Goal: Task Accomplishment & Management: Manage account settings

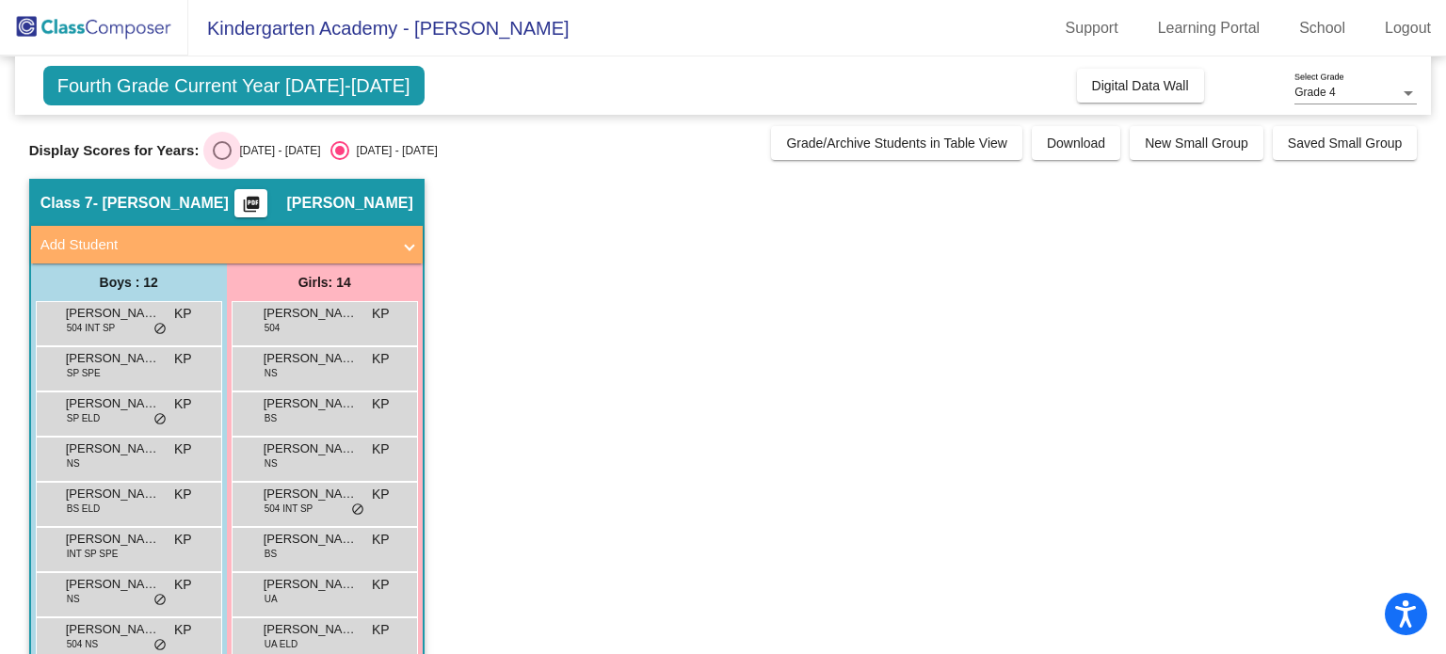
click at [225, 146] on div "Select an option" at bounding box center [222, 150] width 19 height 19
click at [222, 160] on input "[DATE] - [DATE]" at bounding box center [221, 160] width 1 height 1
radio input "true"
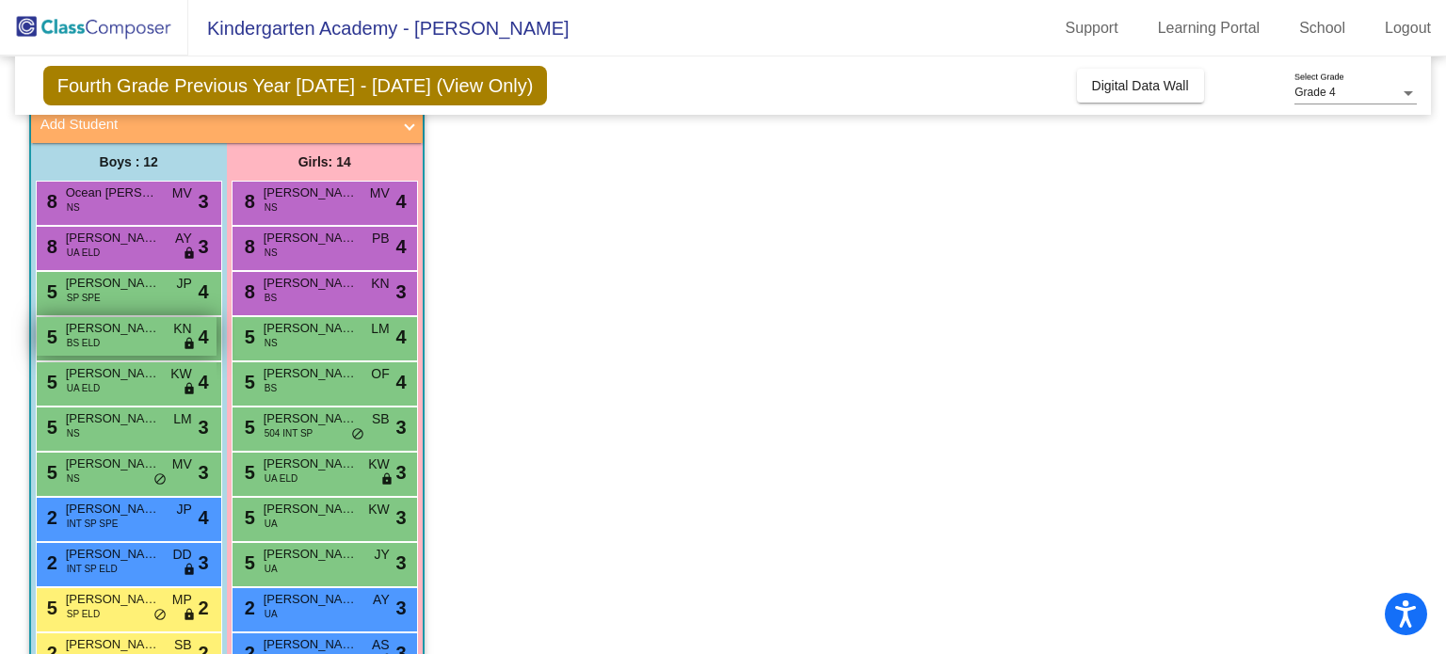
scroll to position [124, 0]
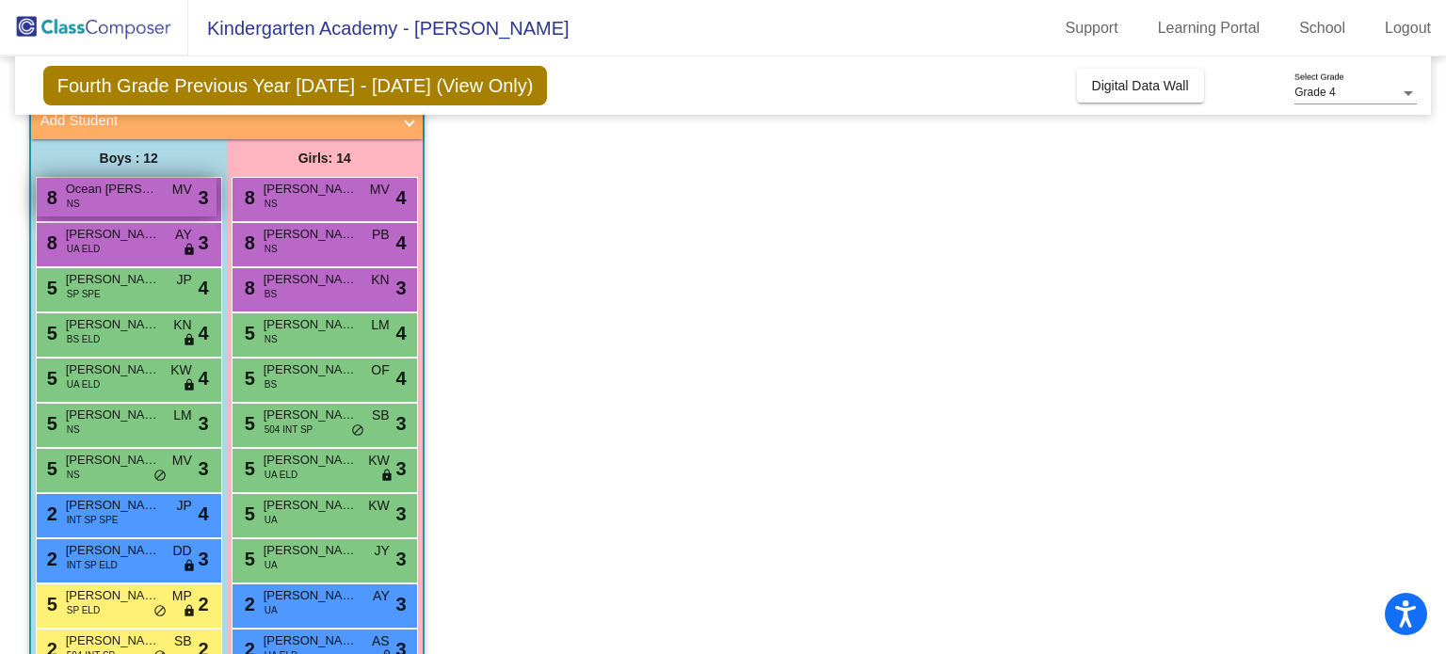
click at [104, 210] on div "8 Ocean [PERSON_NAME] MV lock do_not_disturb_alt 3" at bounding box center [127, 197] width 180 height 39
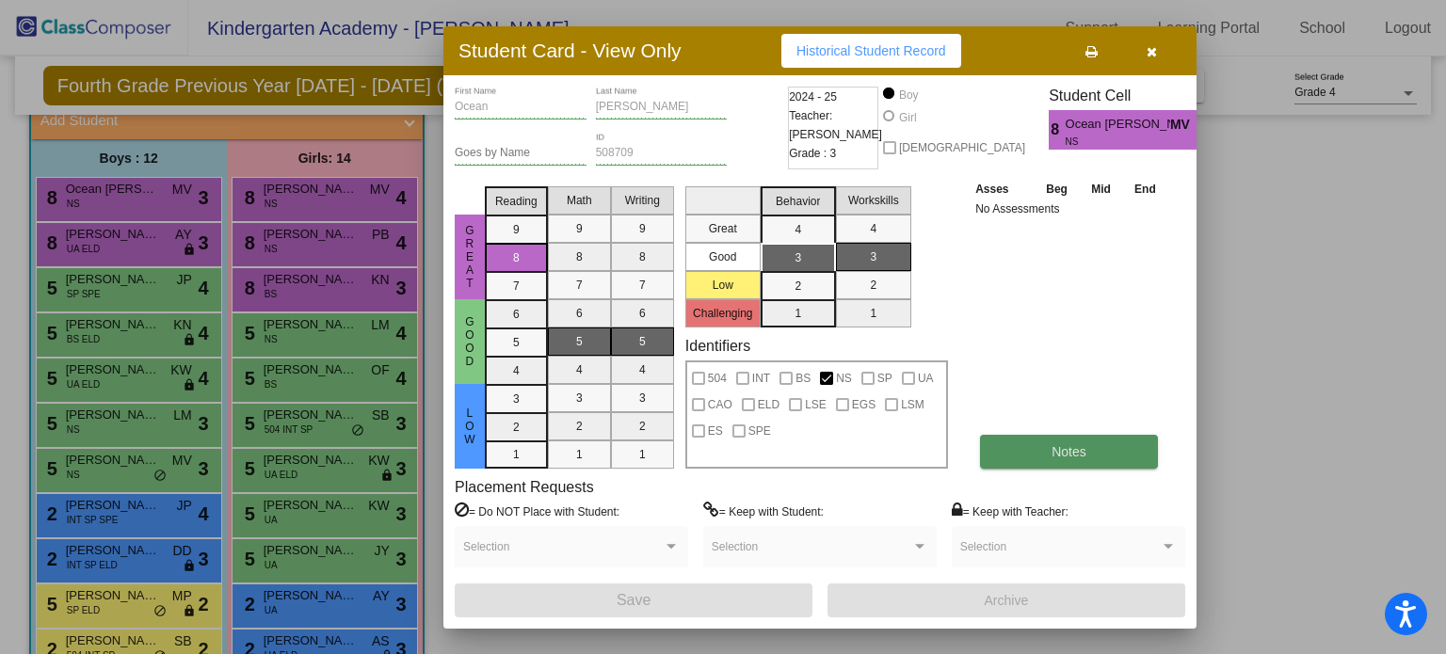
click at [1051, 462] on button "Notes" at bounding box center [1069, 452] width 178 height 34
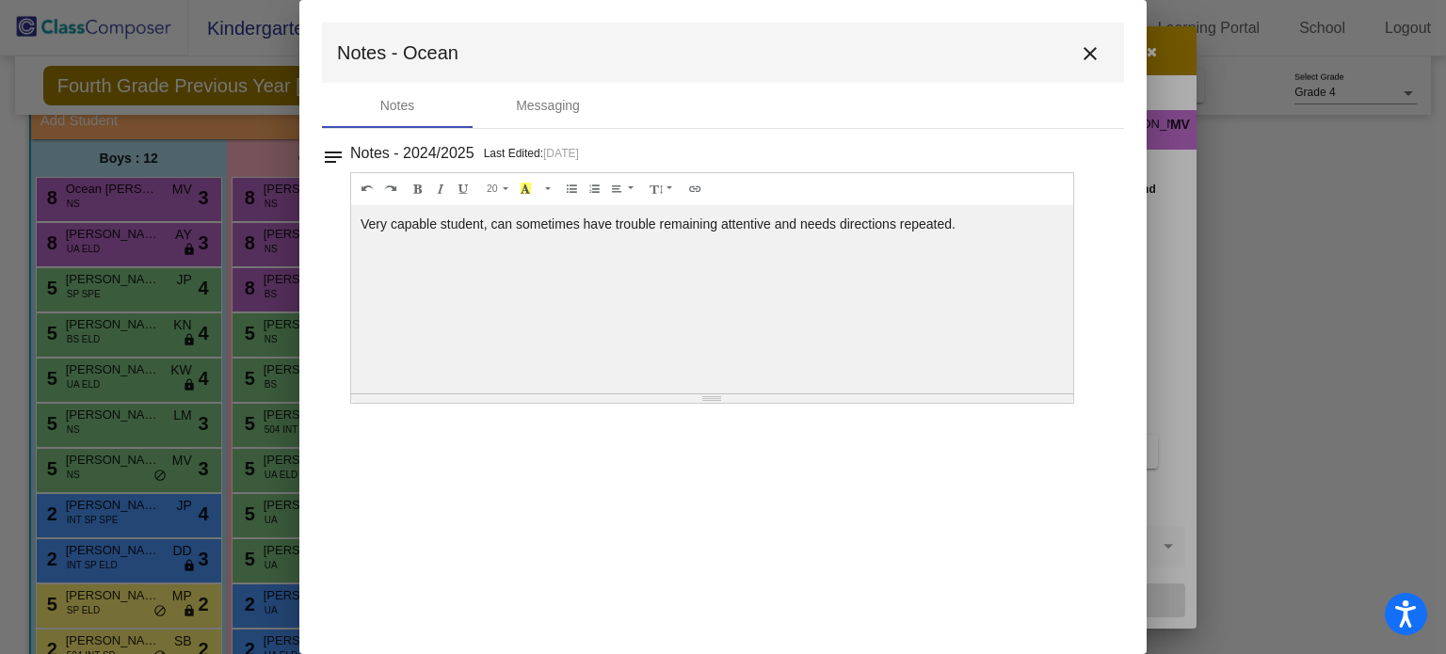
click at [1093, 46] on mat-icon "close" at bounding box center [1090, 53] width 23 height 23
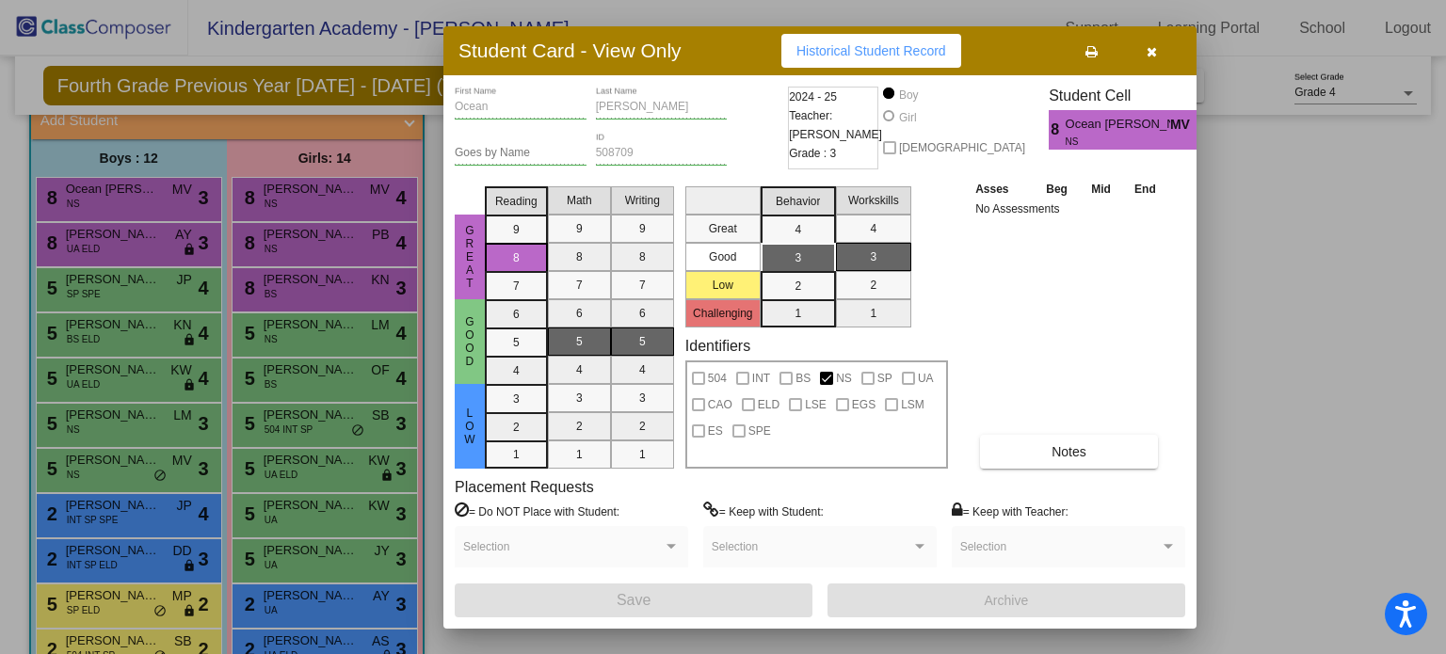
click at [120, 243] on div at bounding box center [723, 327] width 1446 height 654
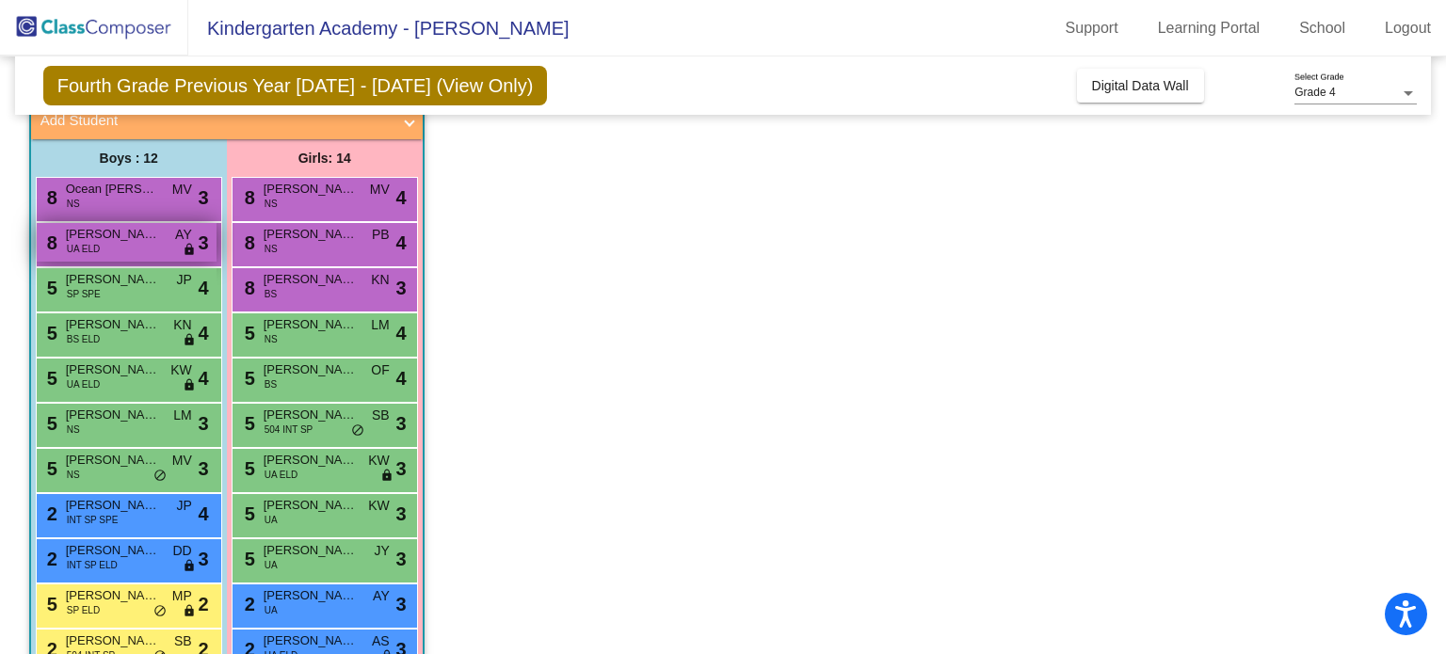
click at [112, 243] on div "8 [PERSON_NAME] UA ELD AY lock do_not_disturb_alt 3" at bounding box center [127, 242] width 180 height 39
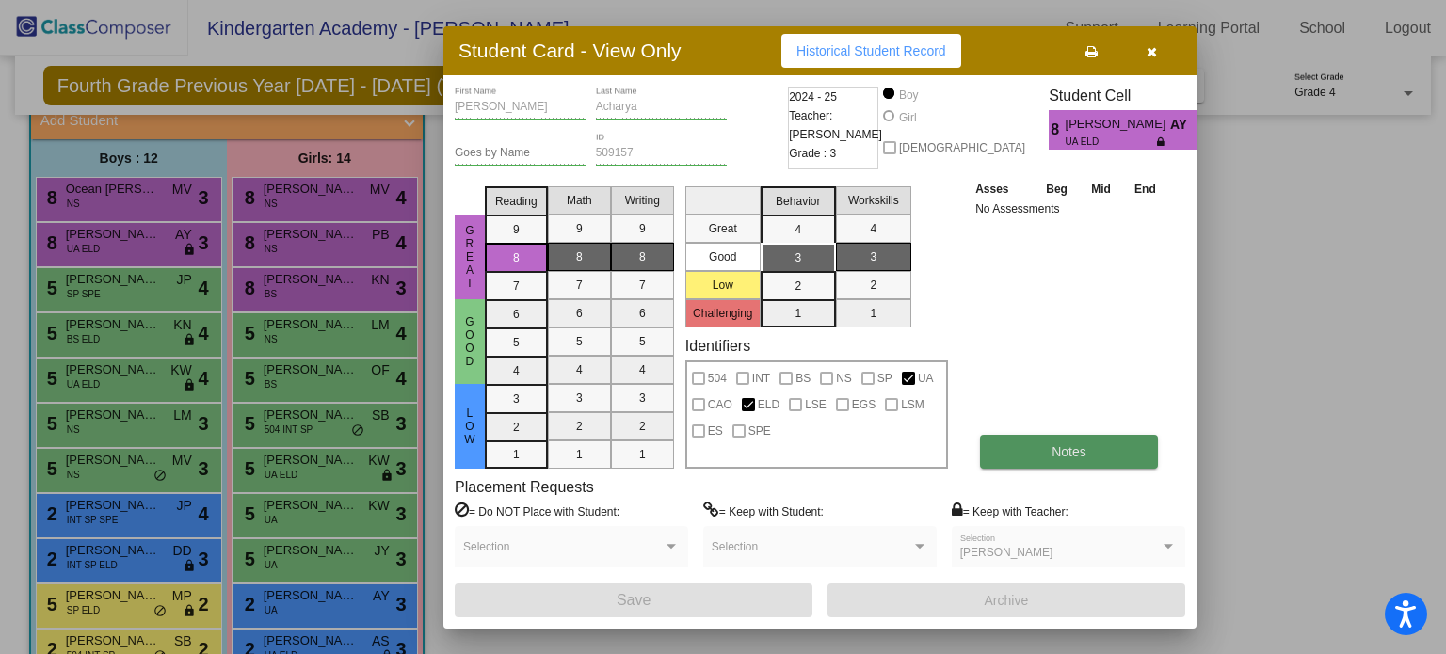
click at [1059, 456] on span "Notes" at bounding box center [1068, 451] width 35 height 15
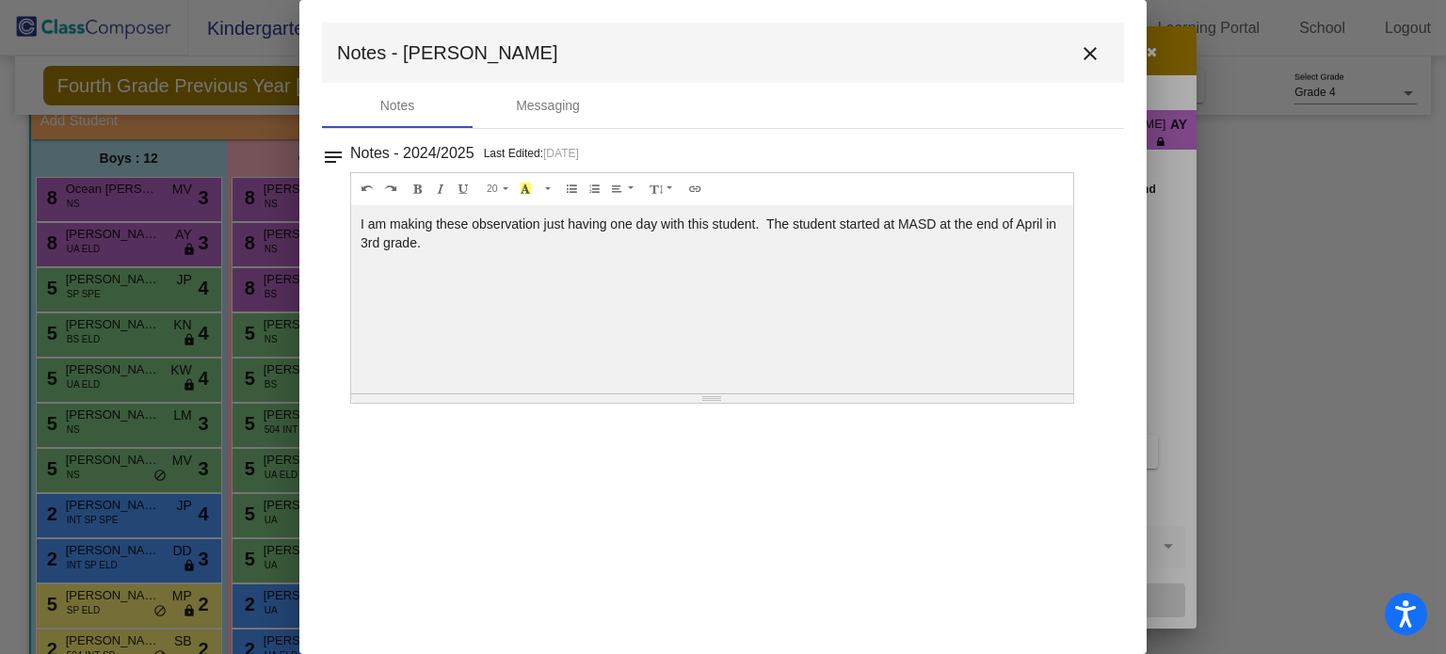
click at [1087, 52] on mat-icon "close" at bounding box center [1090, 53] width 23 height 23
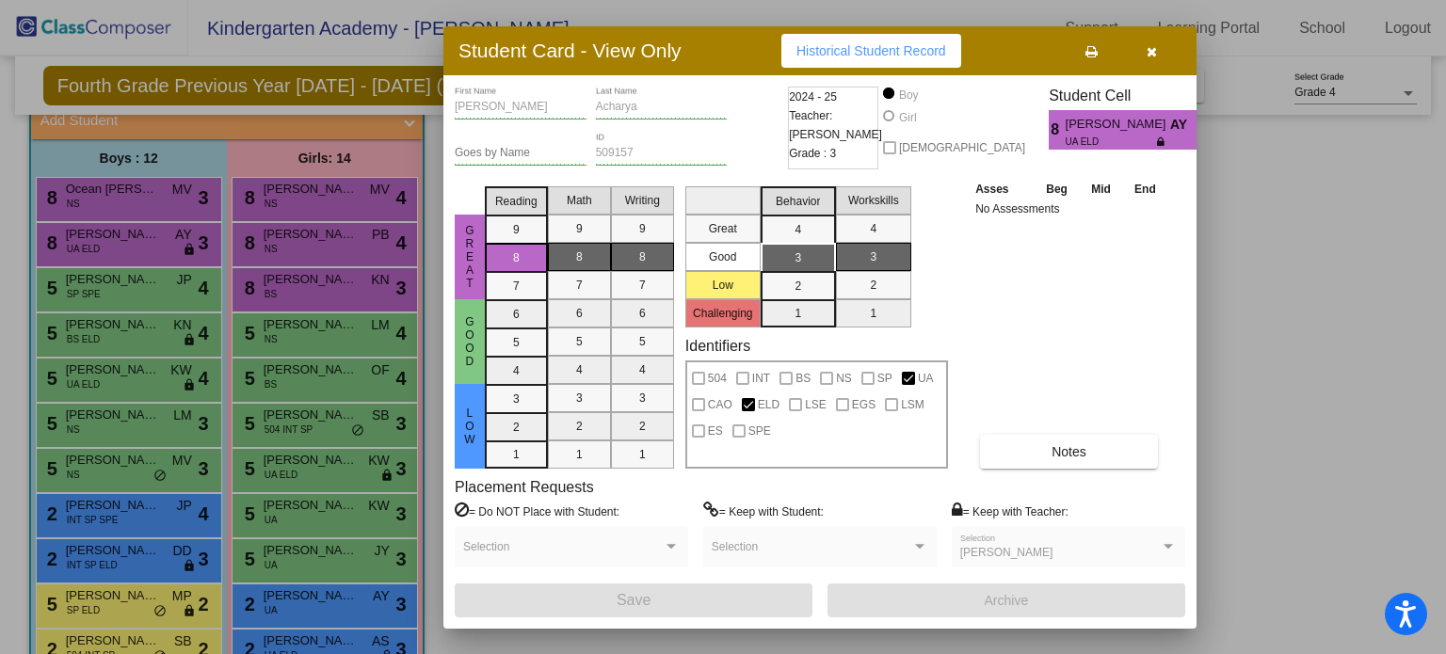
click at [1144, 55] on button "button" at bounding box center [1151, 51] width 60 height 34
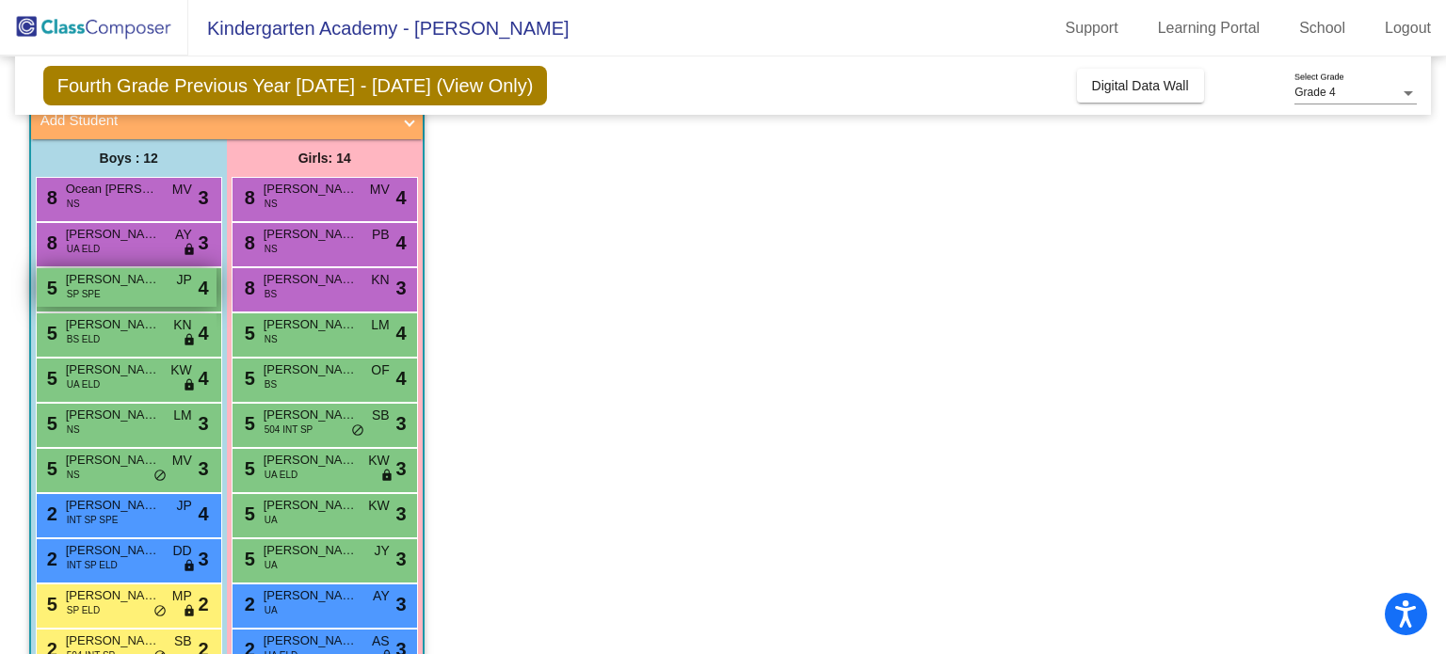
click at [92, 287] on span "SP SPE" at bounding box center [84, 294] width 34 height 14
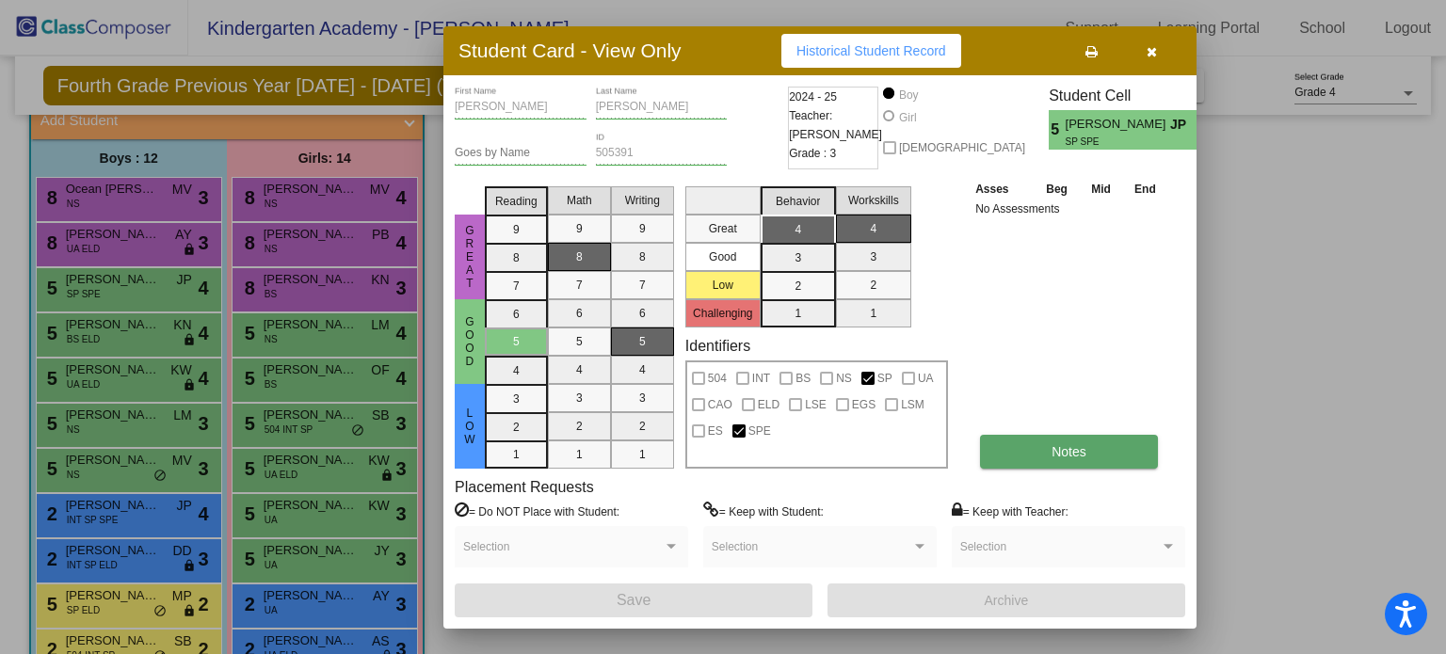
click at [1056, 441] on button "Notes" at bounding box center [1069, 452] width 178 height 34
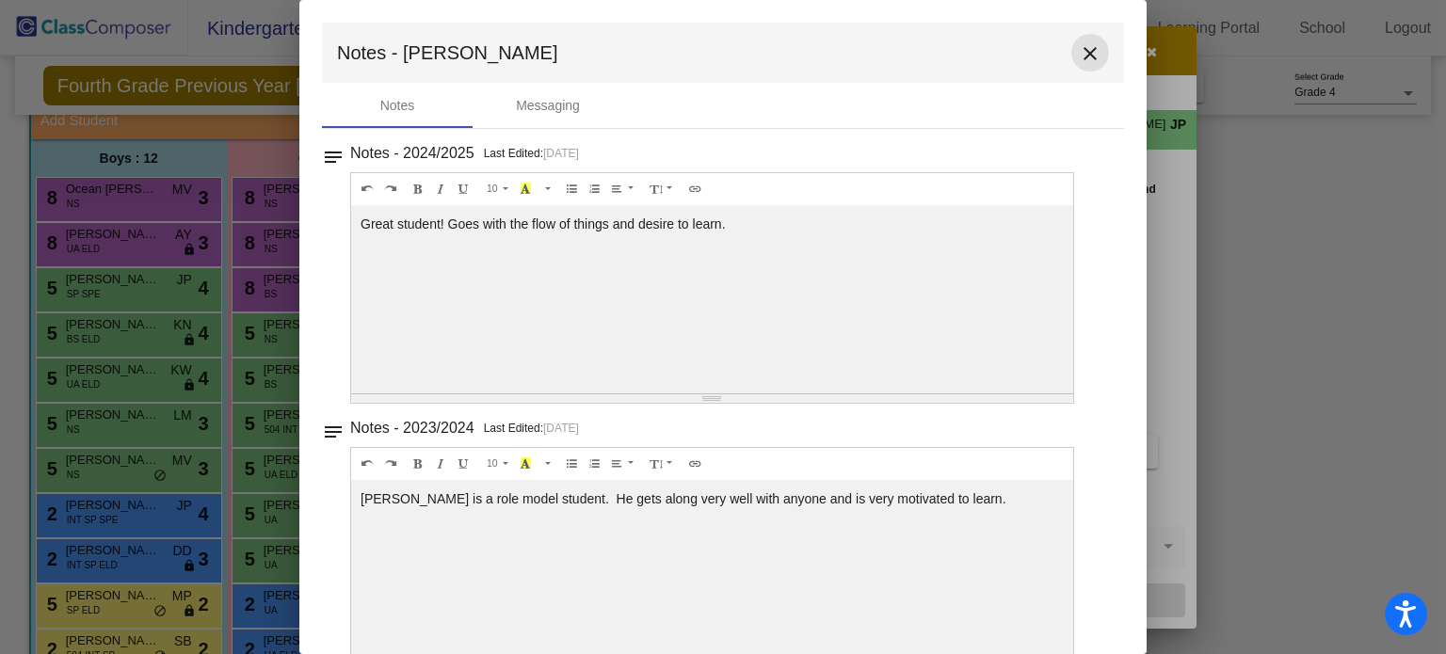
click at [1081, 54] on mat-icon "close" at bounding box center [1090, 53] width 23 height 23
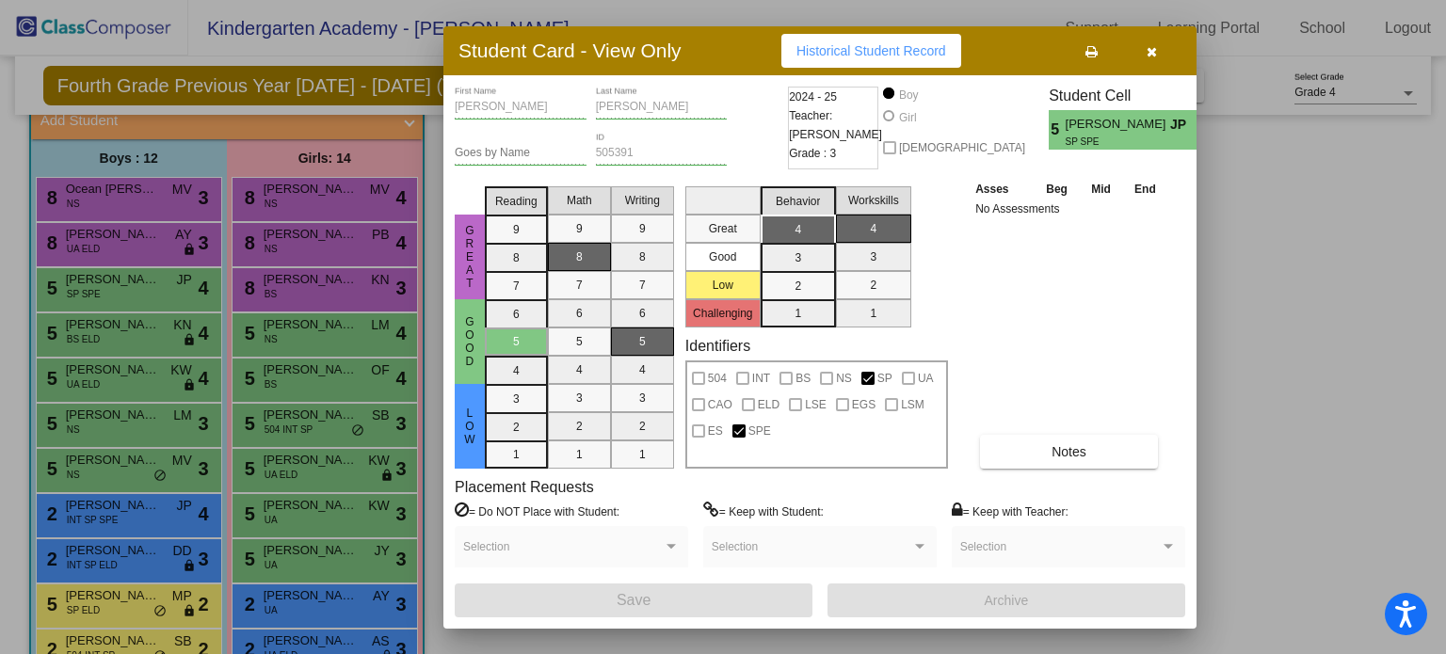
click at [1152, 46] on icon "button" at bounding box center [1152, 51] width 10 height 13
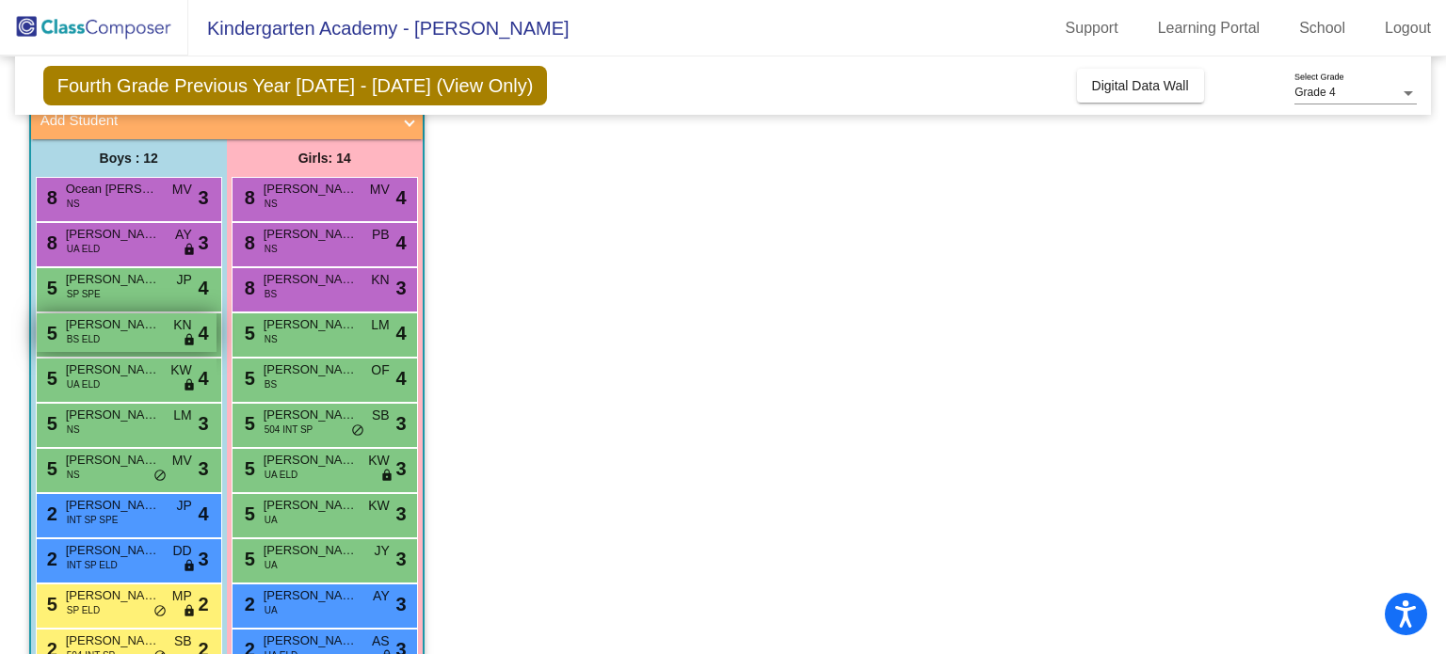
click at [138, 334] on div "5 [PERSON_NAME] [PERSON_NAME] KN lock do_not_disturb_alt 4" at bounding box center [127, 332] width 180 height 39
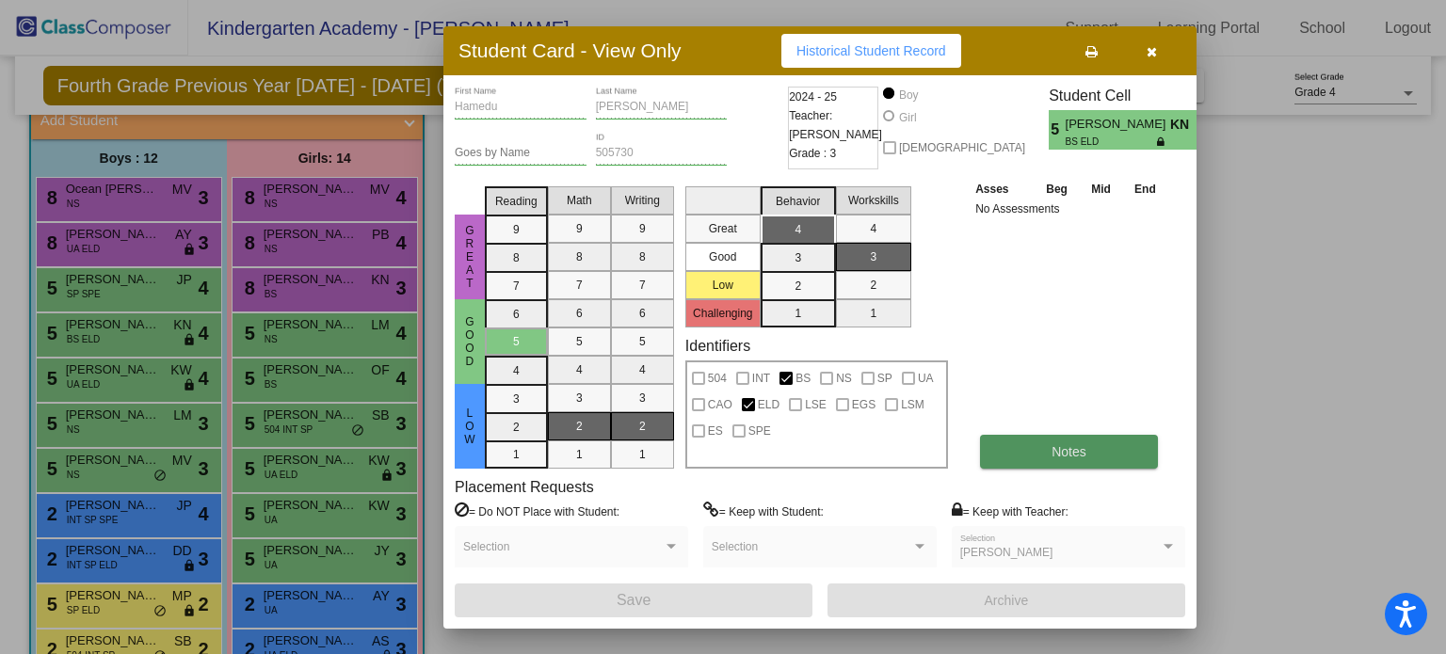
click at [1044, 443] on button "Notes" at bounding box center [1069, 452] width 178 height 34
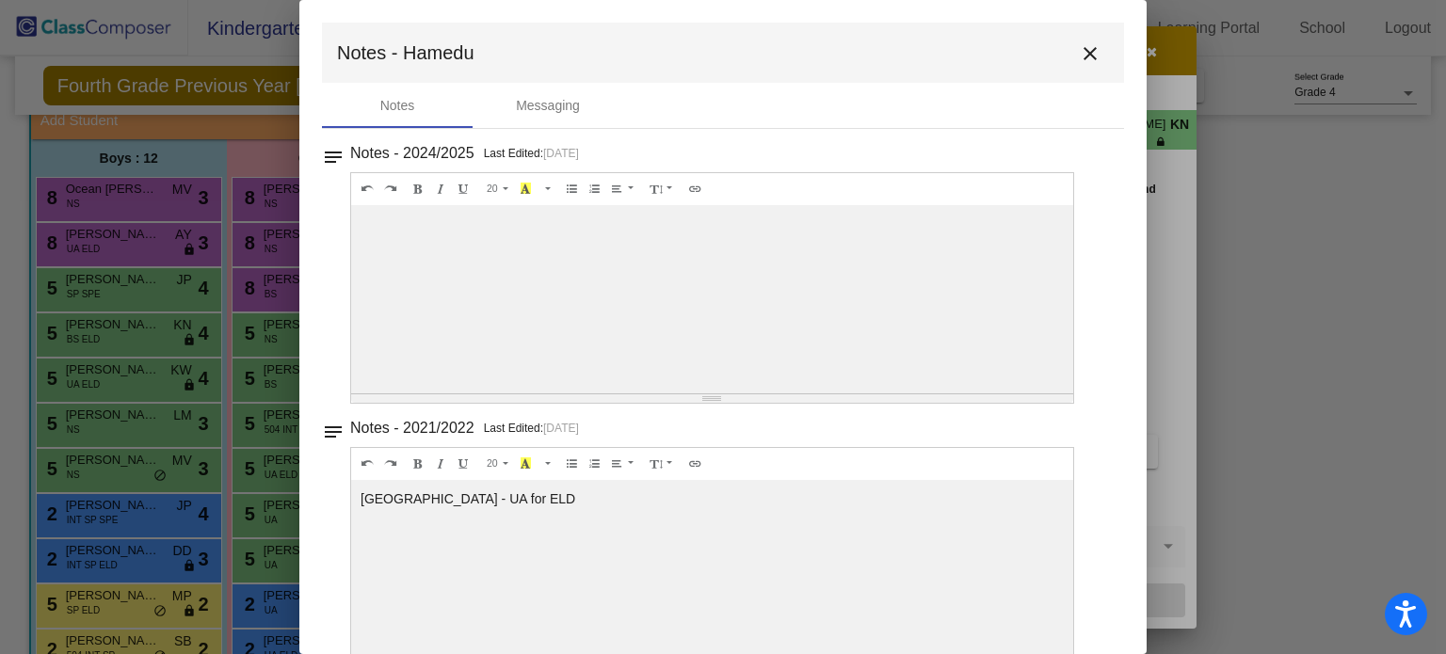
click at [1085, 50] on mat-icon "close" at bounding box center [1090, 53] width 23 height 23
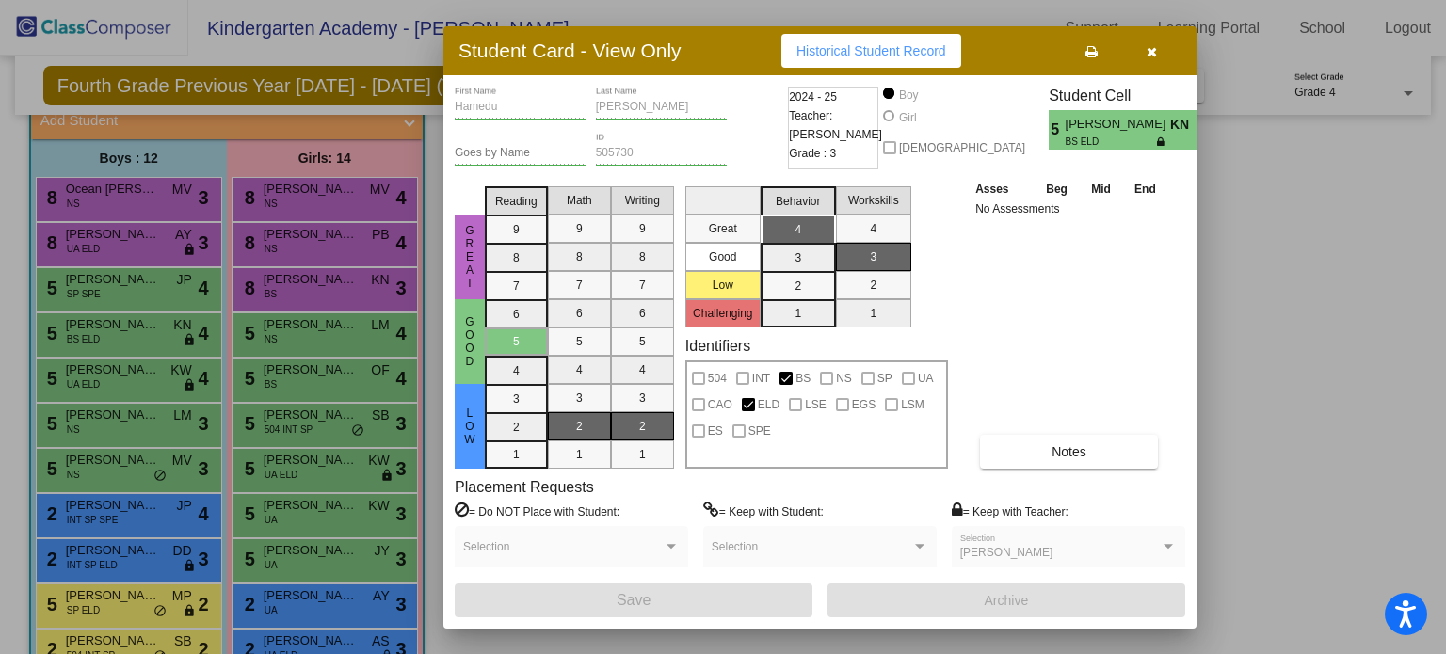
click at [114, 377] on div at bounding box center [723, 327] width 1446 height 654
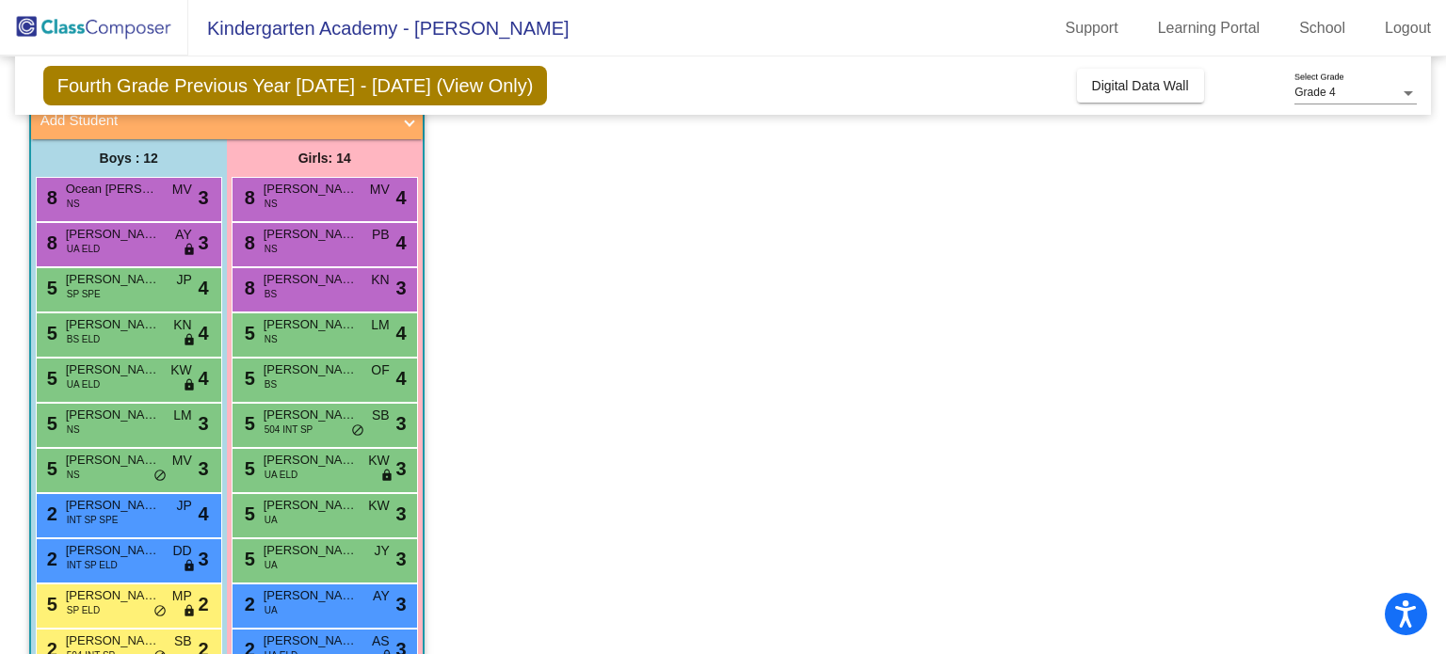
click at [114, 377] on span "[PERSON_NAME]" at bounding box center [113, 370] width 94 height 19
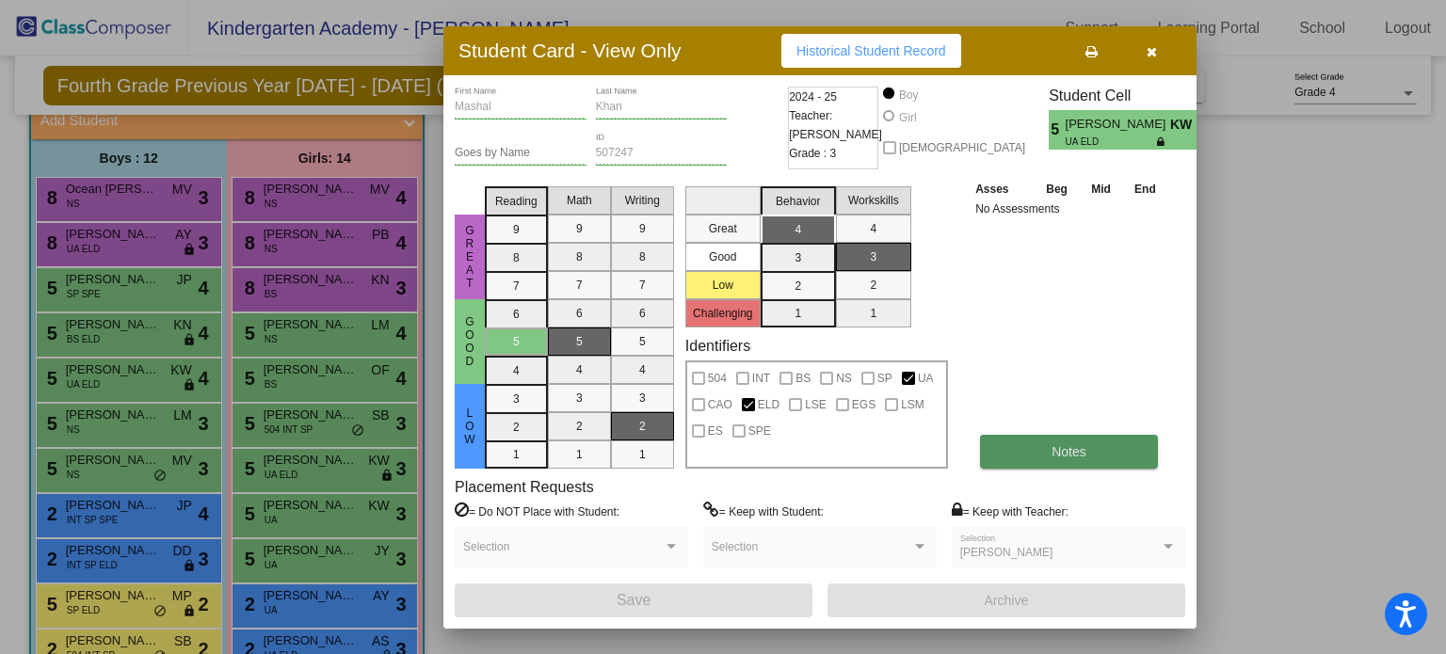
click at [1046, 451] on button "Notes" at bounding box center [1069, 452] width 178 height 34
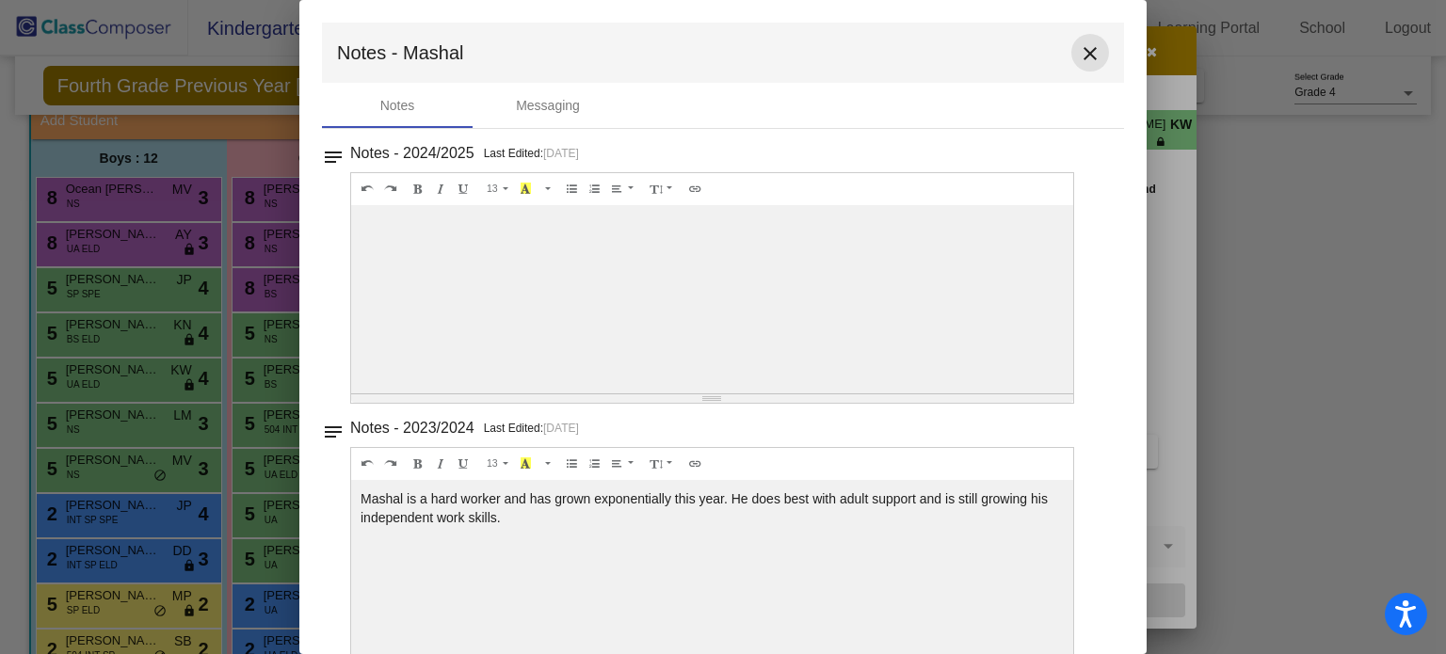
click at [1083, 50] on mat-icon "close" at bounding box center [1090, 53] width 23 height 23
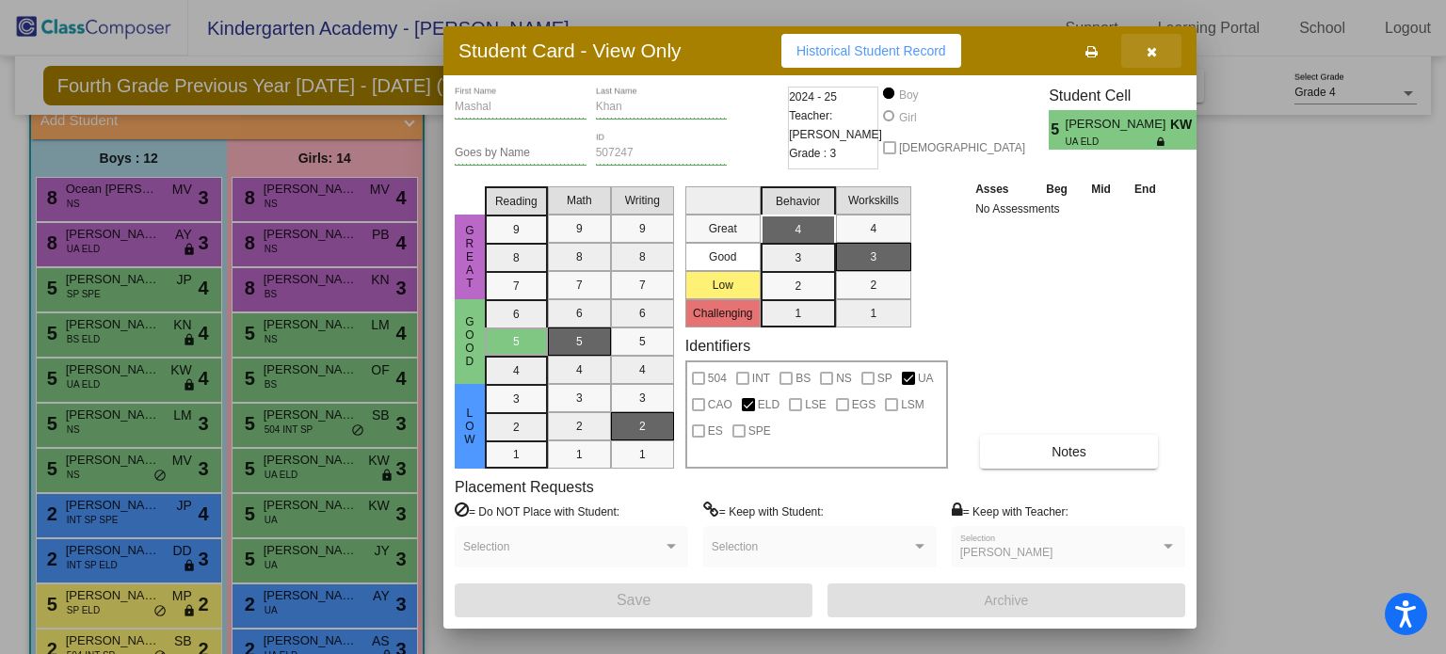
click at [1148, 46] on icon "button" at bounding box center [1152, 51] width 10 height 13
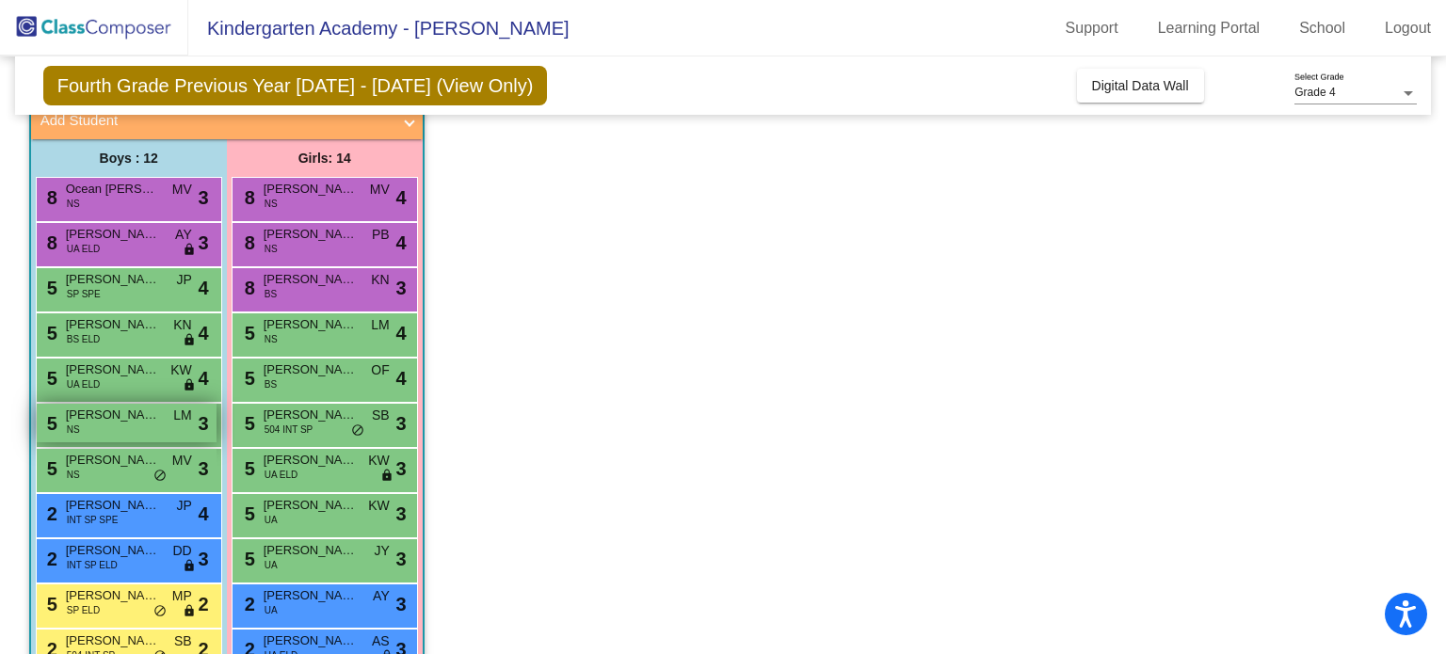
click at [98, 423] on span "[PERSON_NAME]" at bounding box center [113, 415] width 94 height 19
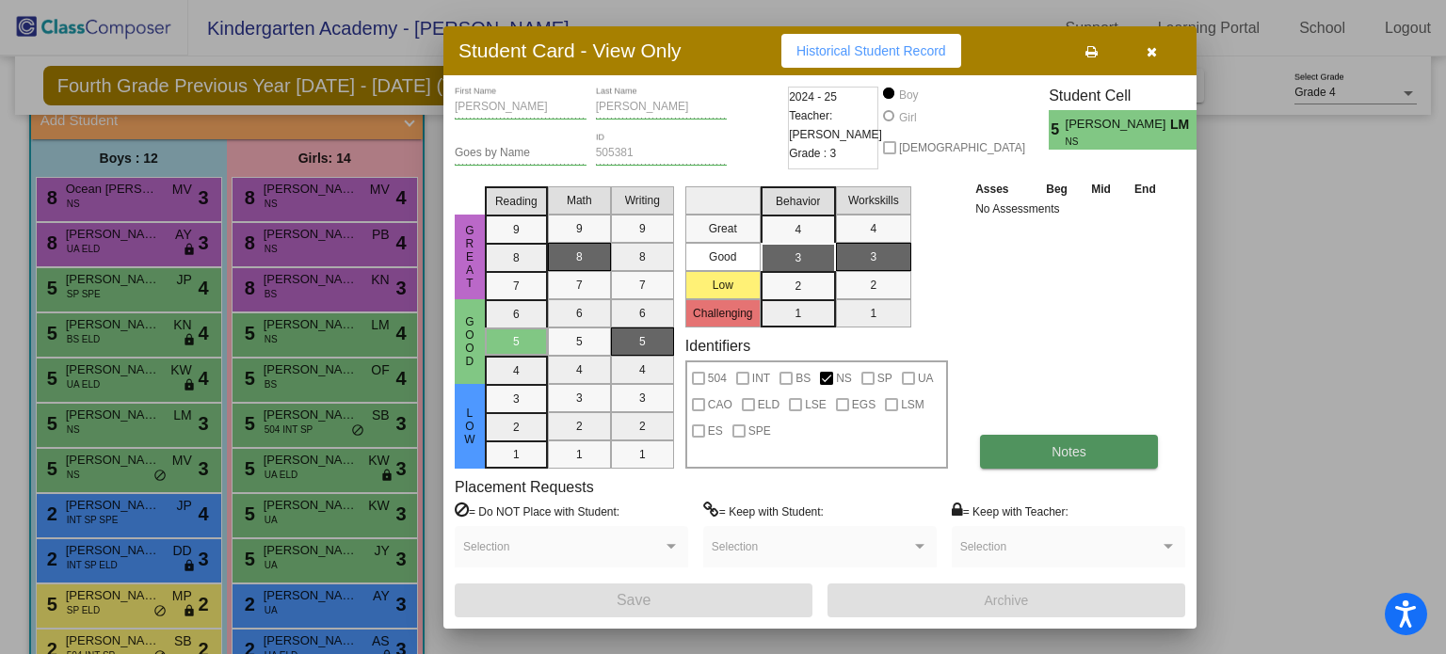
click at [1016, 442] on button "Notes" at bounding box center [1069, 452] width 178 height 34
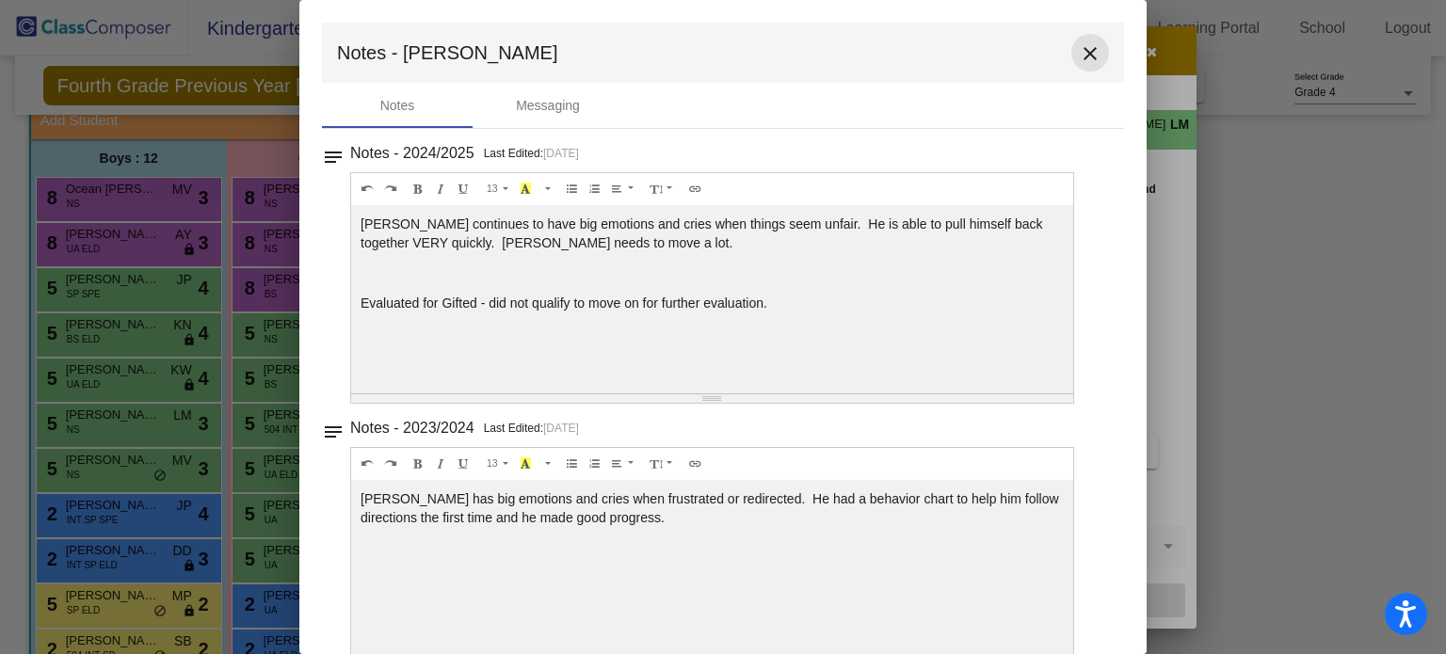
click at [1079, 52] on mat-icon "close" at bounding box center [1090, 53] width 23 height 23
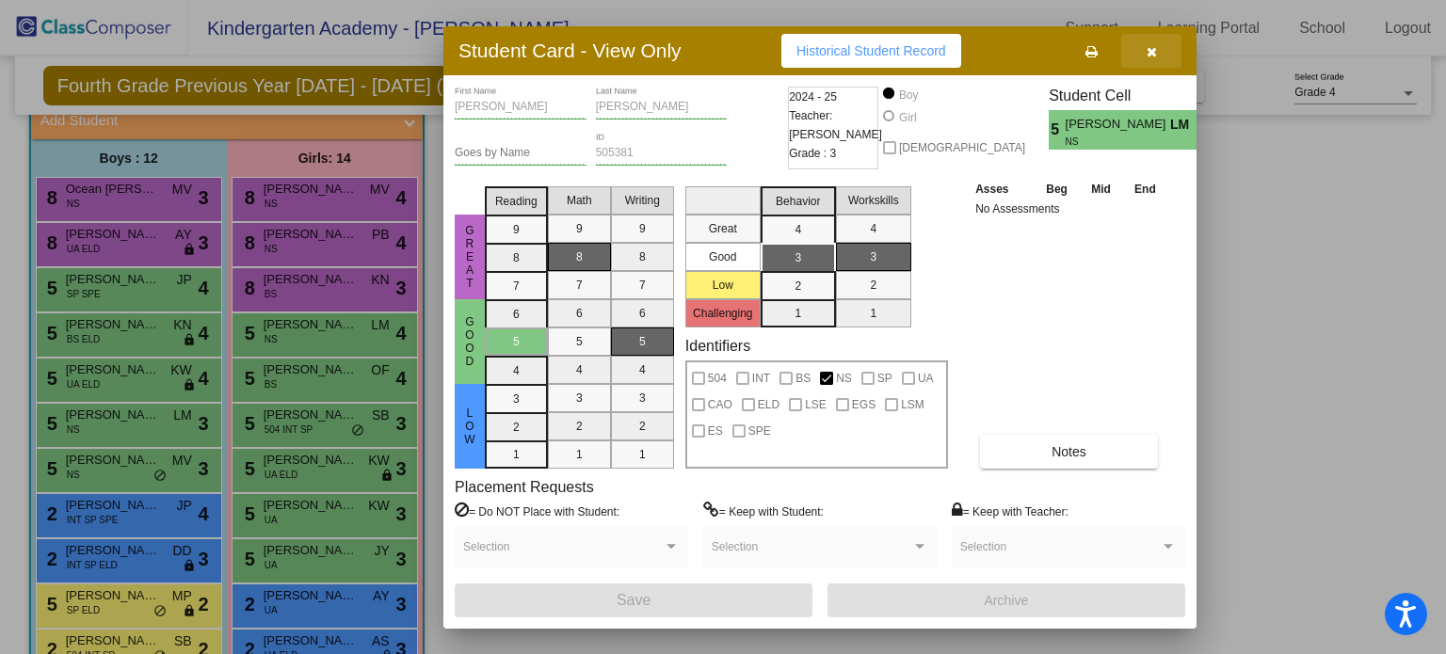
click at [1149, 51] on icon "button" at bounding box center [1152, 51] width 10 height 13
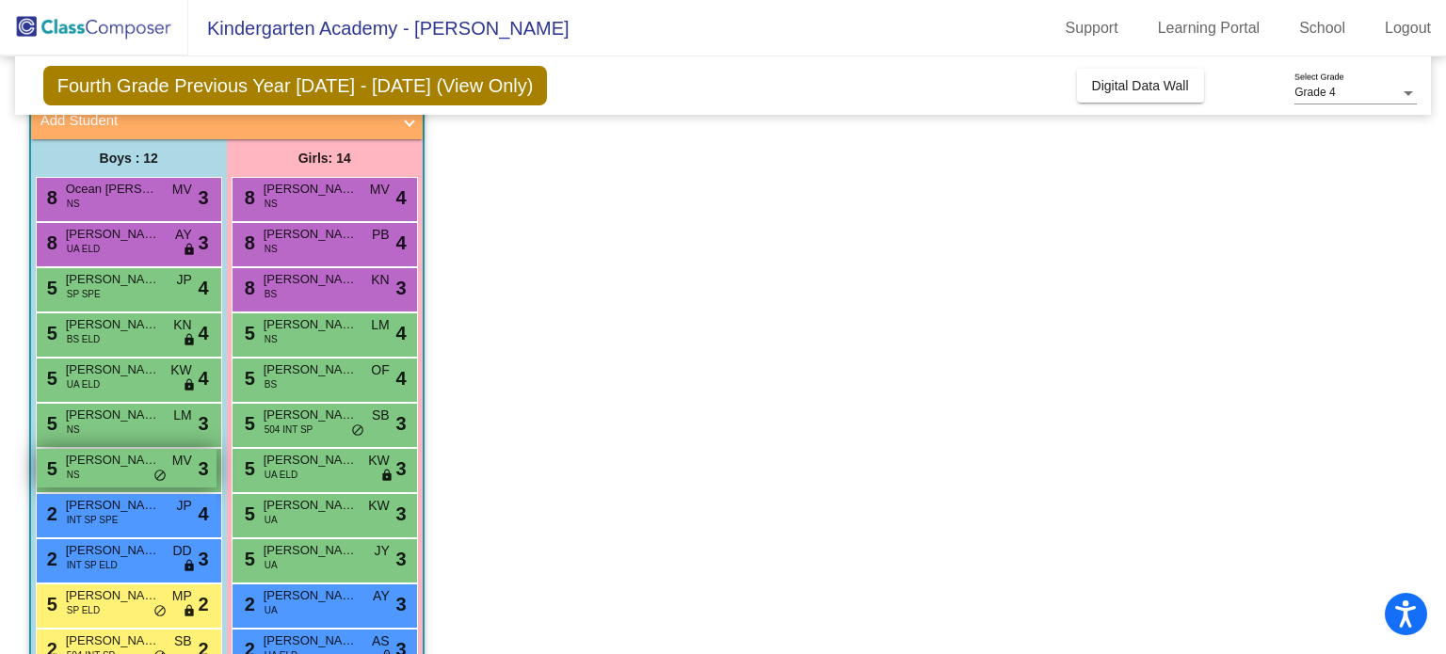
click at [120, 461] on span "[PERSON_NAME]" at bounding box center [113, 460] width 94 height 19
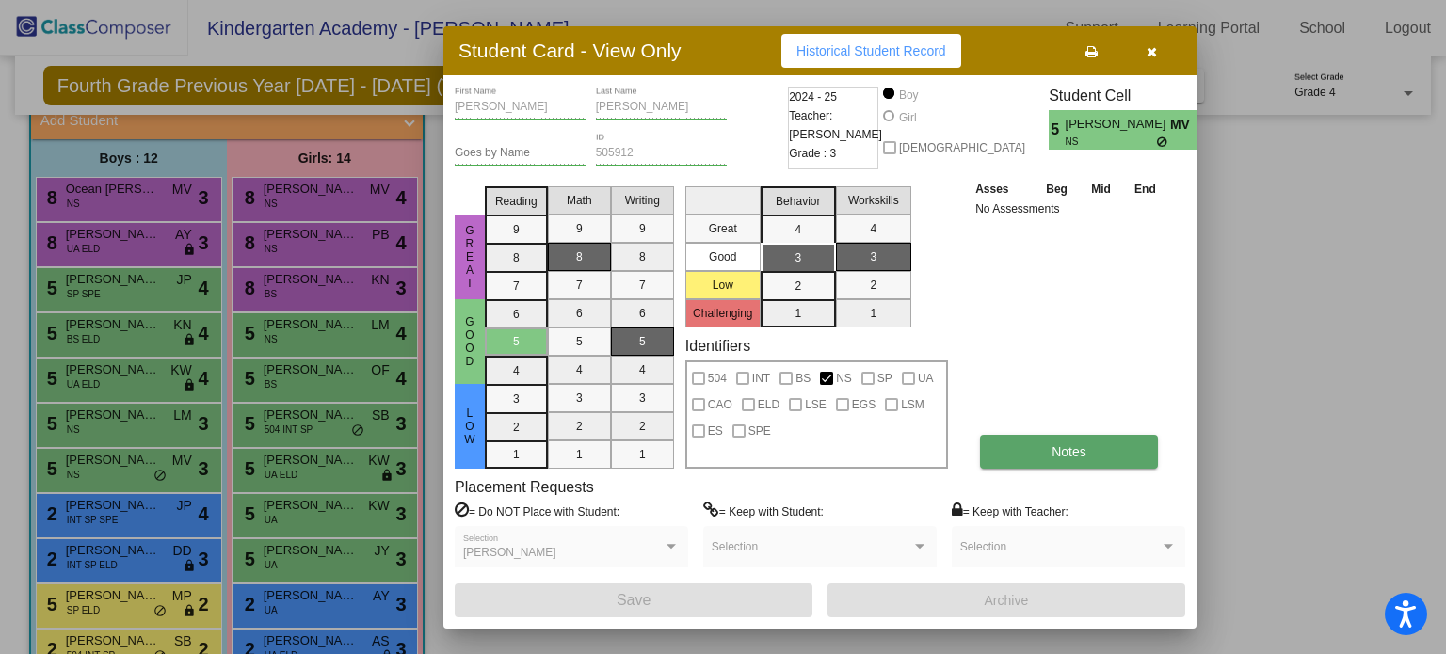
click at [1062, 441] on button "Notes" at bounding box center [1069, 452] width 178 height 34
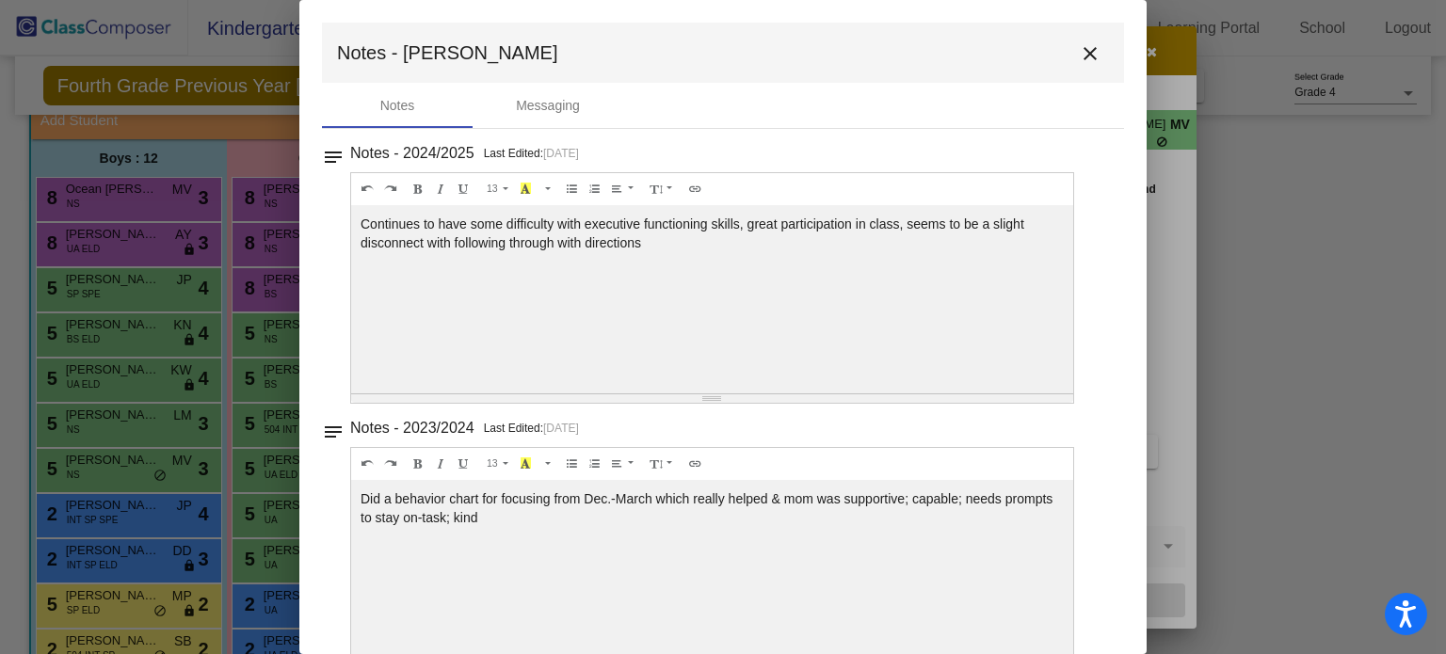
click at [1083, 48] on mat-icon "close" at bounding box center [1090, 53] width 23 height 23
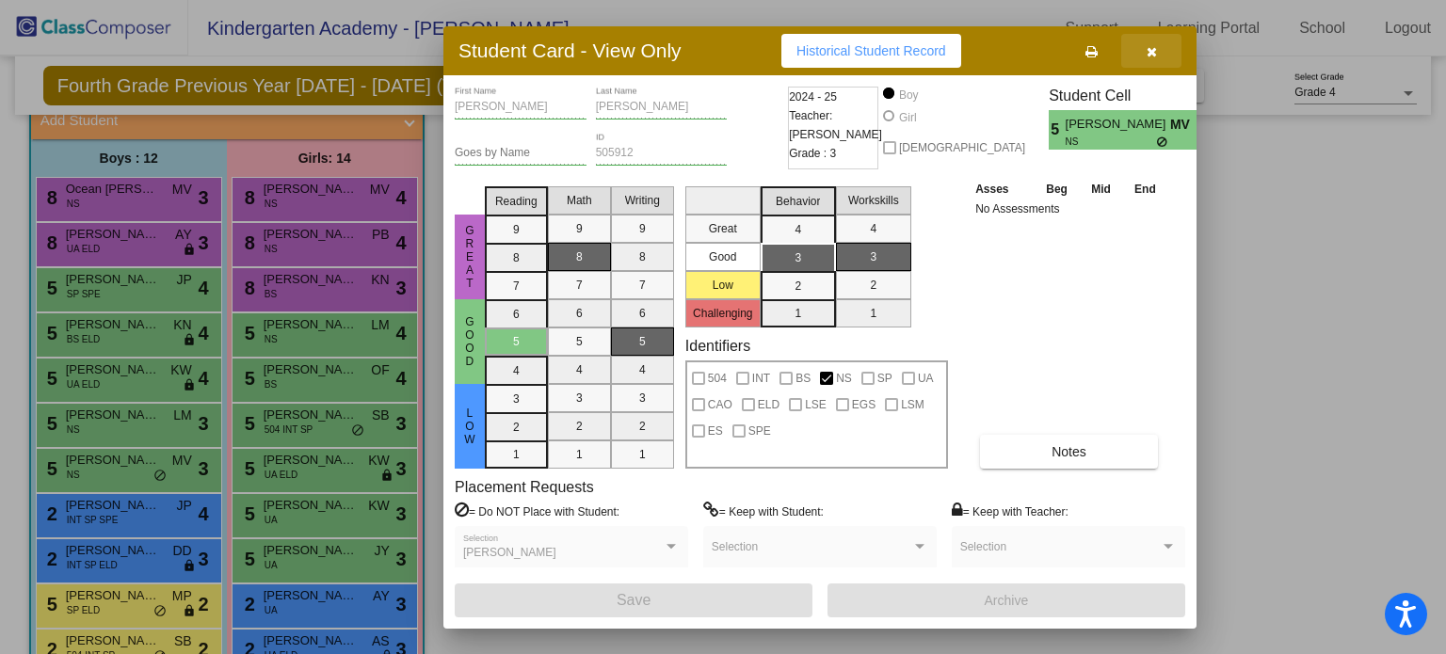
click at [1148, 52] on icon "button" at bounding box center [1152, 51] width 10 height 13
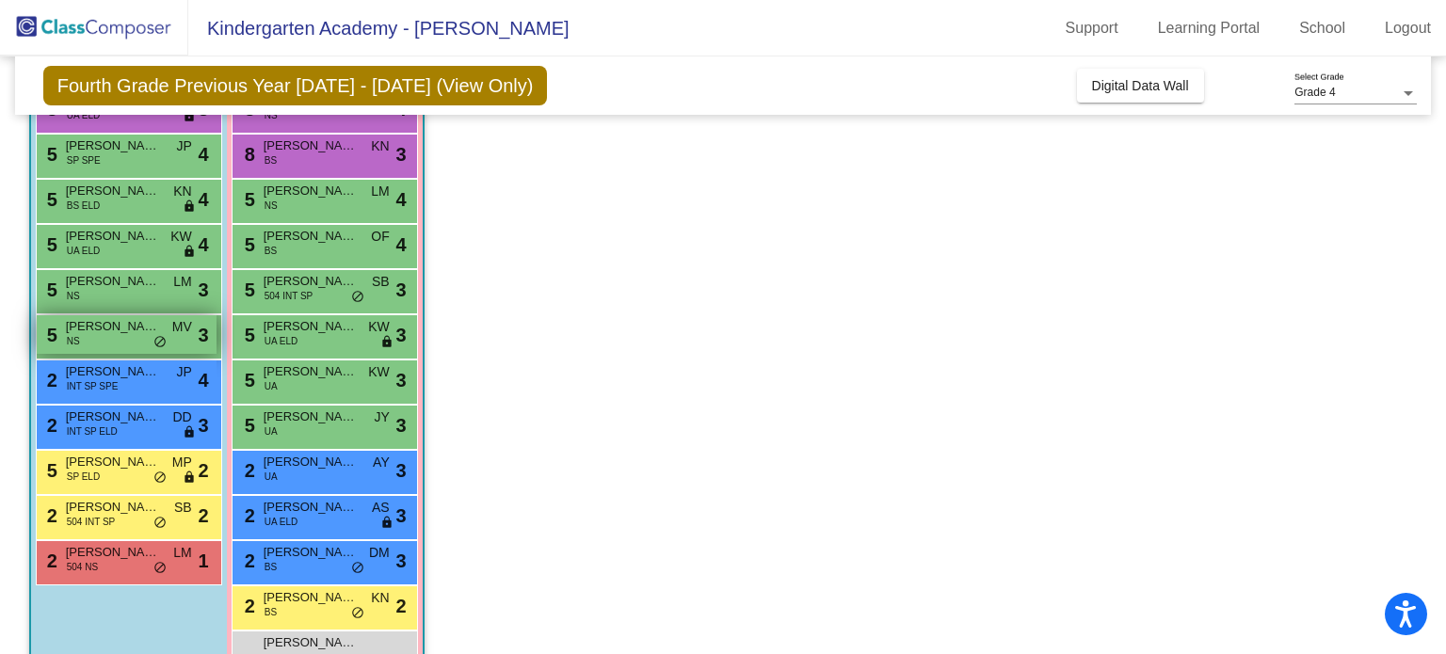
scroll to position [260, 0]
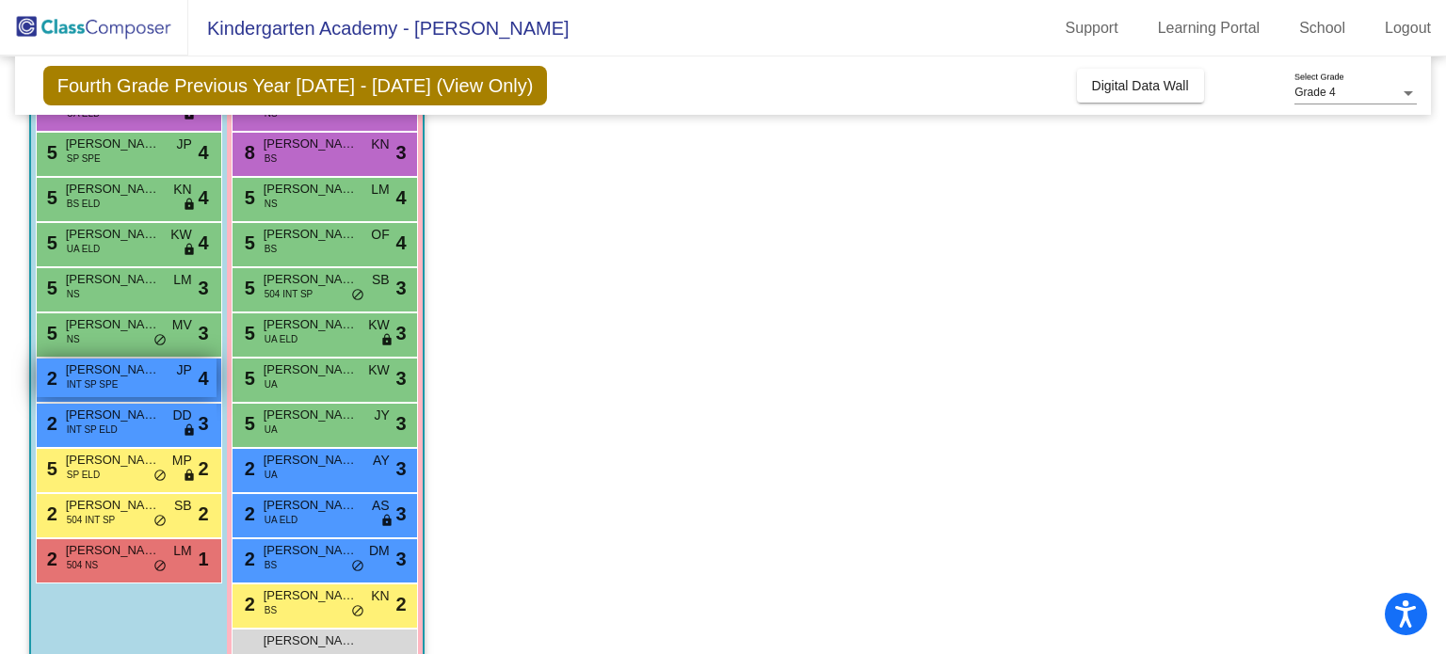
click at [89, 370] on span "[PERSON_NAME]" at bounding box center [113, 370] width 94 height 19
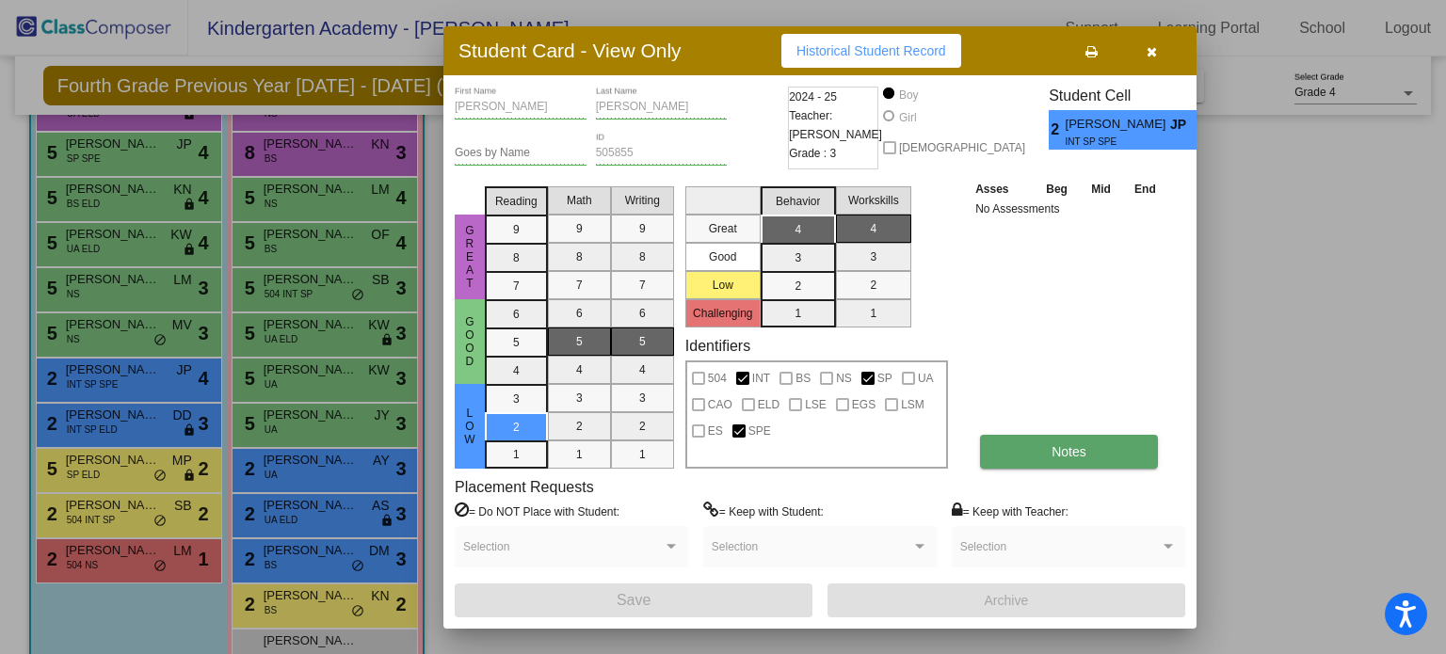
click at [1036, 446] on button "Notes" at bounding box center [1069, 452] width 178 height 34
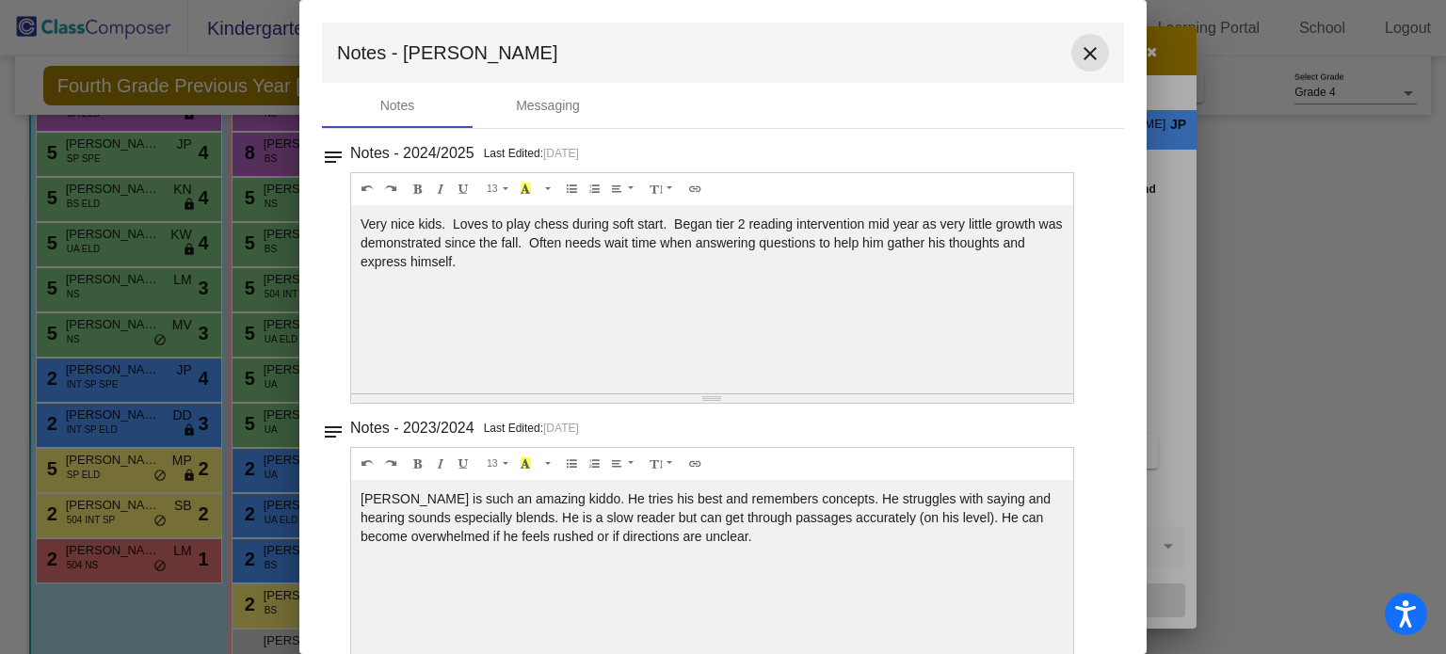
click at [1079, 59] on mat-icon "close" at bounding box center [1090, 53] width 23 height 23
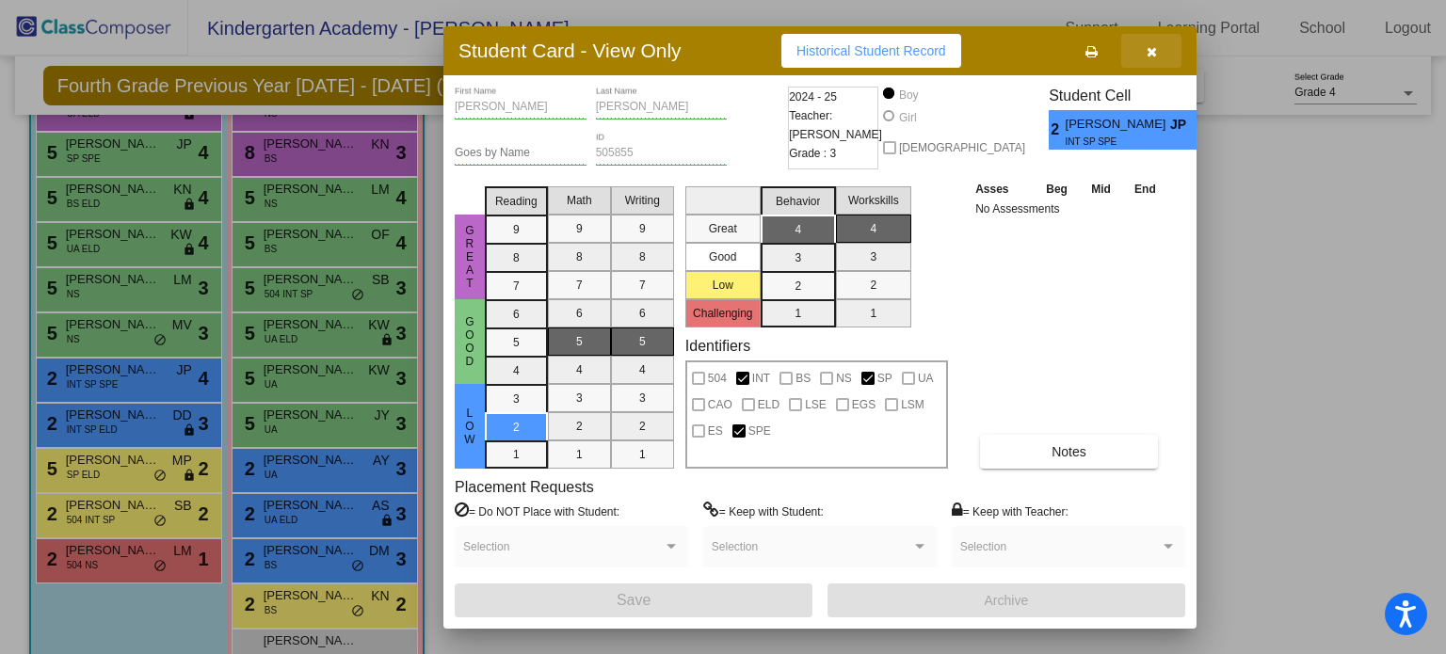
click at [1150, 52] on icon "button" at bounding box center [1152, 51] width 10 height 13
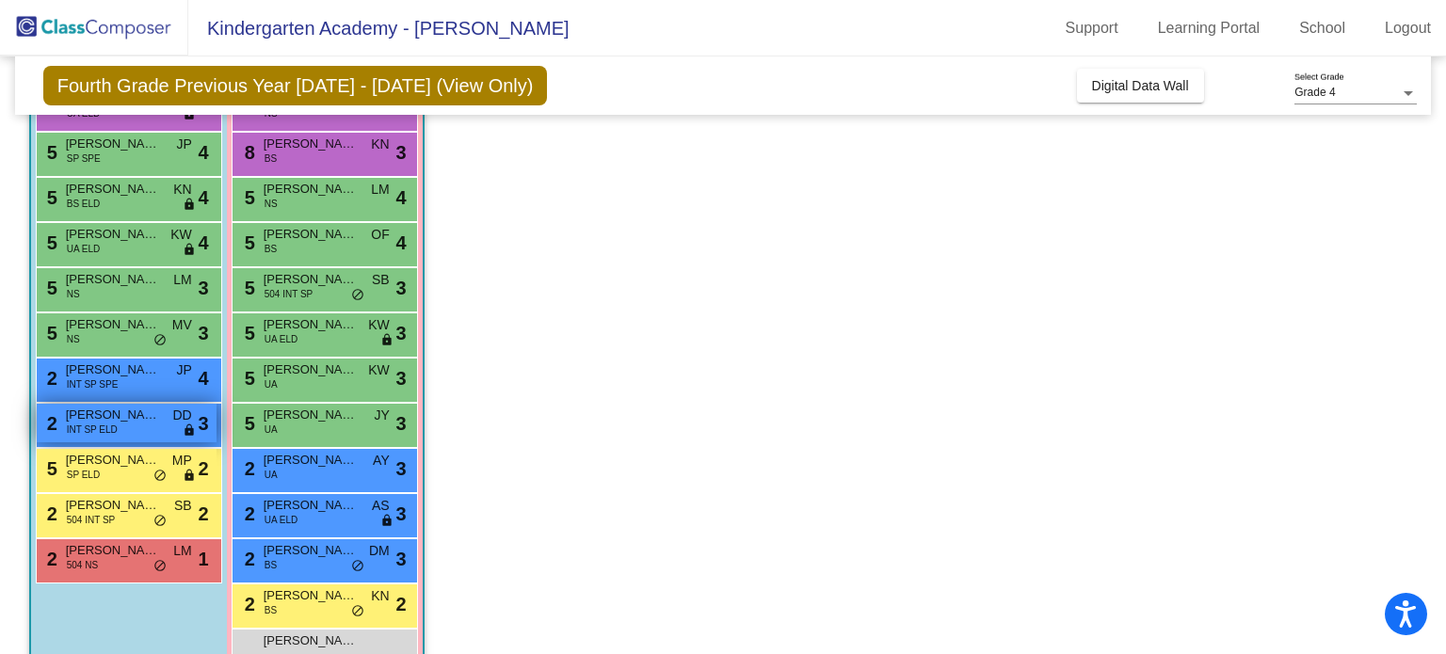
click at [115, 417] on span "[PERSON_NAME]" at bounding box center [113, 415] width 94 height 19
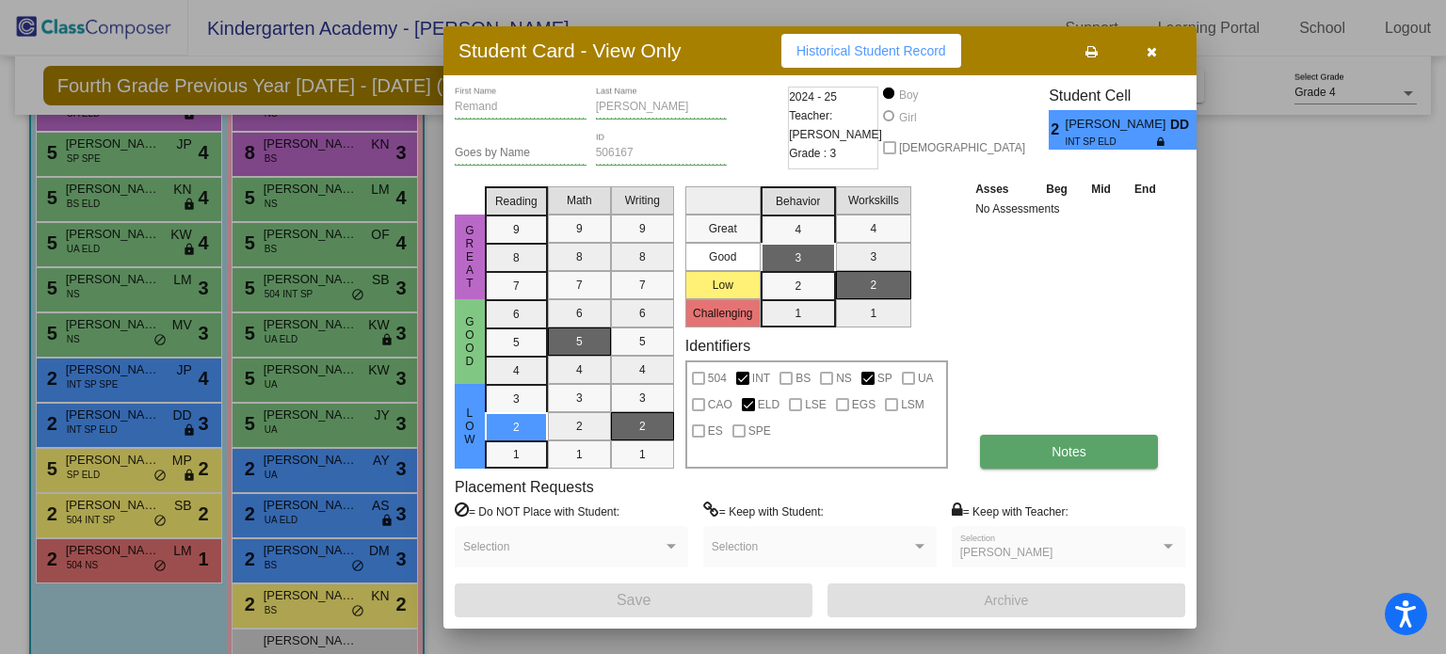
click at [1064, 452] on span "Notes" at bounding box center [1068, 451] width 35 height 15
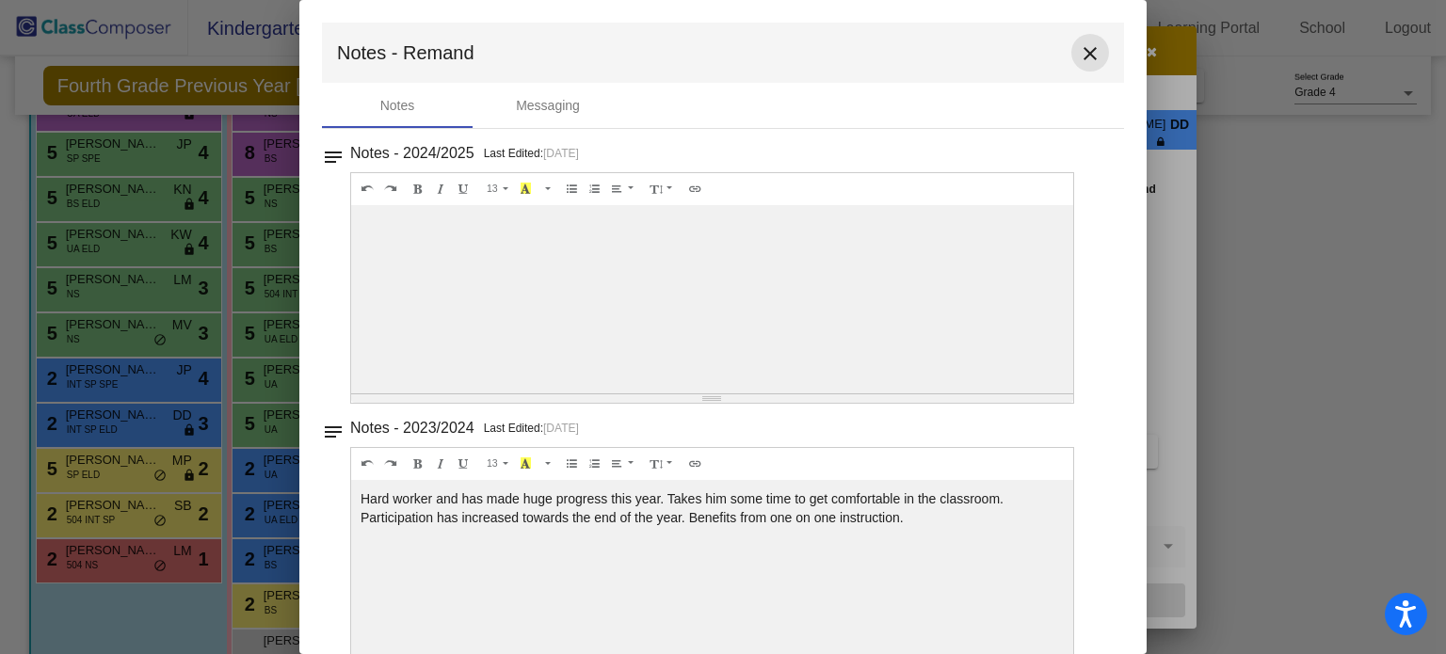
click at [1083, 53] on mat-icon "close" at bounding box center [1090, 53] width 23 height 23
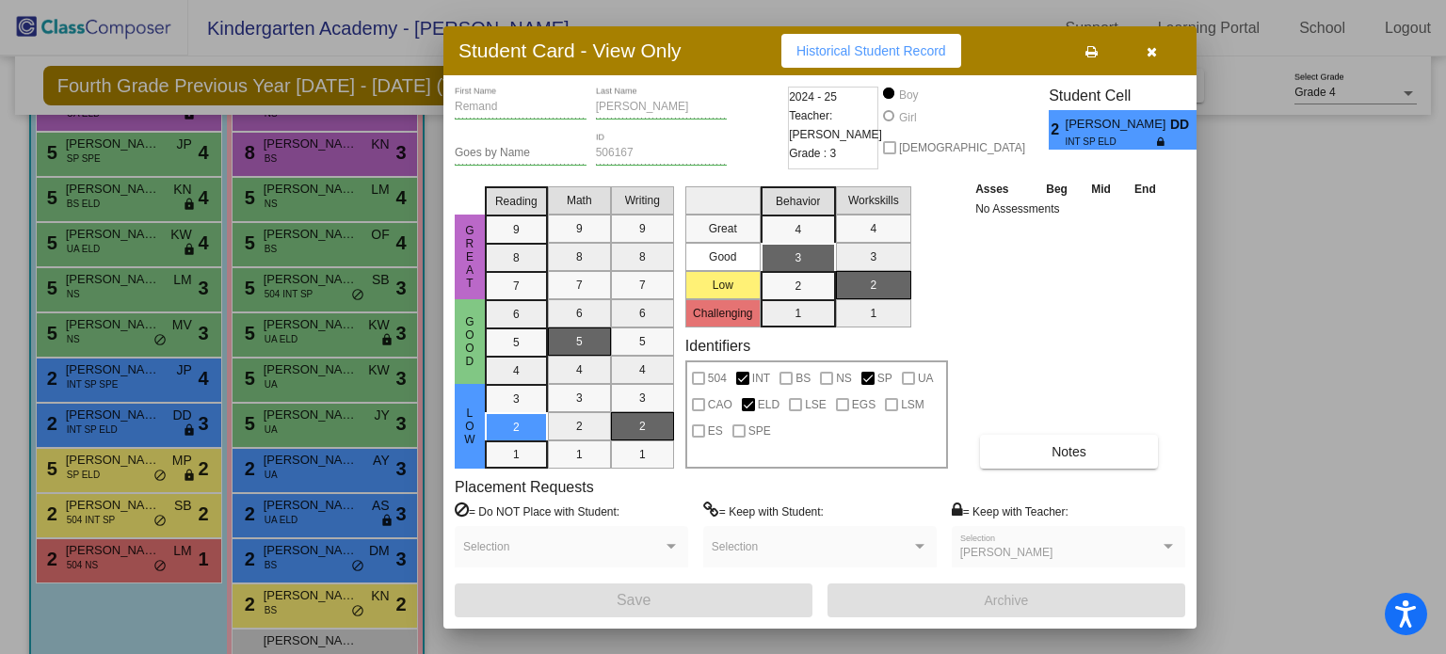
click at [1151, 54] on icon "button" at bounding box center [1152, 51] width 10 height 13
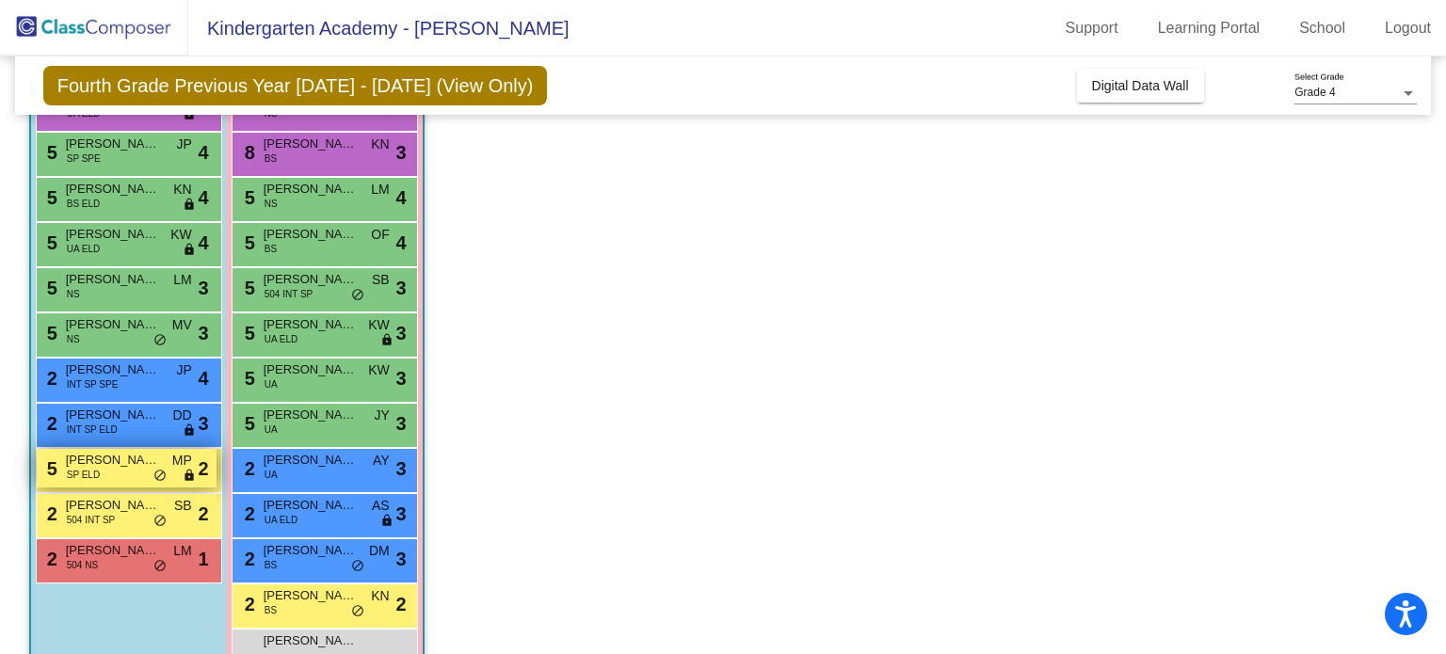
click at [98, 469] on span "SP ELD" at bounding box center [83, 475] width 33 height 14
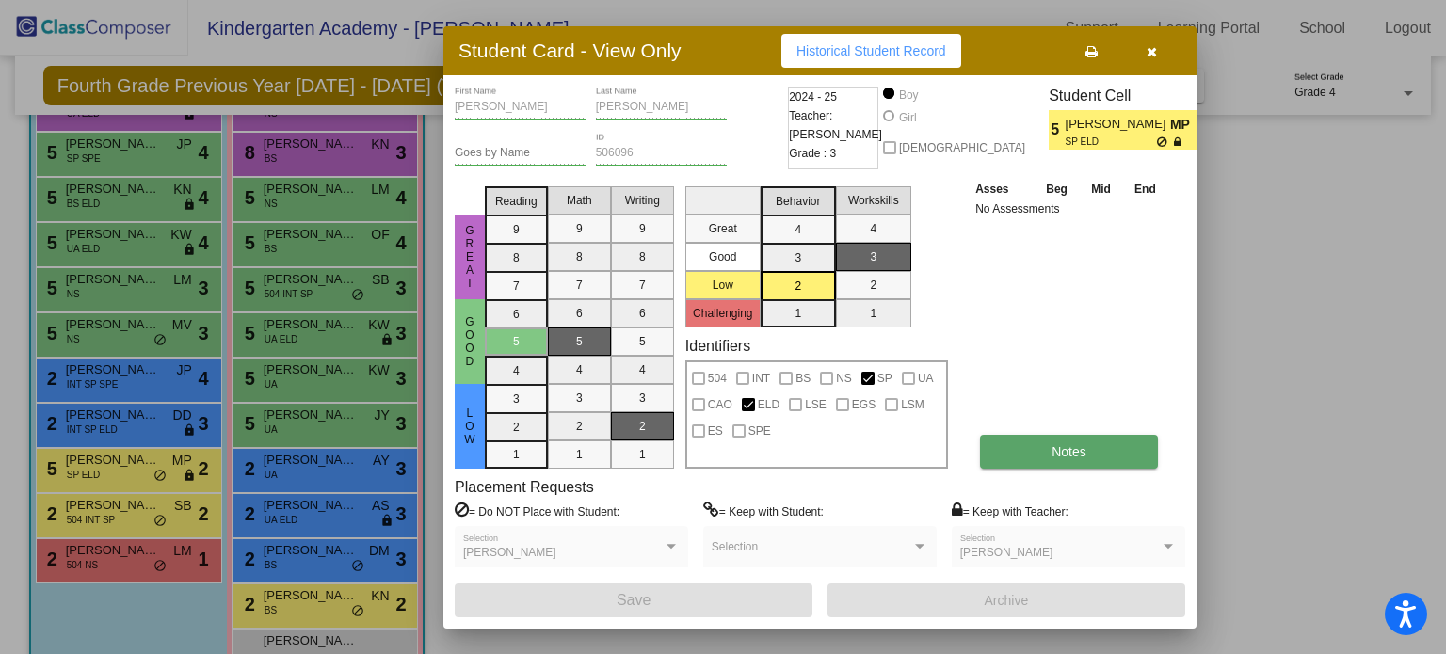
click at [1058, 447] on span "Notes" at bounding box center [1068, 451] width 35 height 15
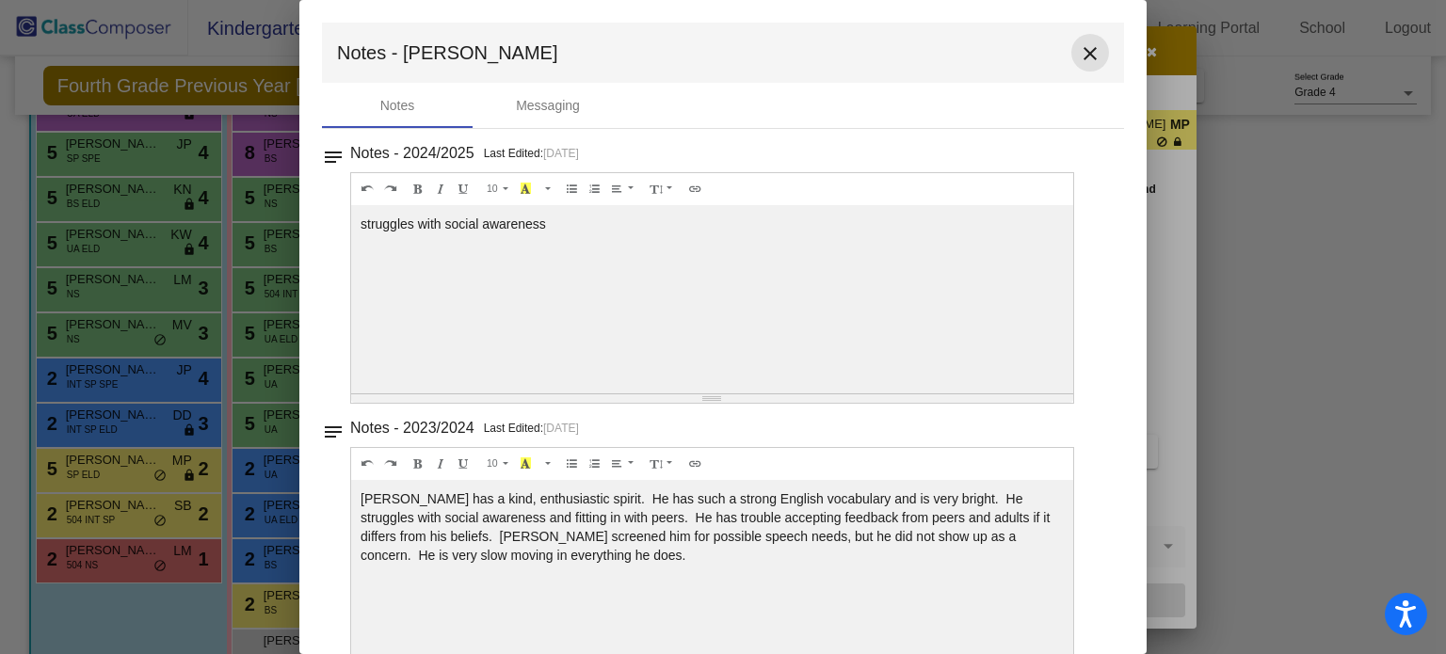
click at [1079, 48] on mat-icon "close" at bounding box center [1090, 53] width 23 height 23
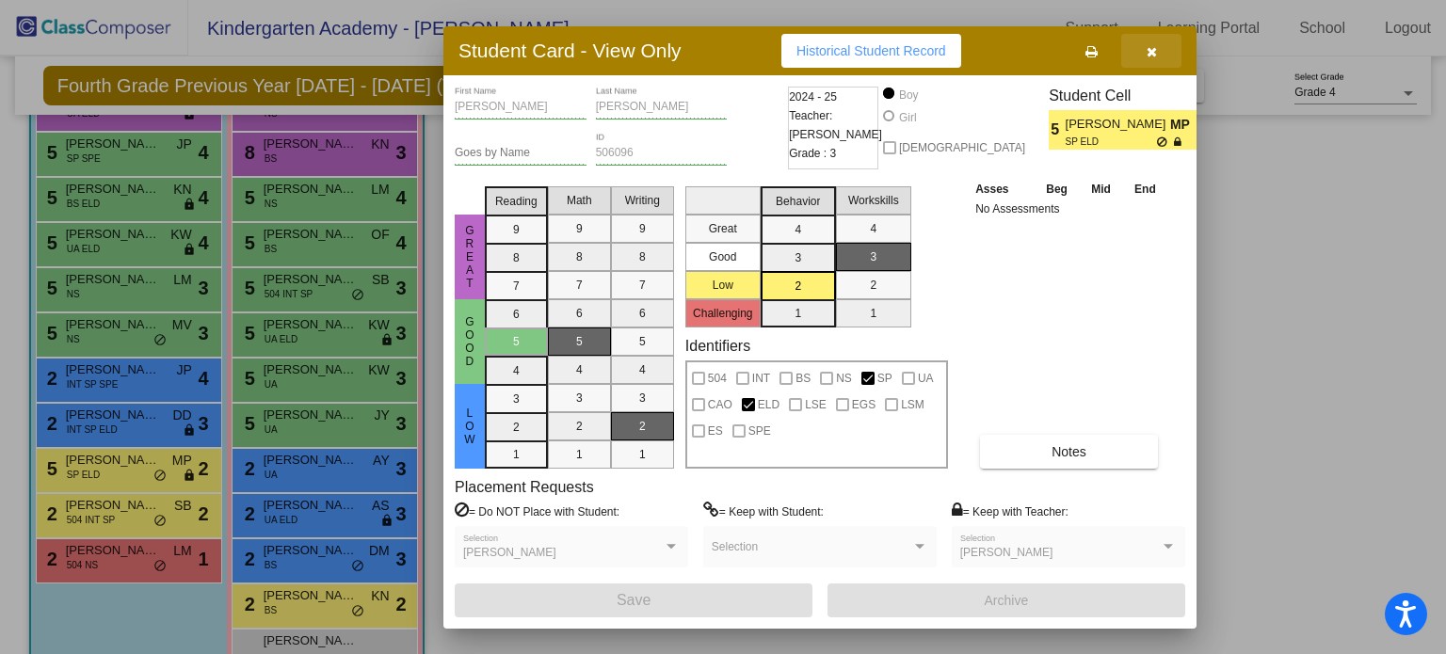
click at [1152, 52] on icon "button" at bounding box center [1152, 51] width 10 height 13
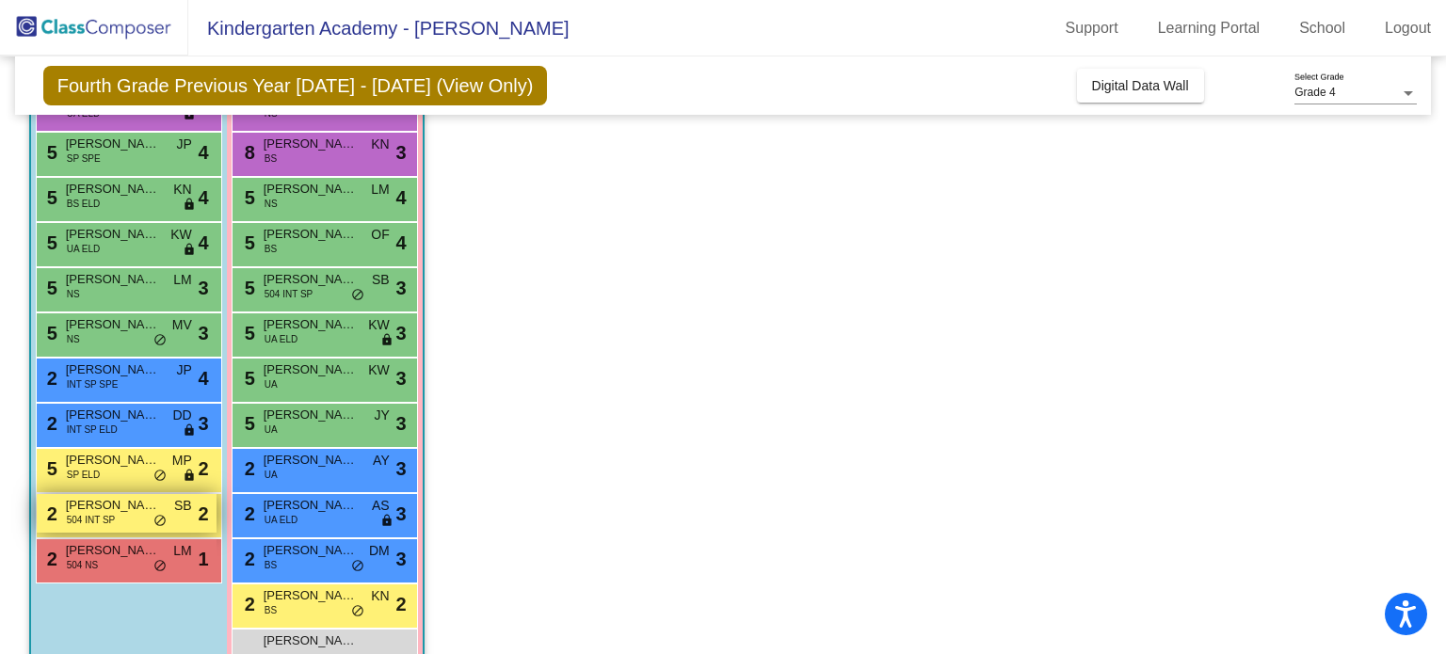
click at [72, 500] on span "[PERSON_NAME]" at bounding box center [113, 505] width 94 height 19
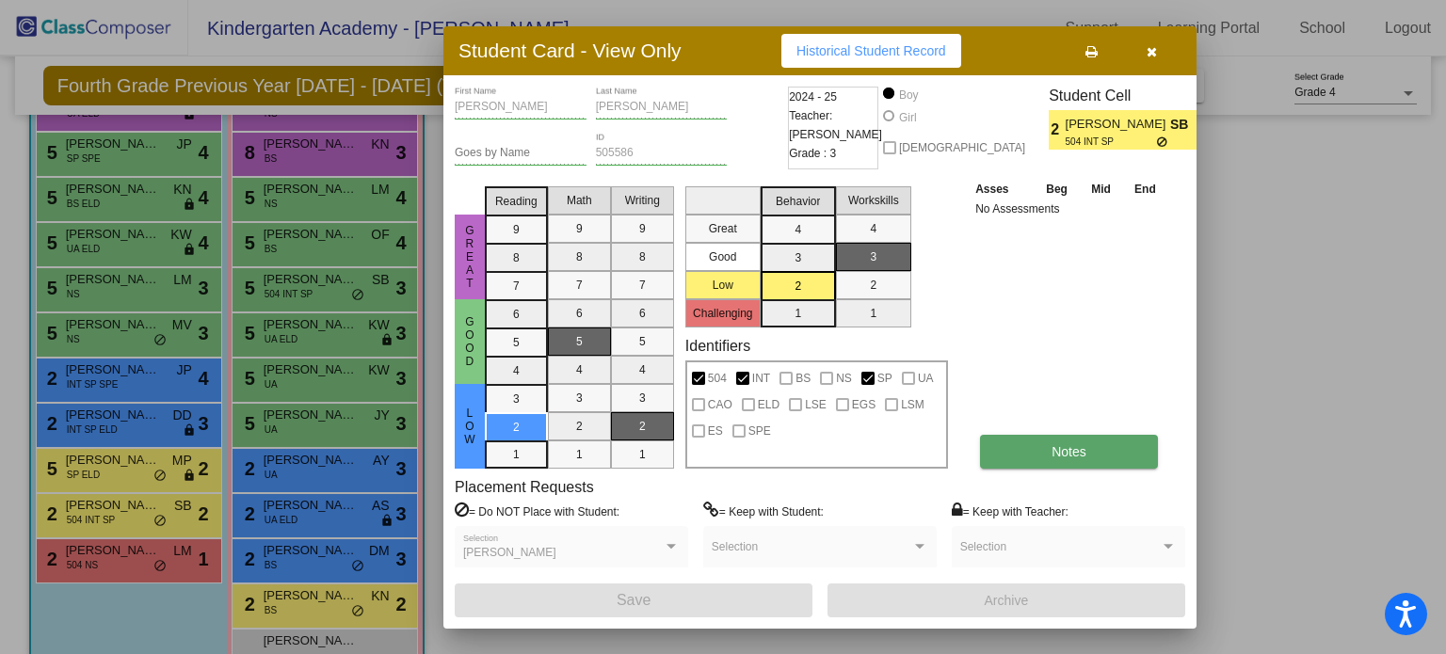
click at [1051, 452] on span "Notes" at bounding box center [1068, 451] width 35 height 15
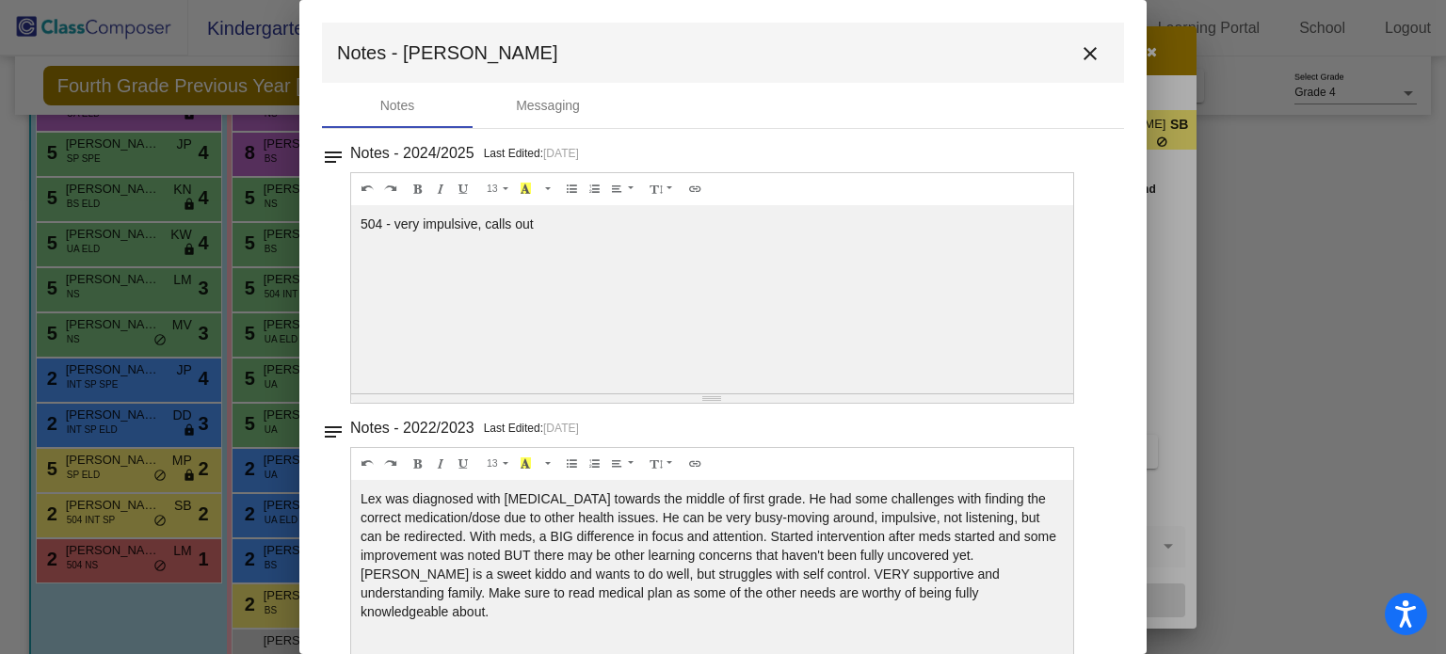
click at [1079, 47] on mat-icon "close" at bounding box center [1090, 53] width 23 height 23
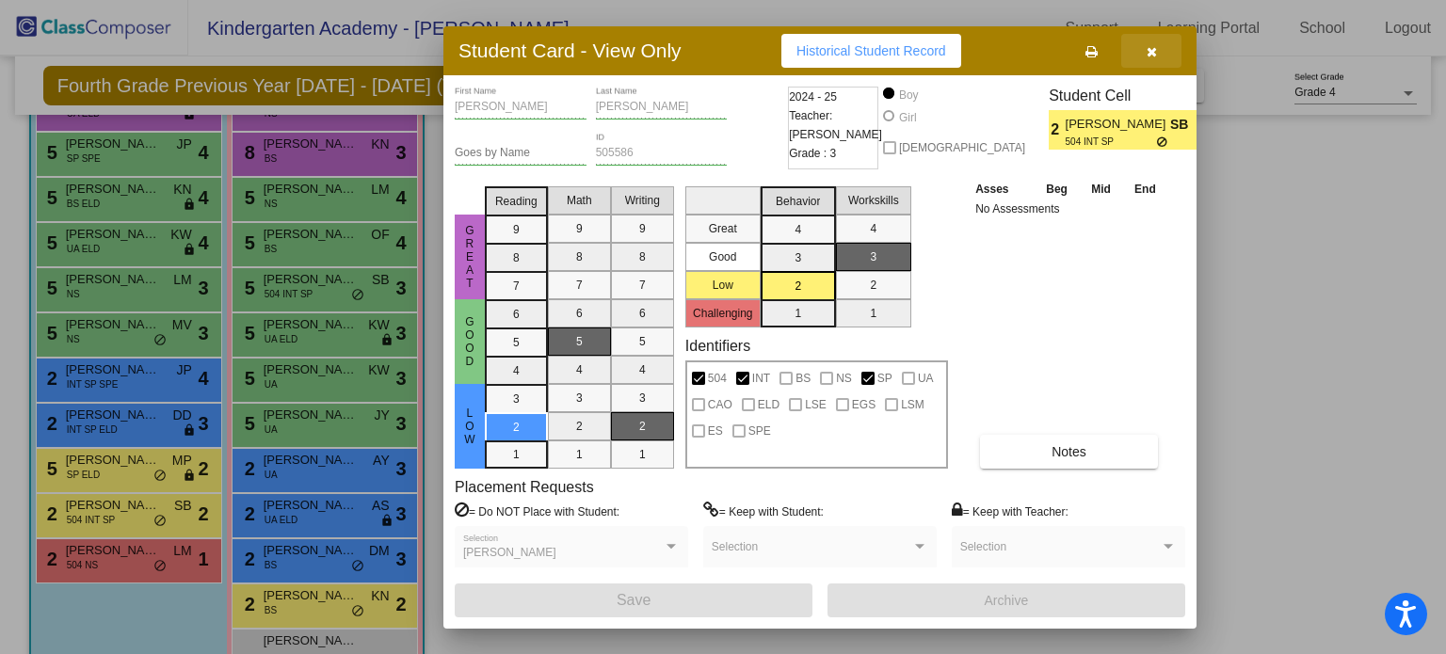
click at [1148, 52] on icon "button" at bounding box center [1152, 51] width 10 height 13
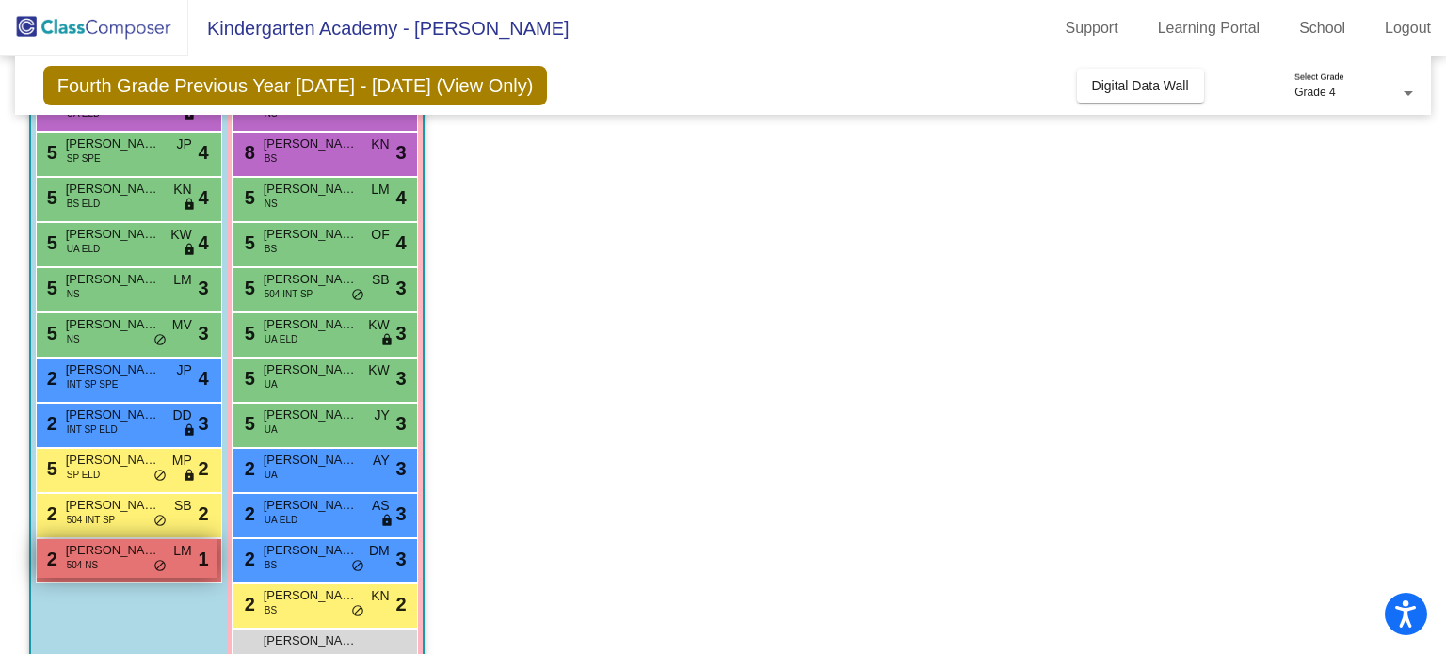
click at [128, 554] on span "[PERSON_NAME]" at bounding box center [113, 550] width 94 height 19
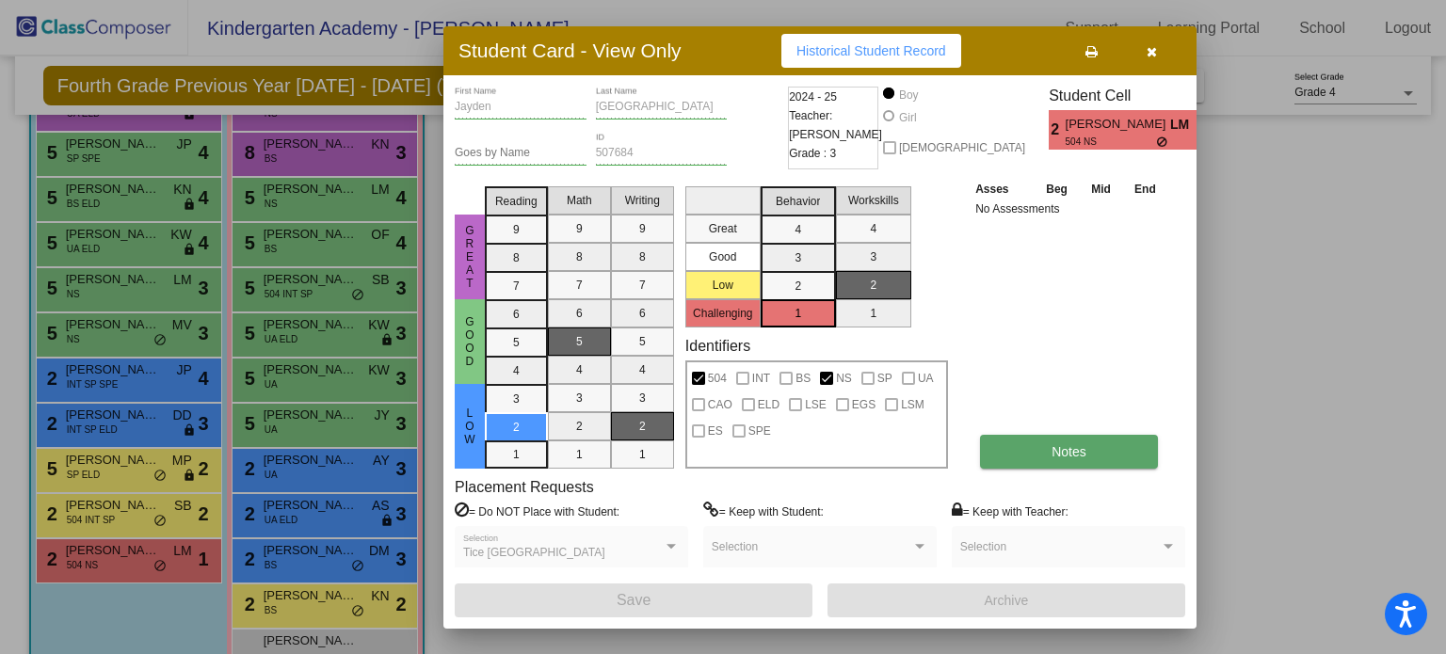
click at [1066, 451] on span "Notes" at bounding box center [1068, 451] width 35 height 15
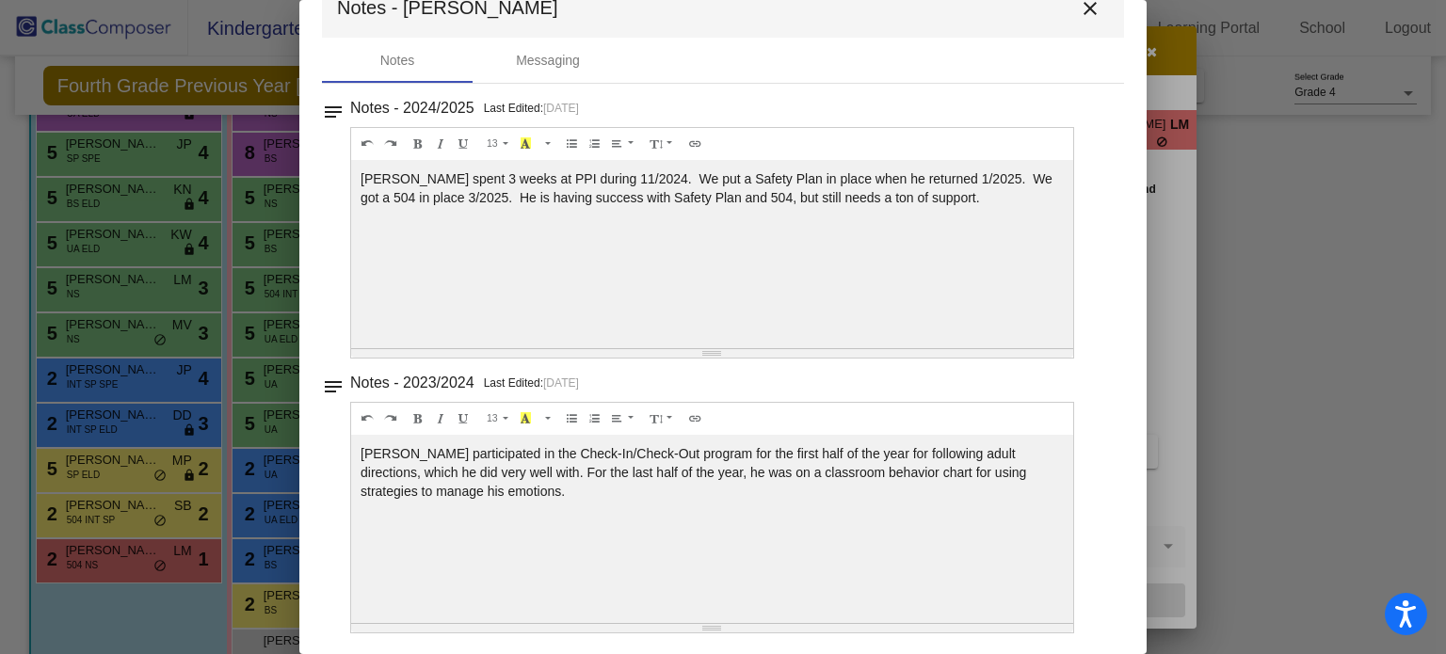
scroll to position [0, 0]
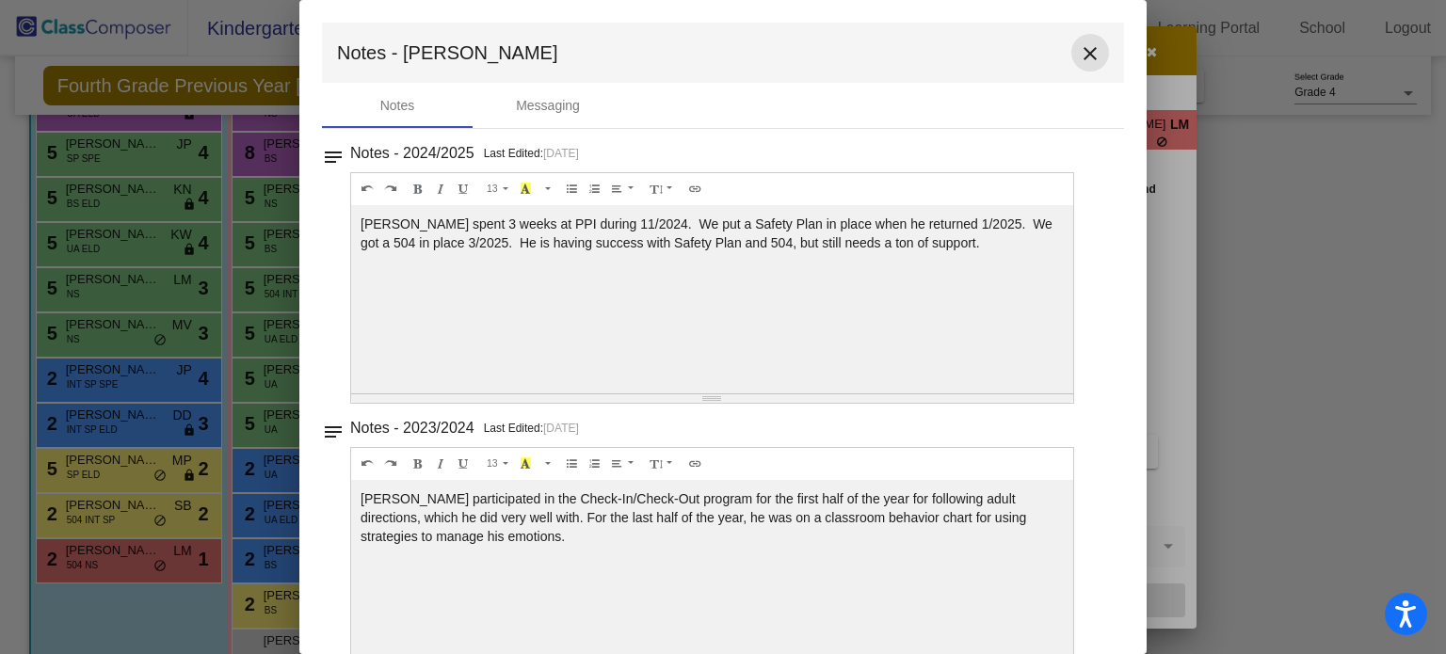
click at [1079, 59] on mat-icon "close" at bounding box center [1090, 53] width 23 height 23
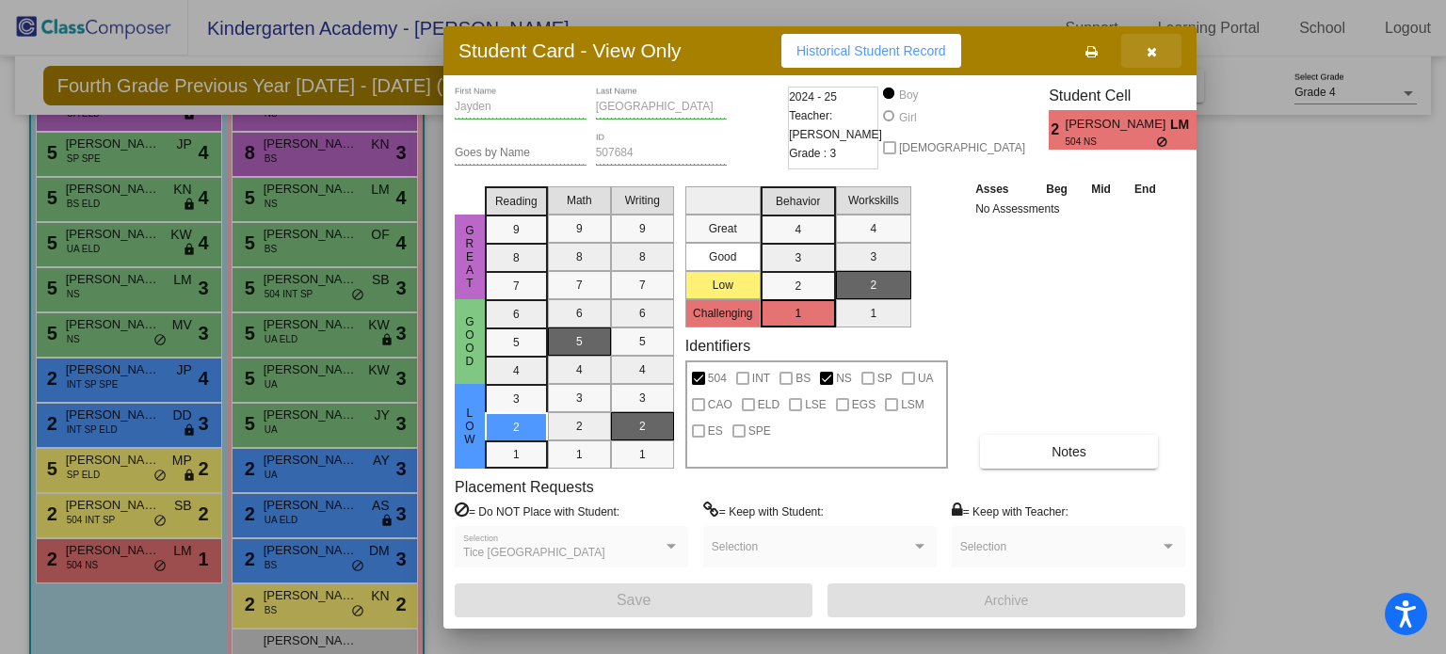
click at [1145, 48] on button "button" at bounding box center [1151, 51] width 60 height 34
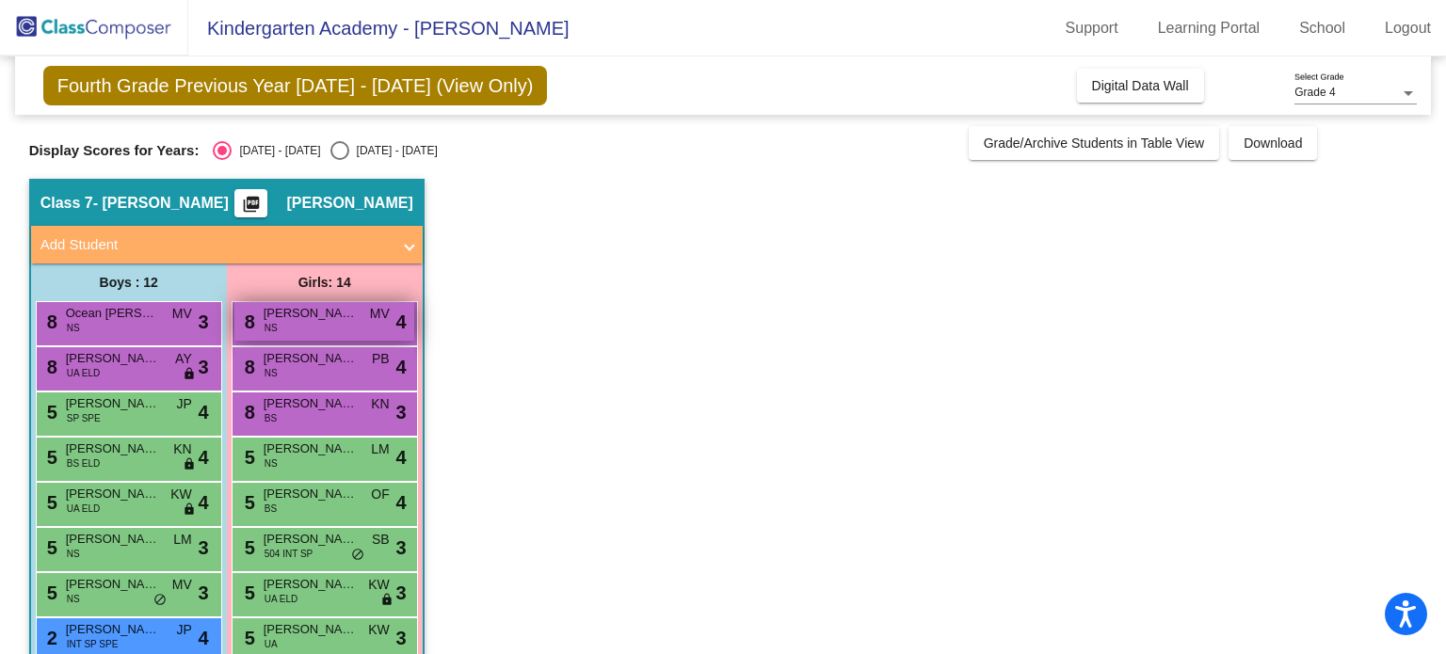
click at [323, 316] on span "[PERSON_NAME]" at bounding box center [311, 313] width 94 height 19
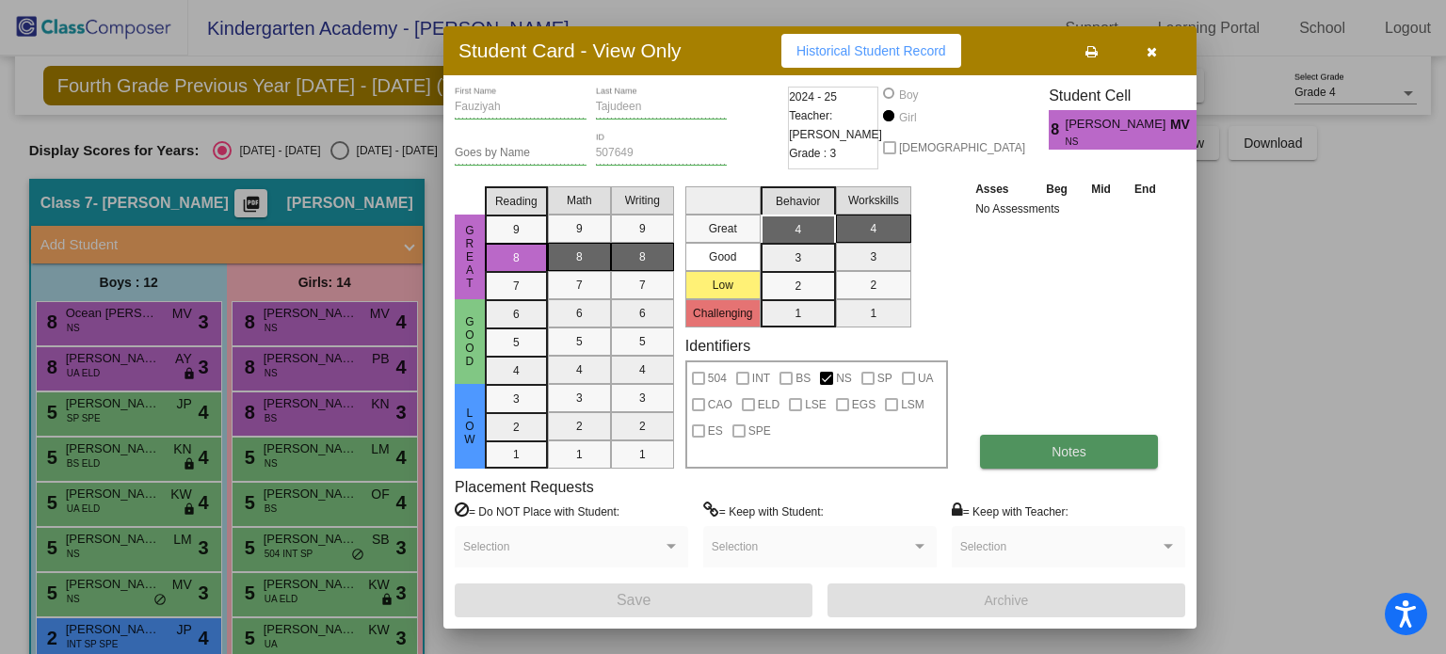
click at [1023, 446] on button "Notes" at bounding box center [1069, 452] width 178 height 34
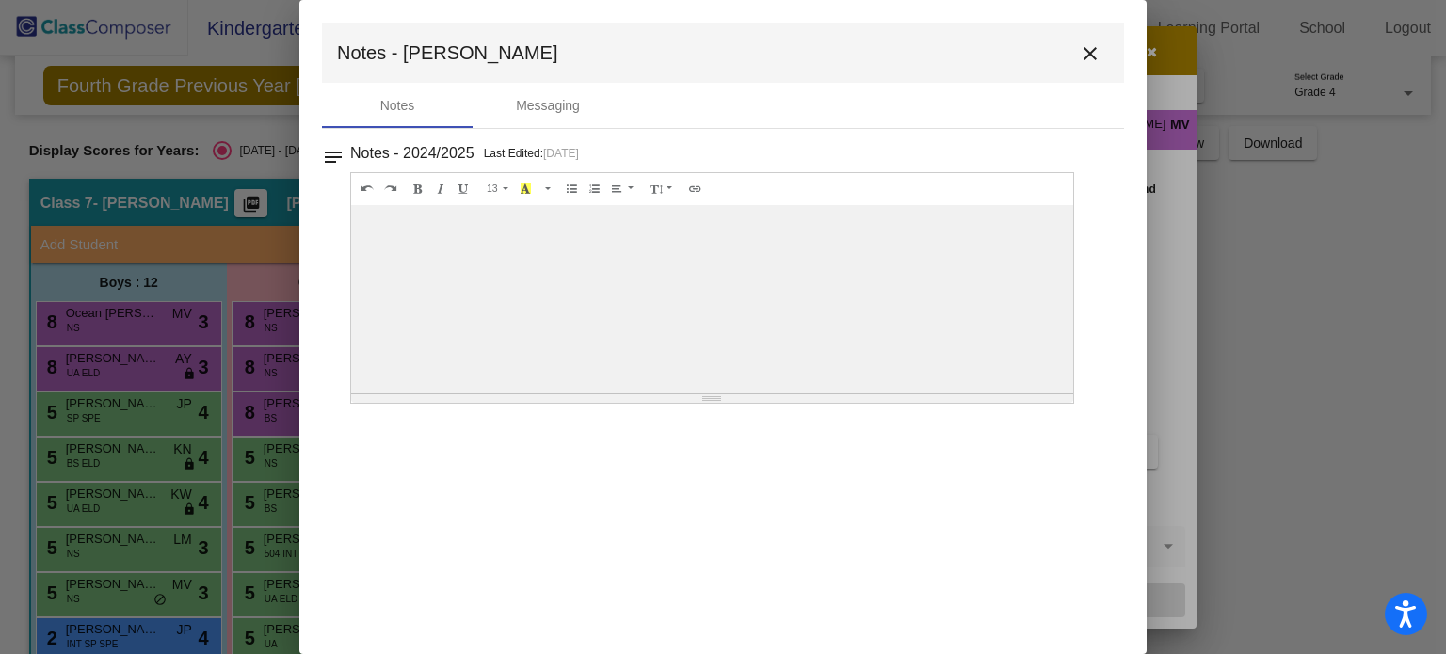
click at [1084, 48] on mat-icon "close" at bounding box center [1090, 53] width 23 height 23
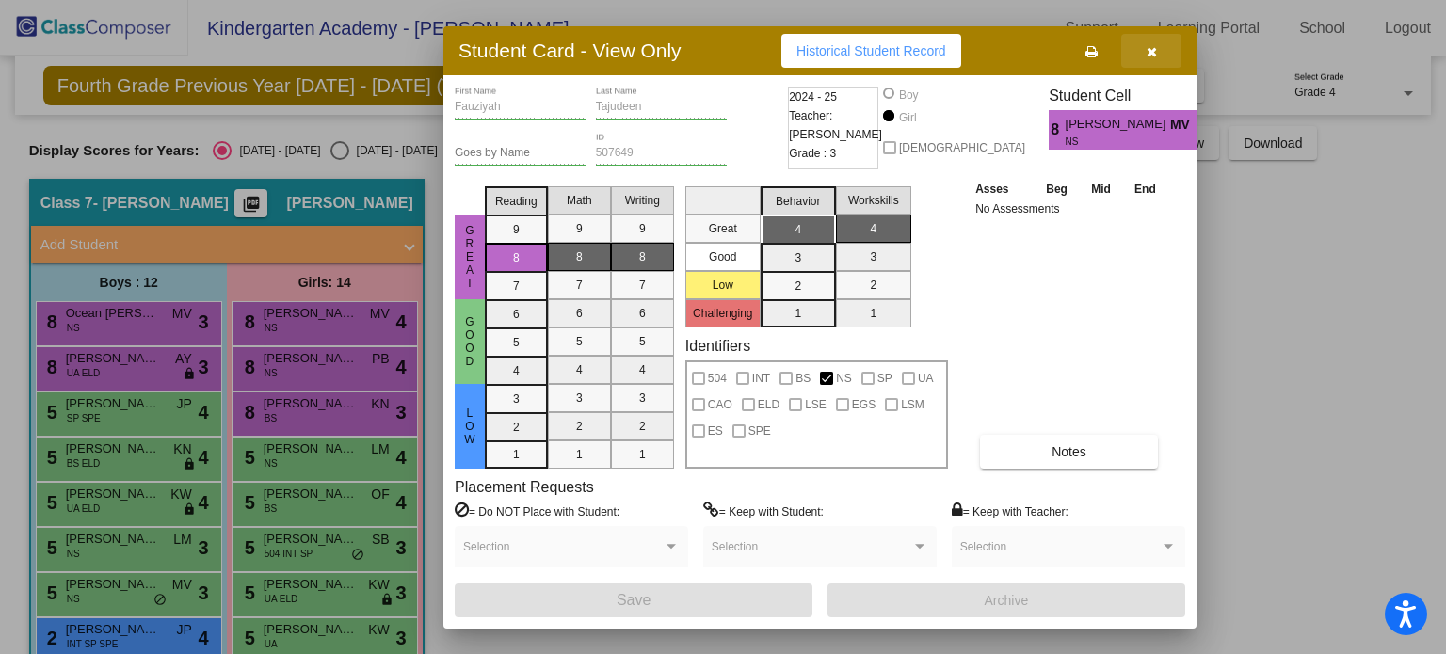
click at [1157, 52] on button "button" at bounding box center [1151, 51] width 60 height 34
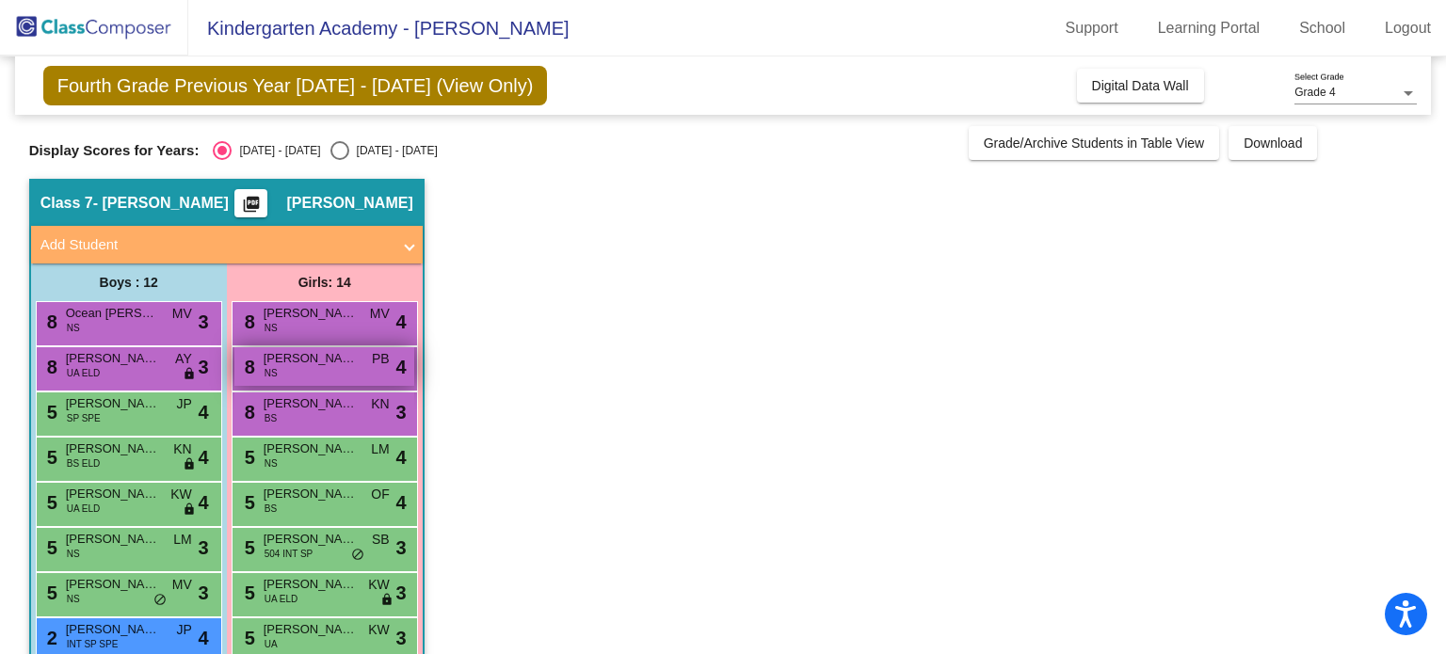
click at [331, 365] on span "[PERSON_NAME]" at bounding box center [311, 358] width 94 height 19
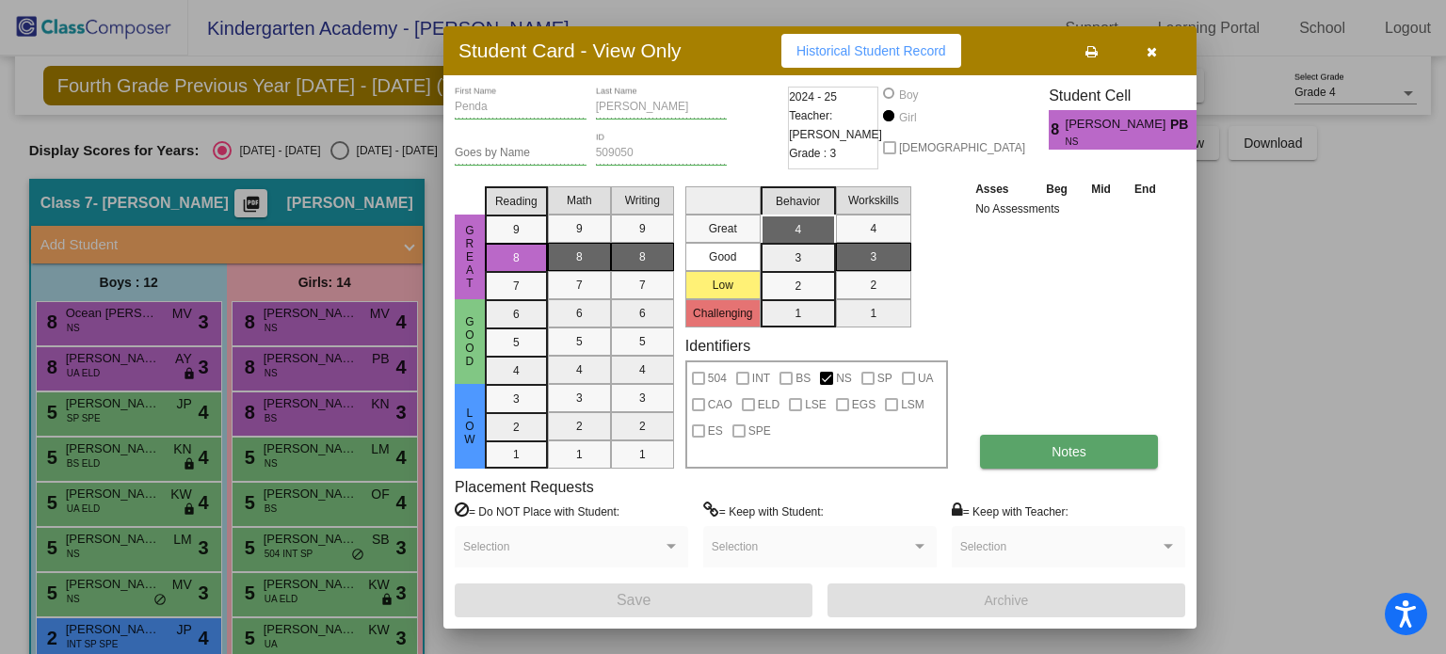
click at [1044, 452] on button "Notes" at bounding box center [1069, 452] width 178 height 34
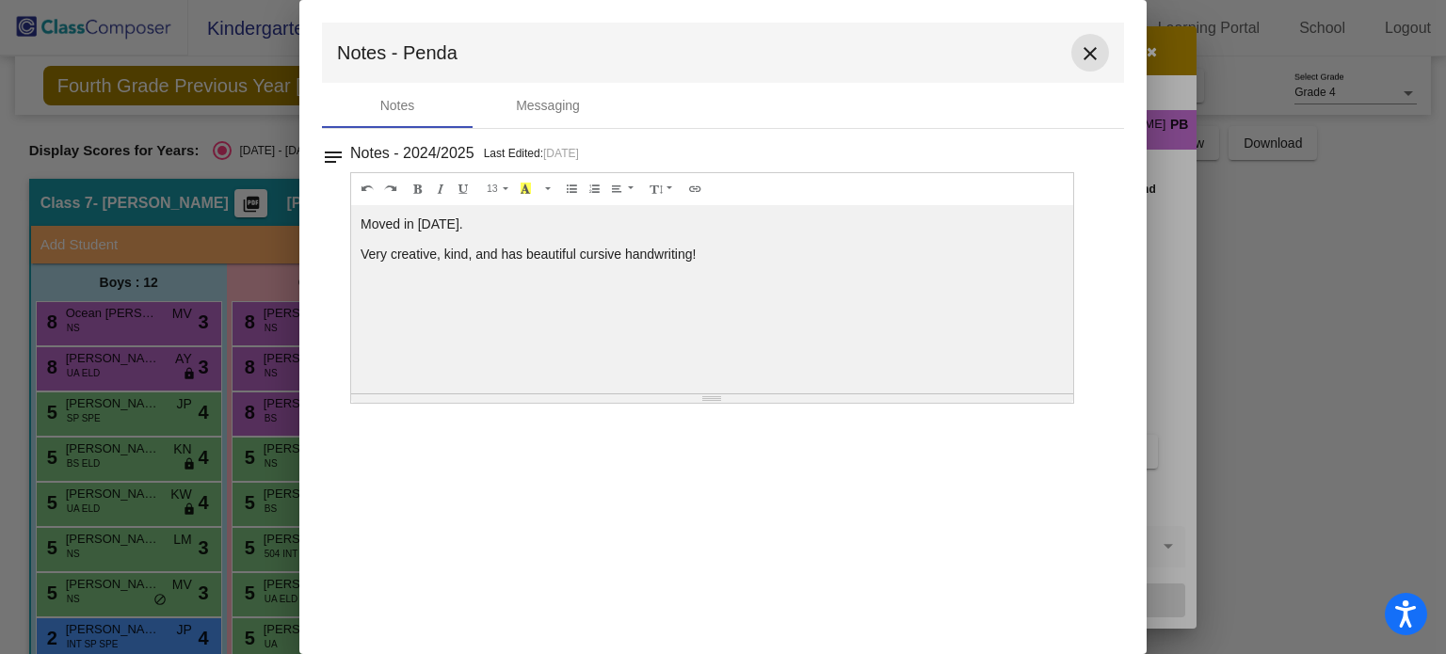
click at [1086, 55] on mat-icon "close" at bounding box center [1090, 53] width 23 height 23
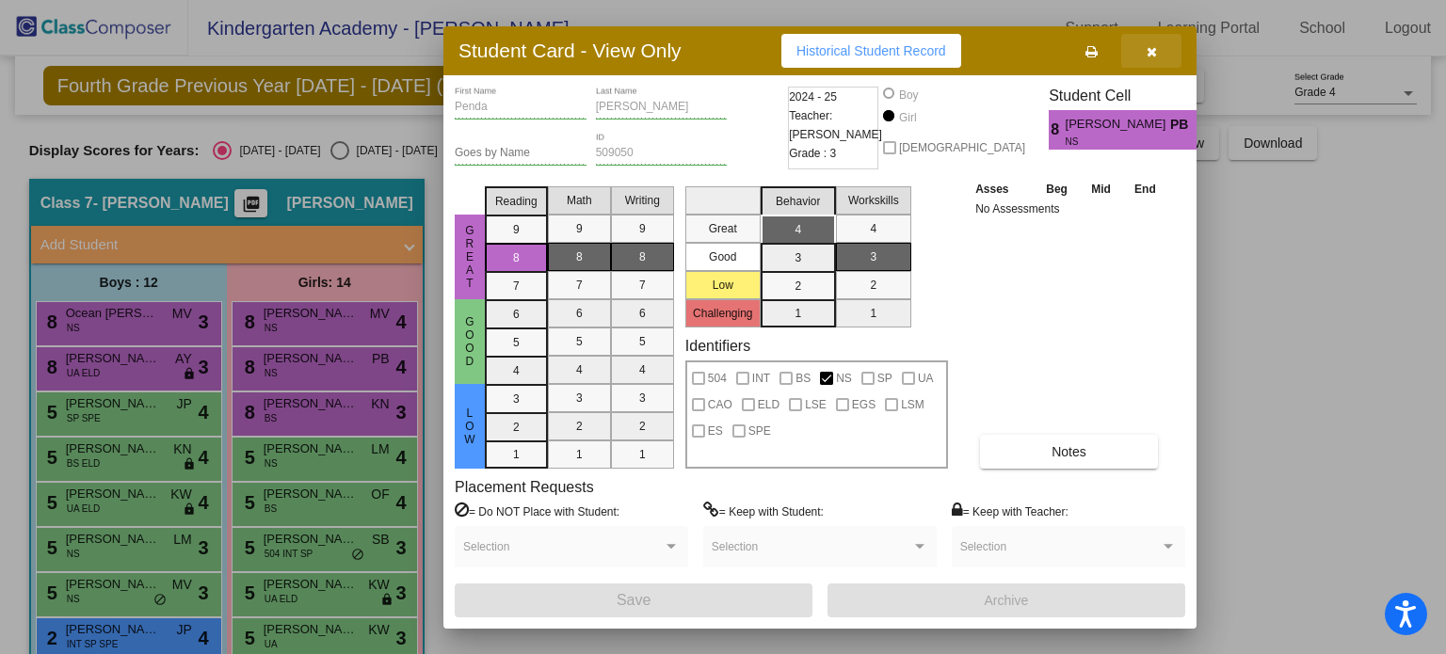
click at [1153, 48] on icon "button" at bounding box center [1152, 51] width 10 height 13
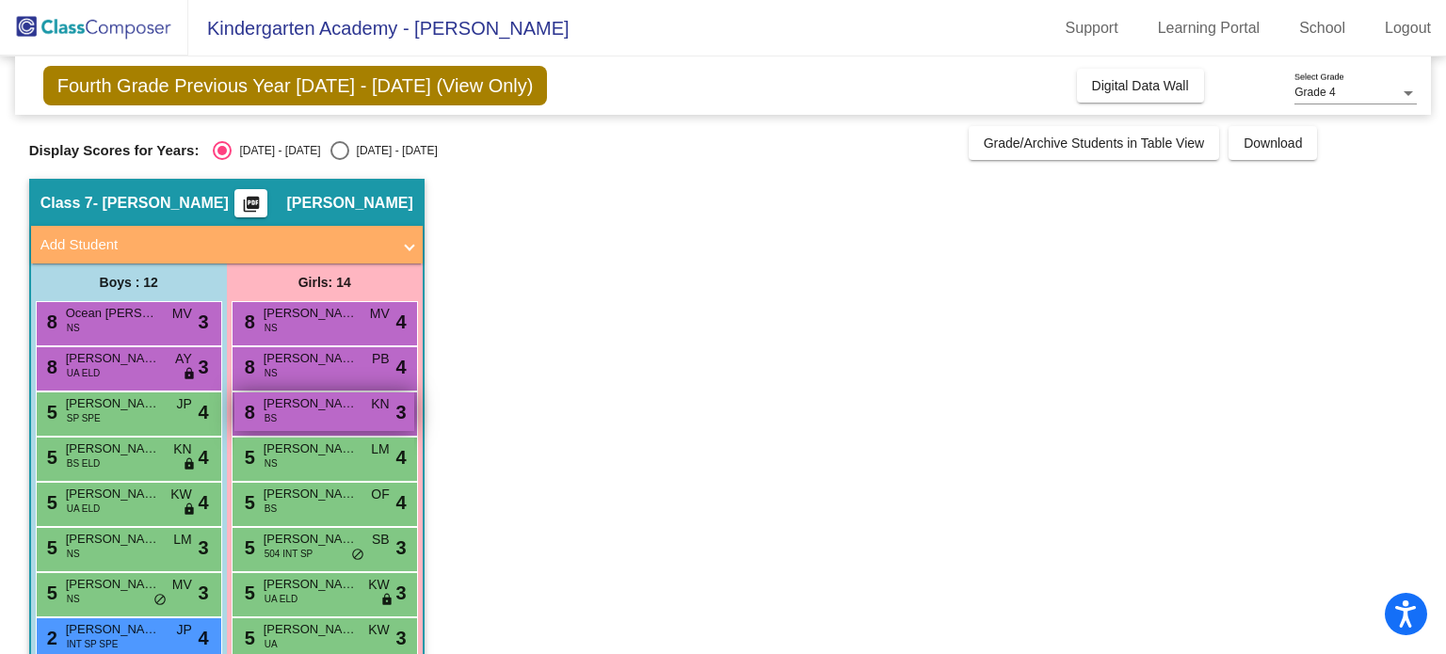
click at [296, 415] on div "8 [PERSON_NAME] BS KN lock do_not_disturb_alt 3" at bounding box center [324, 412] width 180 height 39
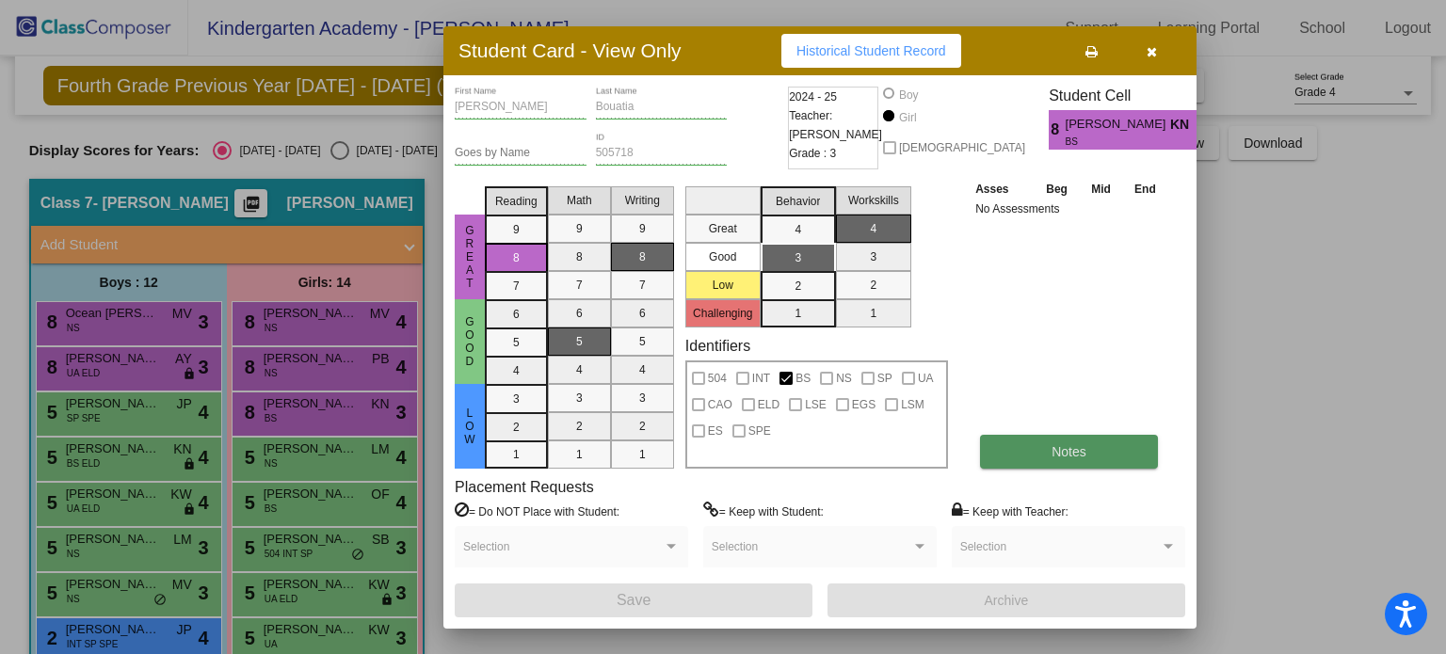
click at [1067, 444] on span "Notes" at bounding box center [1068, 451] width 35 height 15
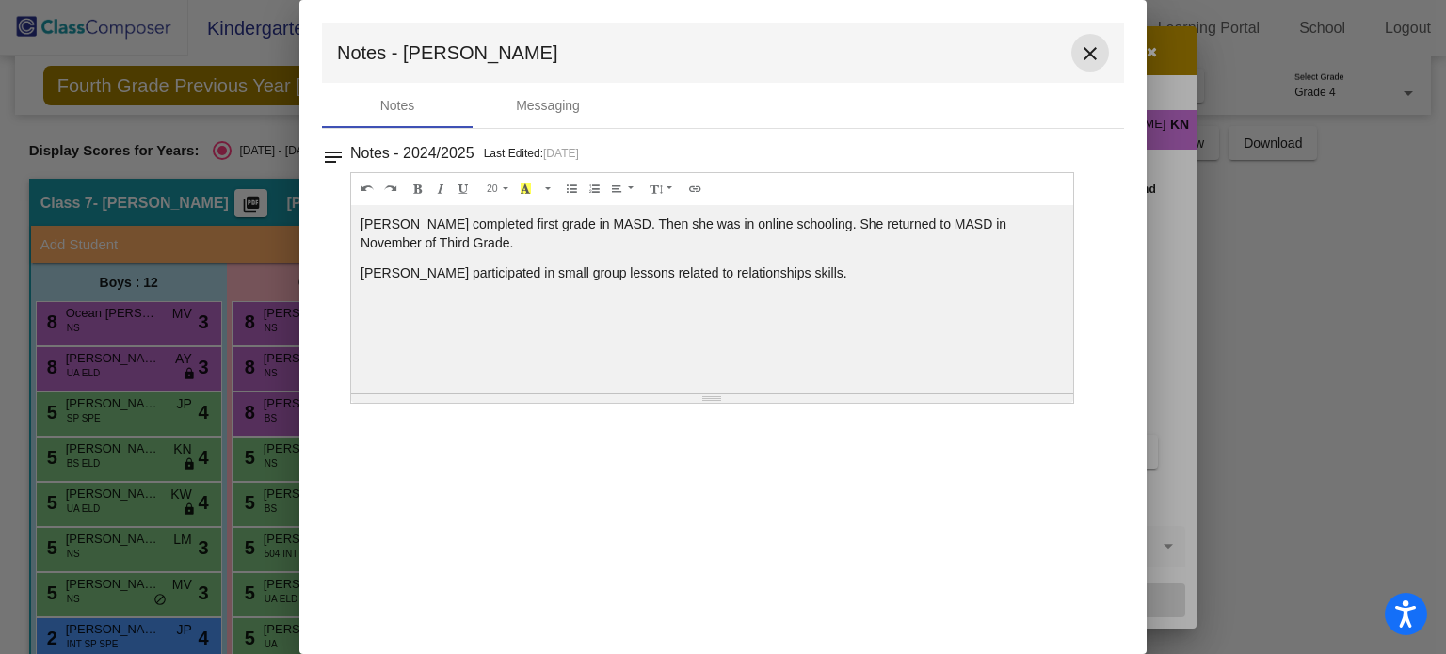
click at [1097, 61] on mat-icon "close" at bounding box center [1090, 53] width 23 height 23
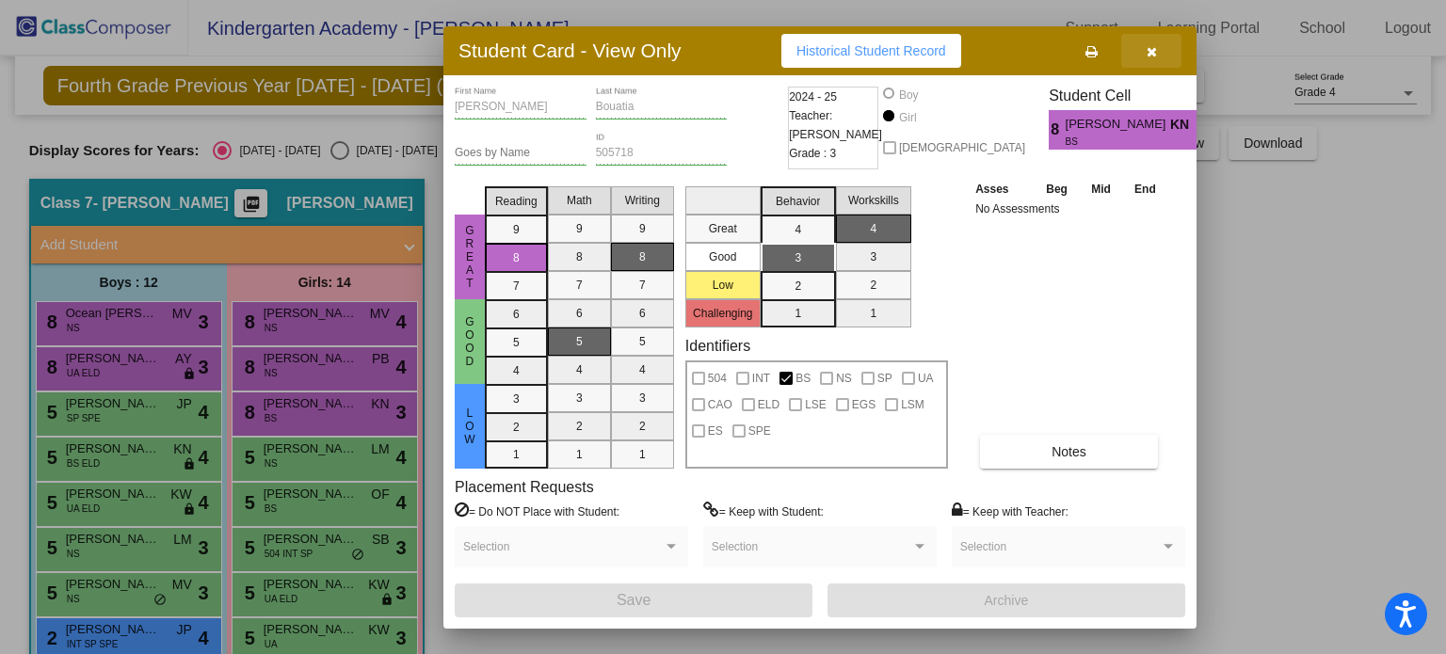
click at [1156, 50] on button "button" at bounding box center [1151, 51] width 60 height 34
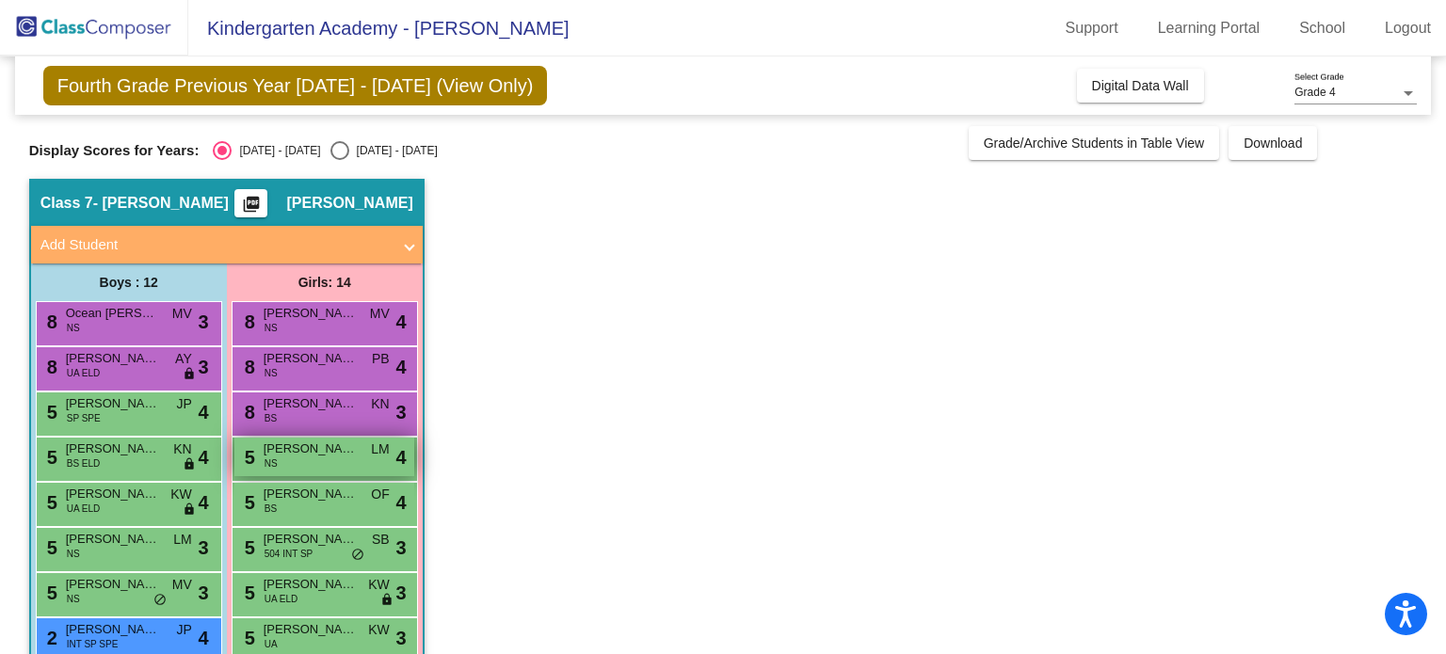
click at [320, 452] on span "[PERSON_NAME]" at bounding box center [311, 449] width 94 height 19
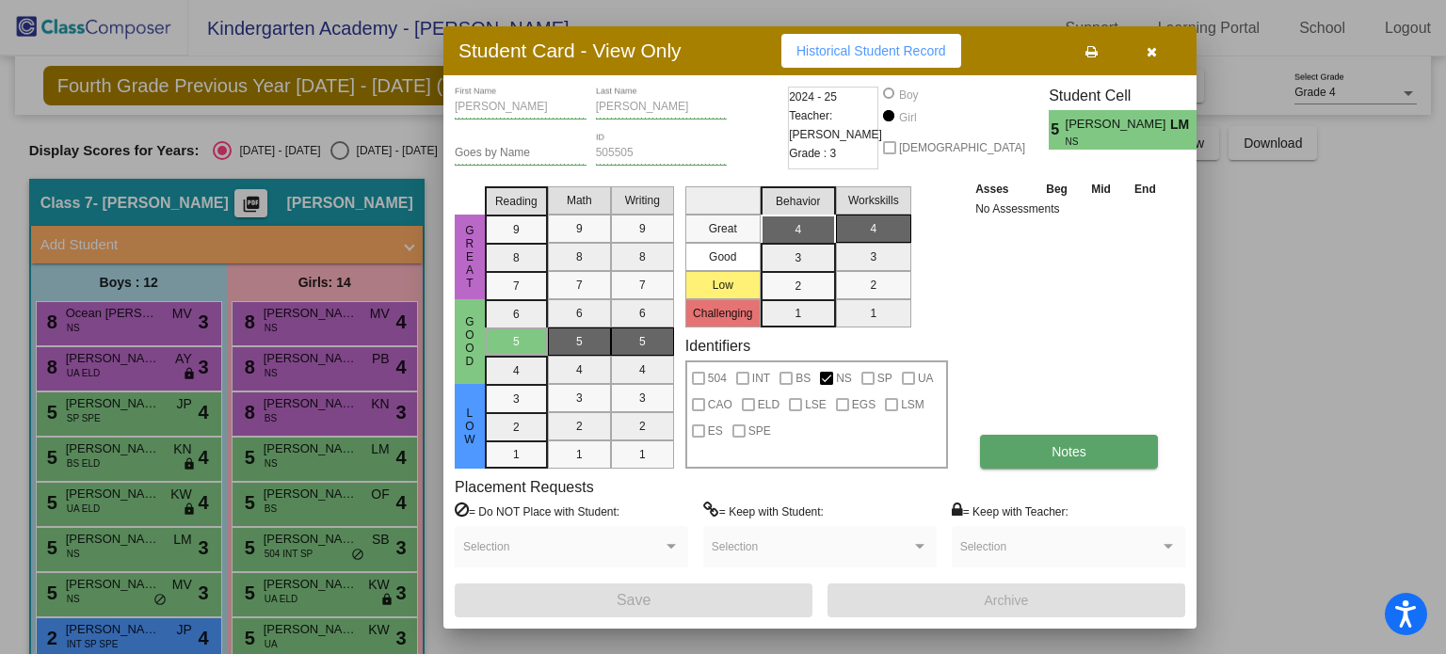
click at [1099, 453] on button "Notes" at bounding box center [1069, 452] width 178 height 34
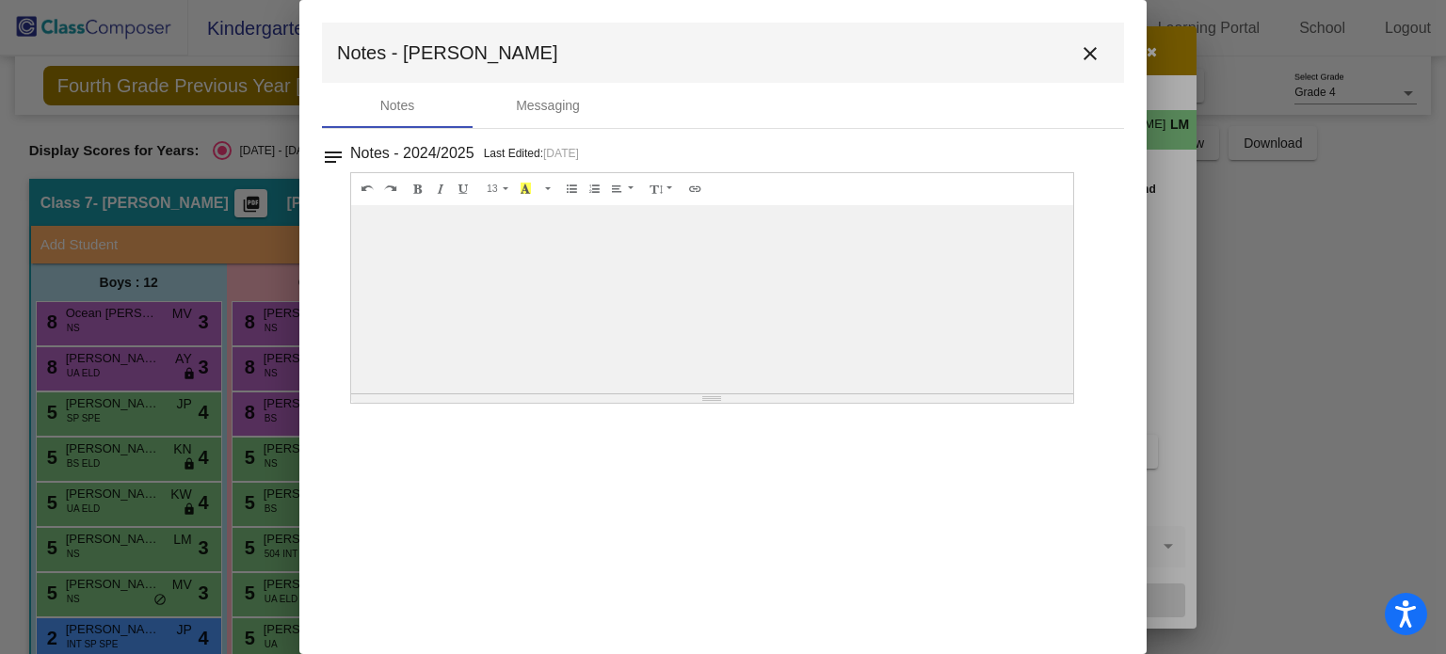
click at [1083, 56] on mat-icon "close" at bounding box center [1090, 53] width 23 height 23
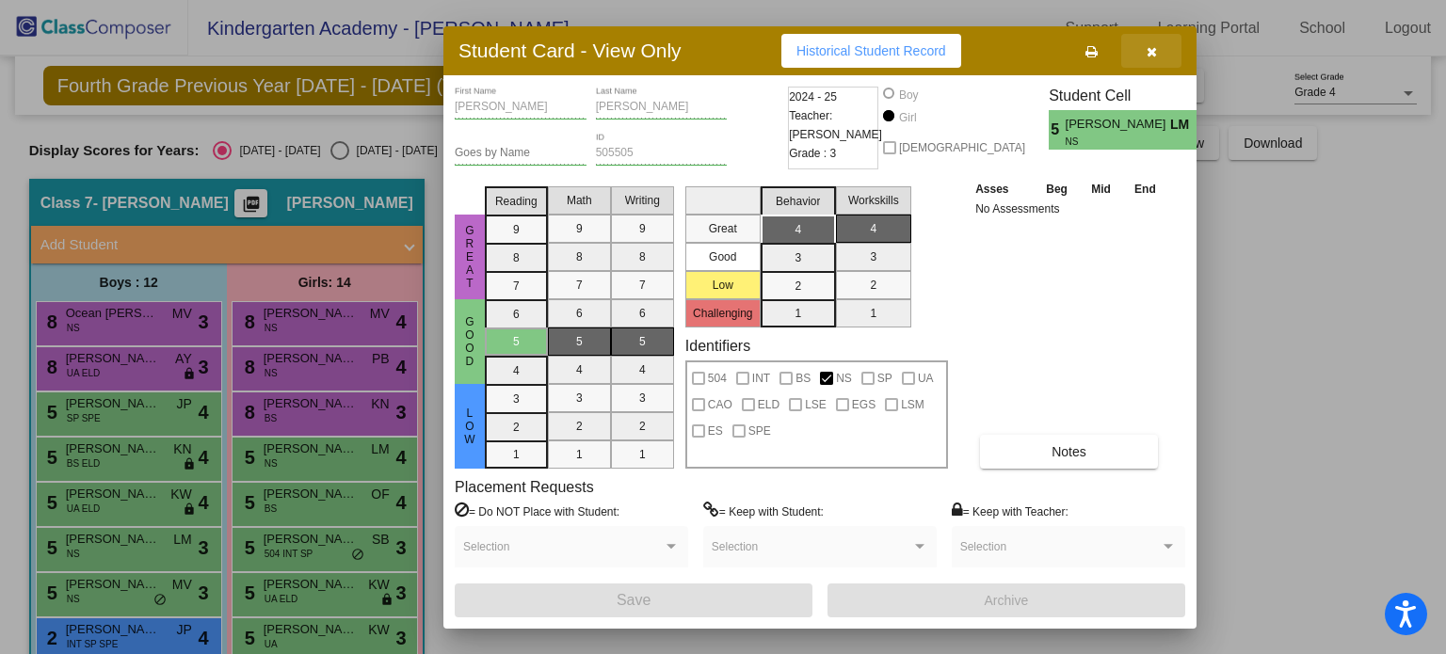
click at [1149, 50] on icon "button" at bounding box center [1152, 51] width 10 height 13
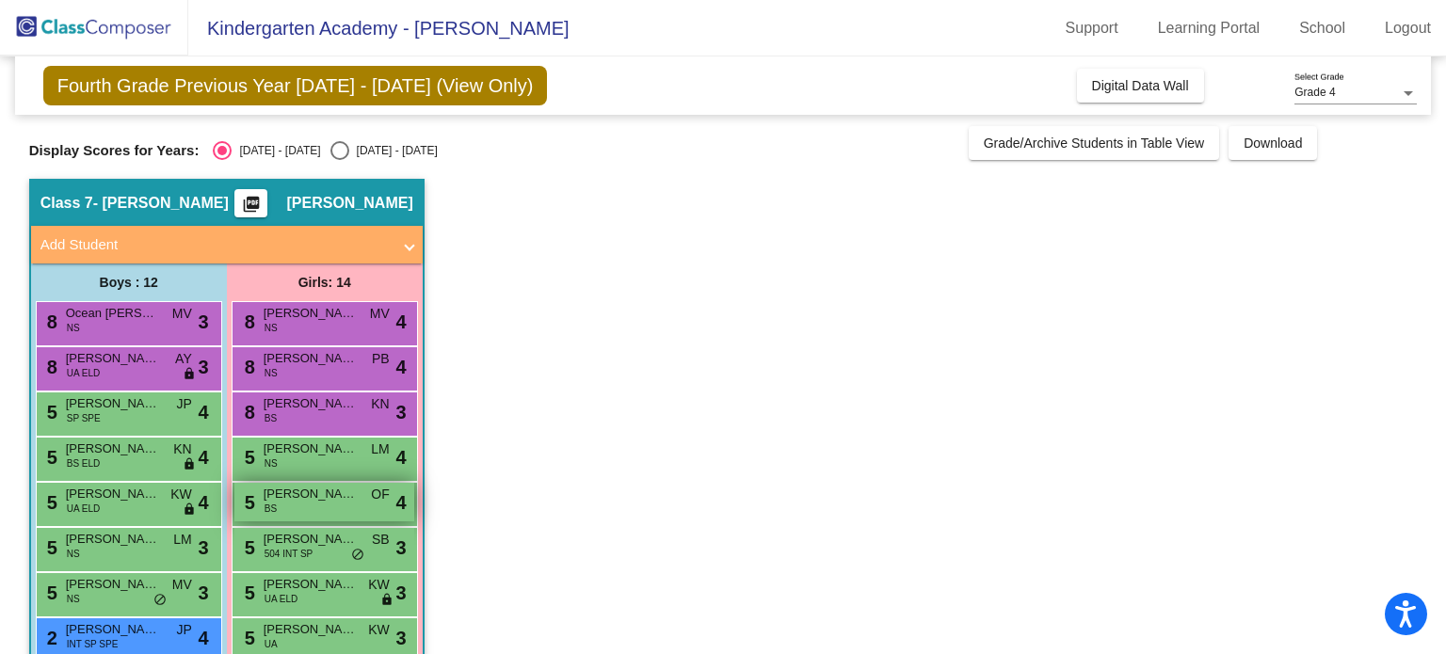
click at [311, 505] on div "5 [PERSON_NAME] BS OF lock do_not_disturb_alt 4" at bounding box center [324, 502] width 180 height 39
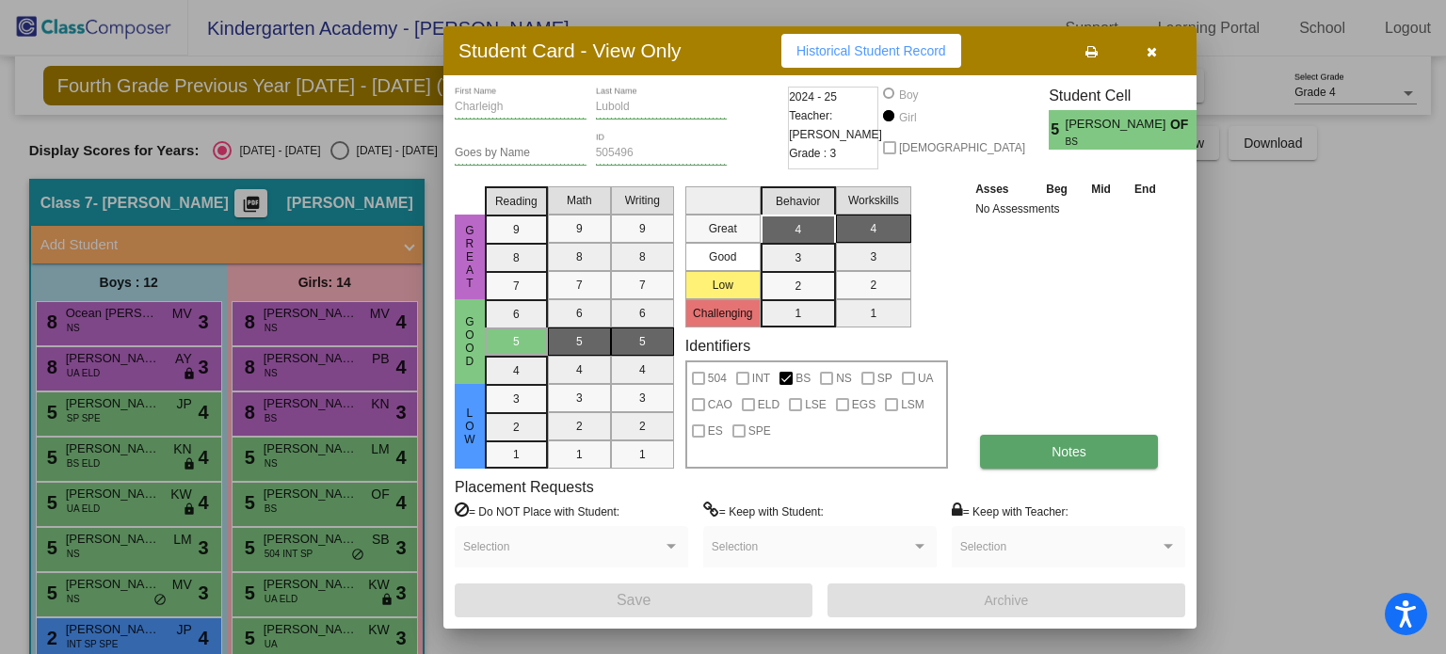
click at [1039, 451] on button "Notes" at bounding box center [1069, 452] width 178 height 34
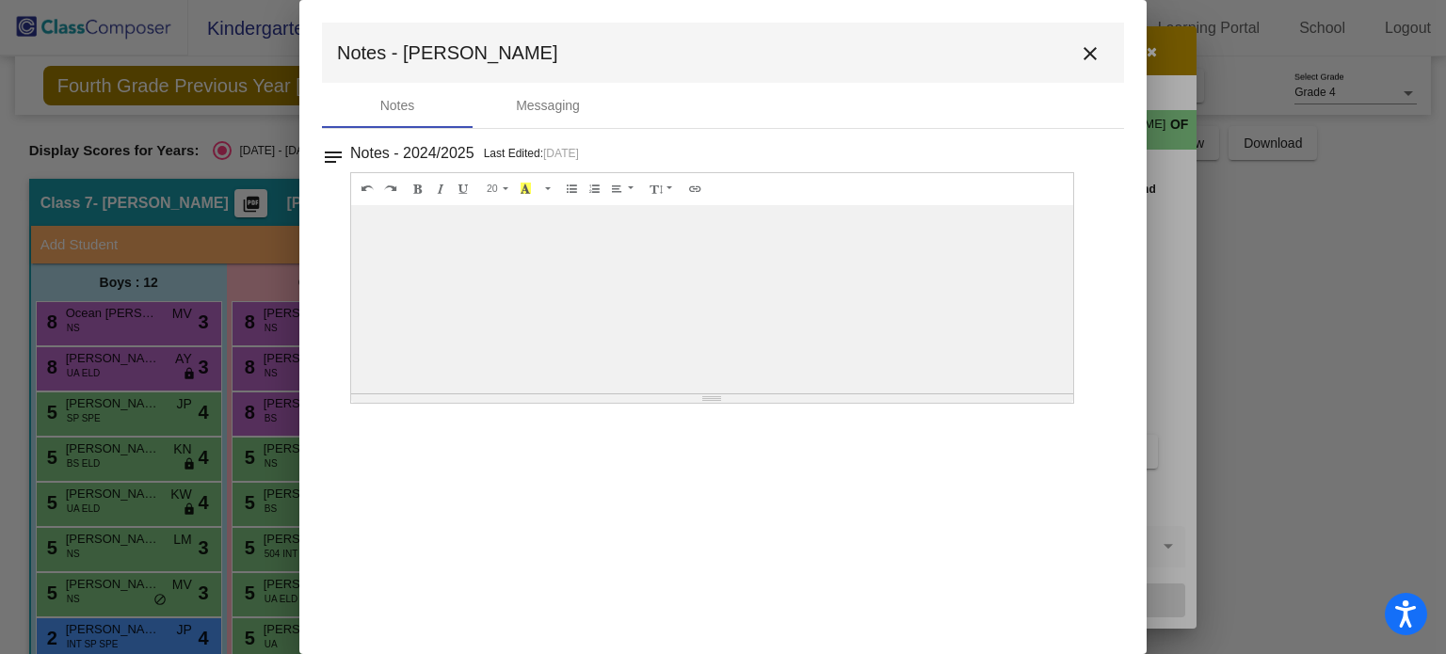
click at [1090, 50] on mat-icon "close" at bounding box center [1090, 53] width 23 height 23
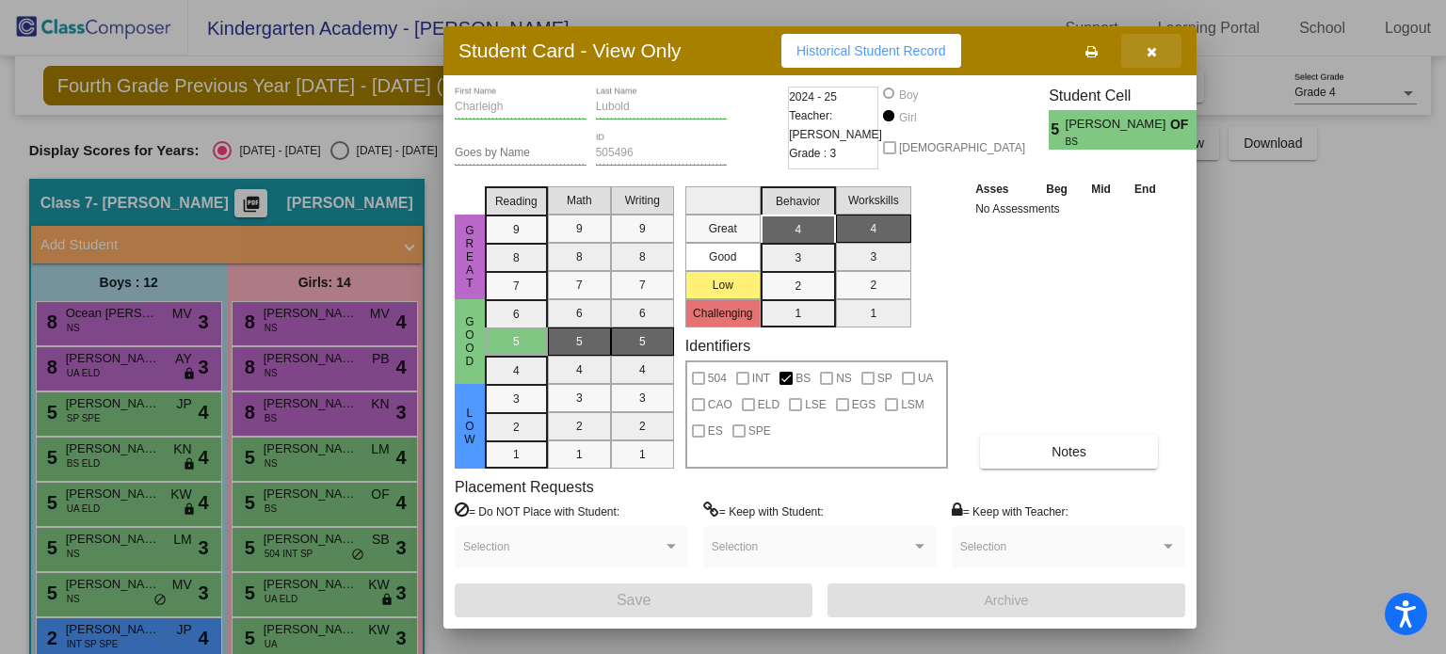
click at [1148, 48] on icon "button" at bounding box center [1152, 51] width 10 height 13
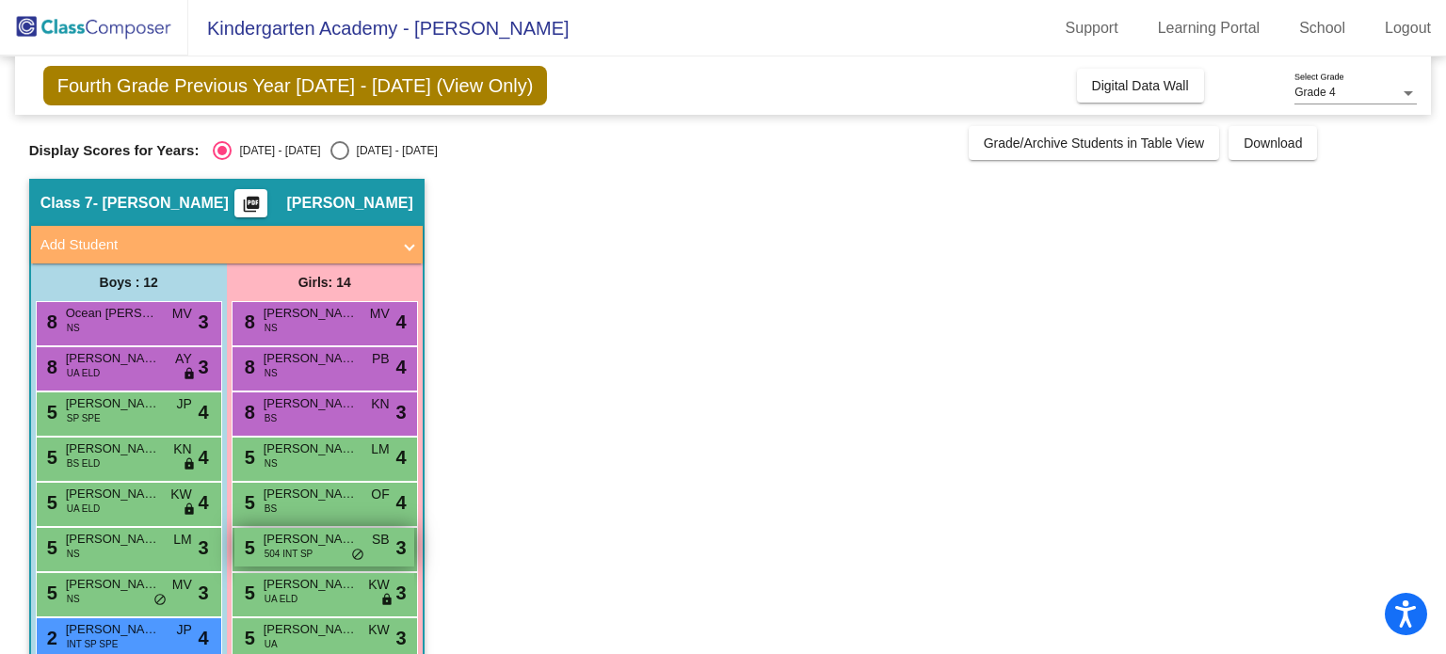
click at [303, 548] on span "504 INT SP" at bounding box center [289, 554] width 49 height 14
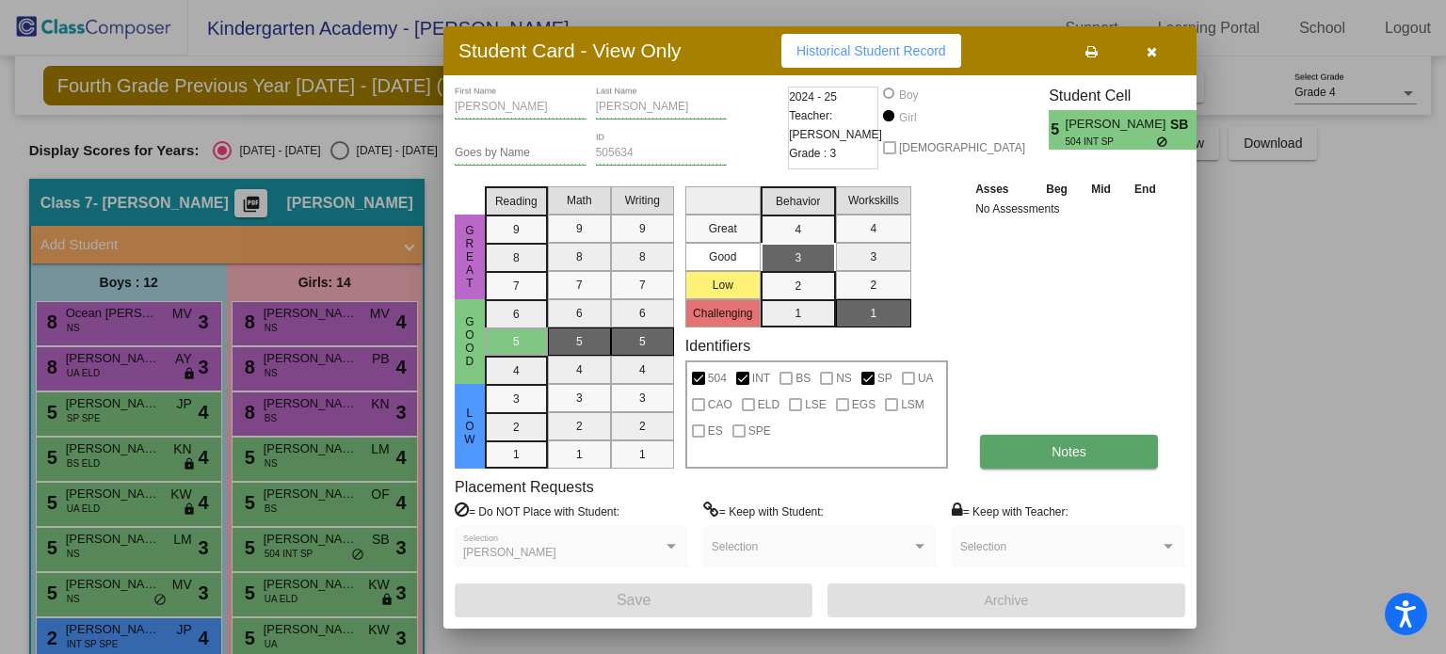
click at [1022, 453] on button "Notes" at bounding box center [1069, 452] width 178 height 34
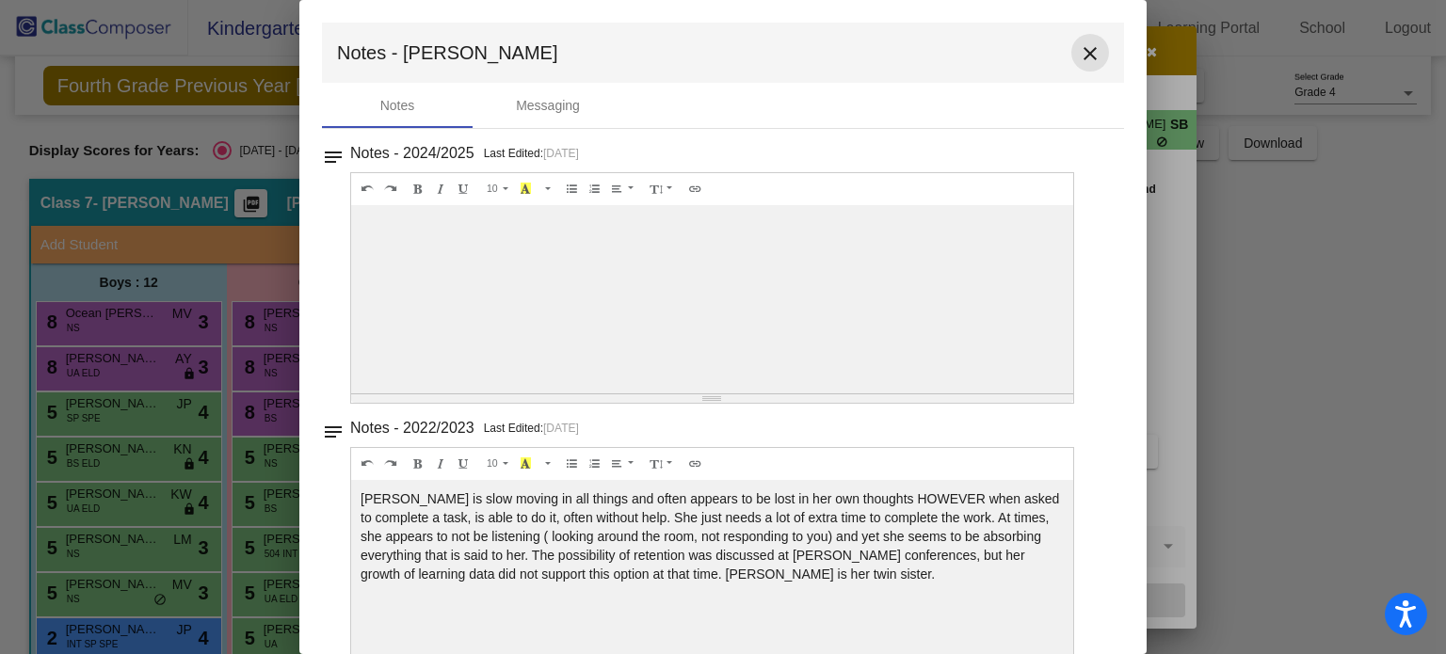
click at [1083, 38] on button "close" at bounding box center [1090, 53] width 38 height 38
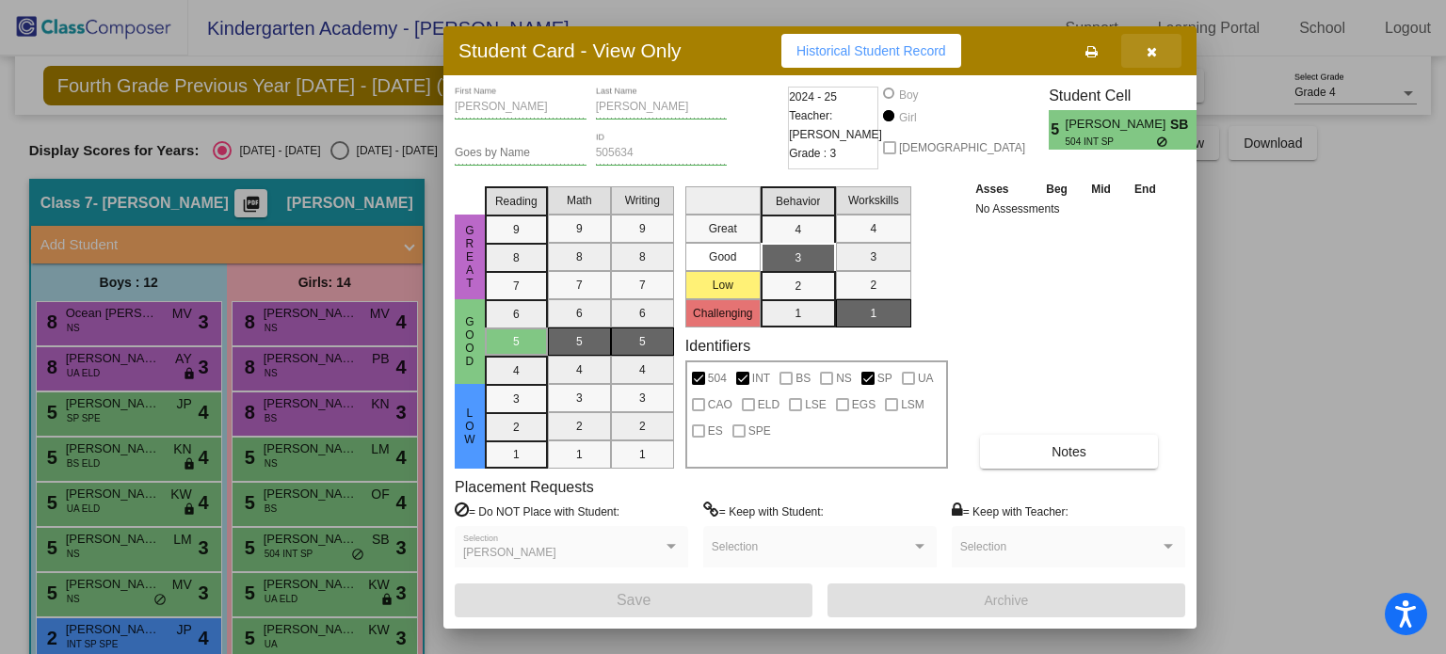
click at [1164, 54] on button "button" at bounding box center [1151, 51] width 60 height 34
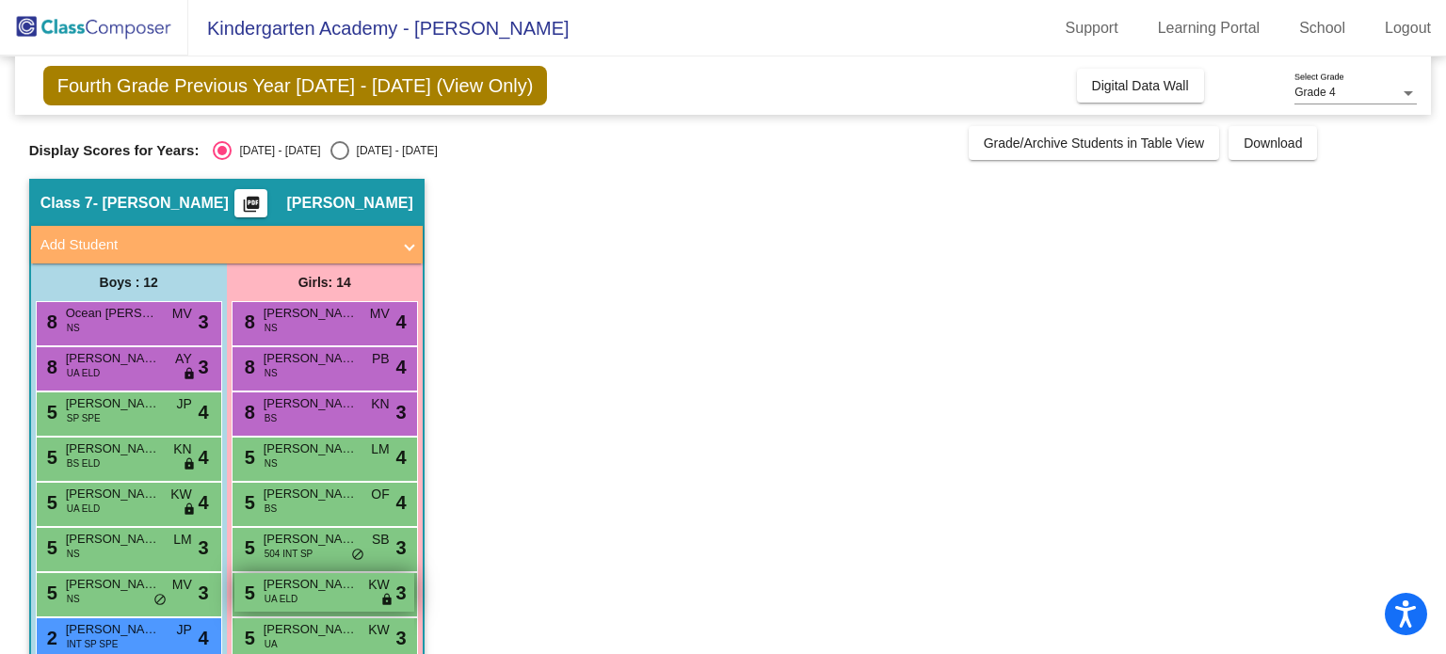
click at [305, 586] on span "[PERSON_NAME]" at bounding box center [311, 584] width 94 height 19
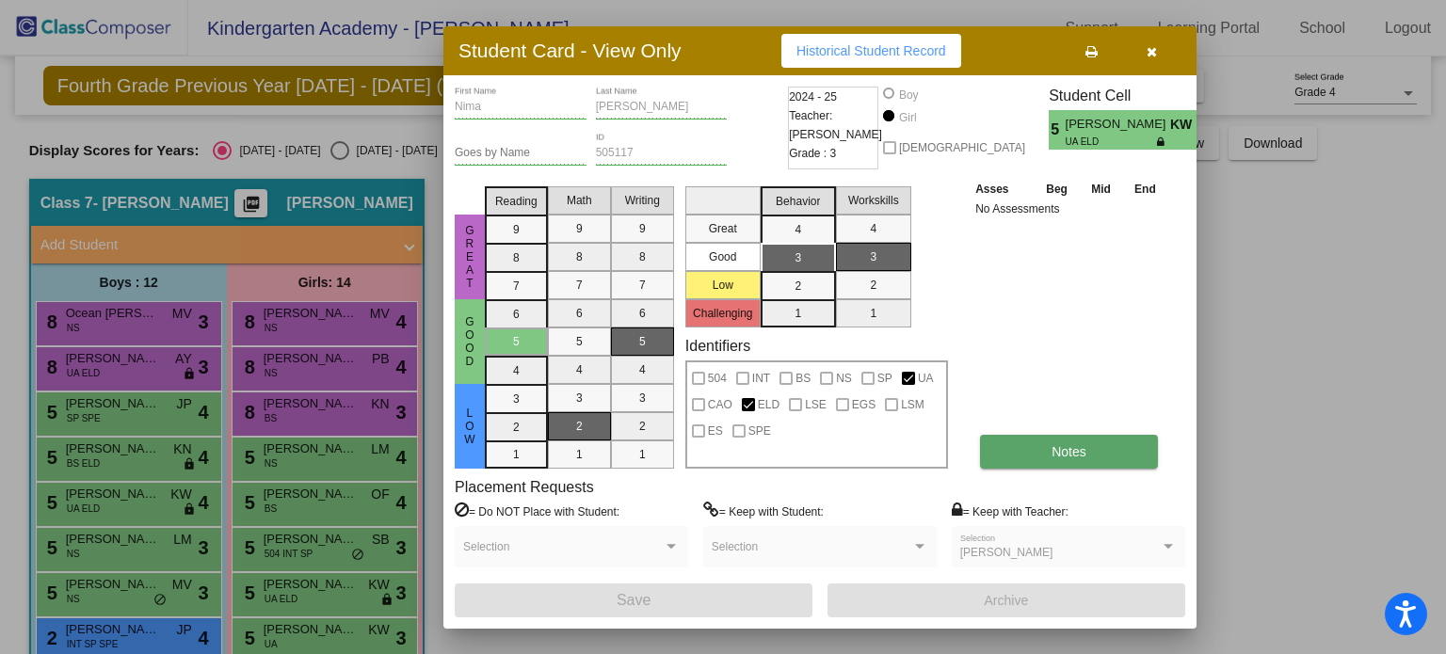
click at [1005, 447] on button "Notes" at bounding box center [1069, 452] width 178 height 34
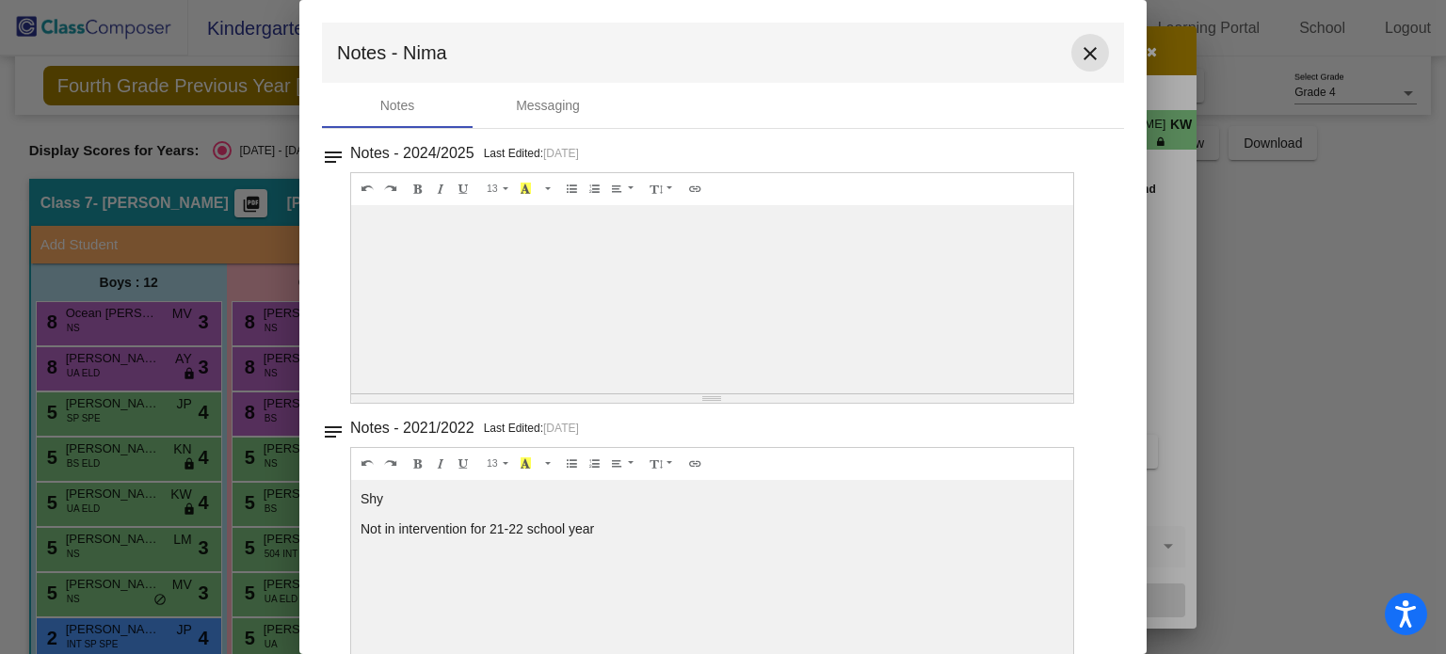
click at [1080, 48] on mat-icon "close" at bounding box center [1090, 53] width 23 height 23
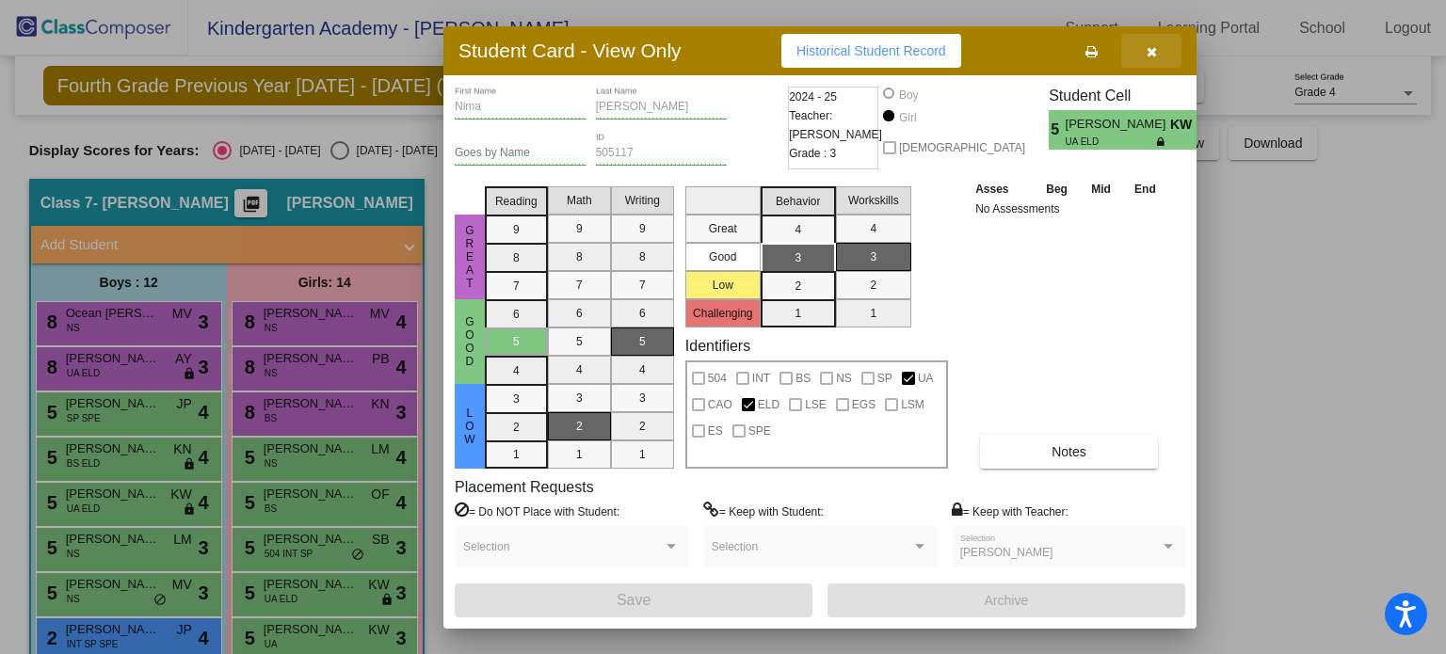
click at [1147, 55] on icon "button" at bounding box center [1152, 51] width 10 height 13
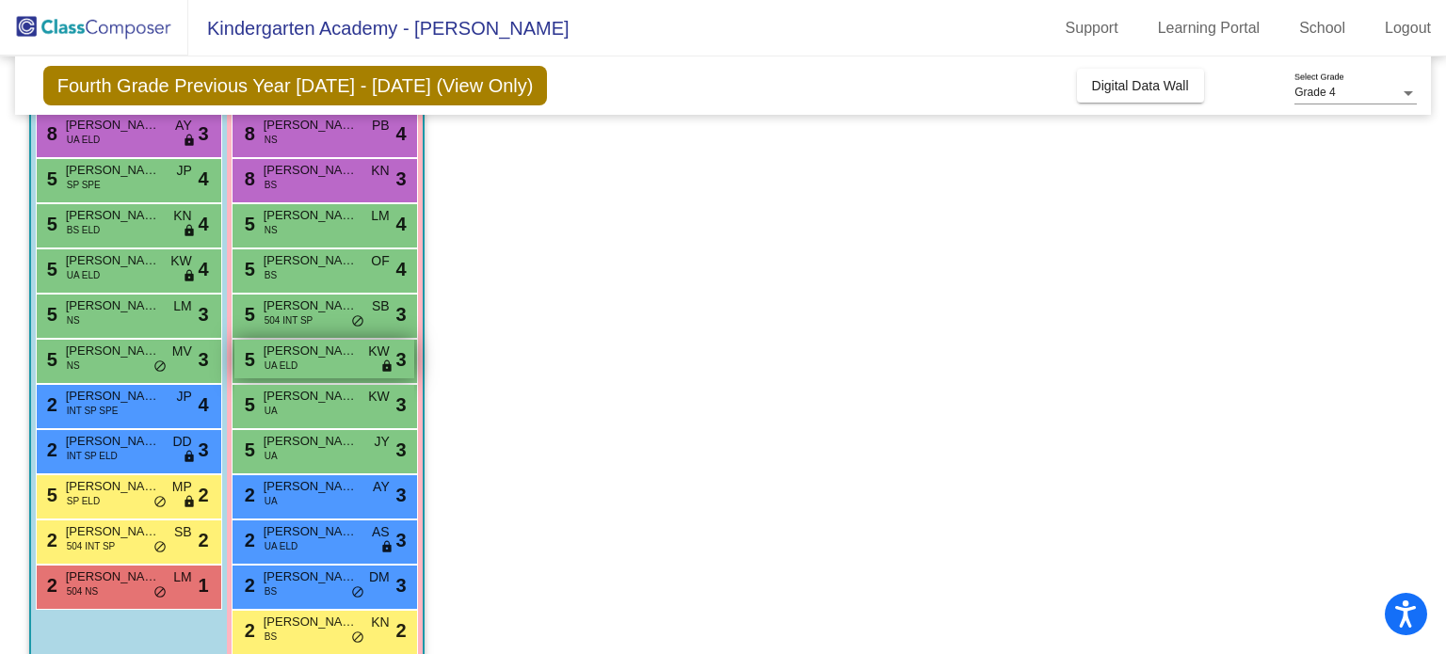
scroll to position [235, 0]
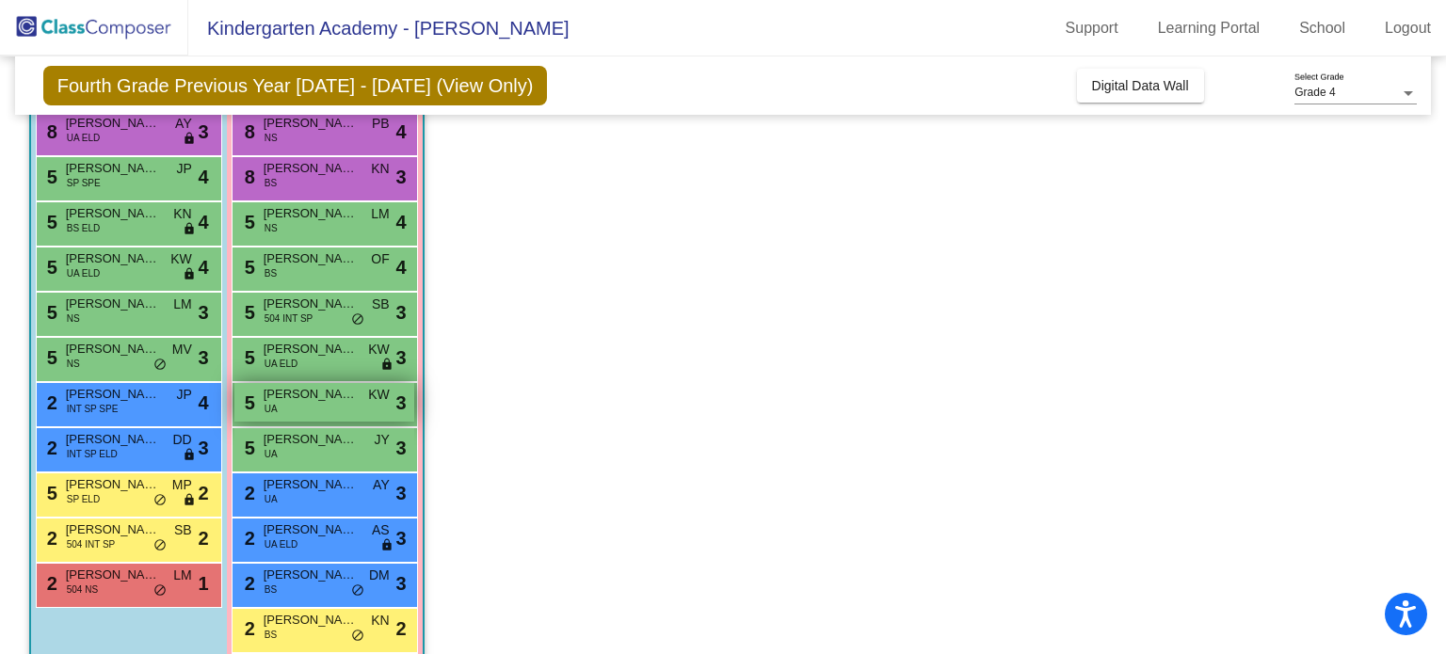
click at [299, 385] on span "[PERSON_NAME]" at bounding box center [311, 394] width 94 height 19
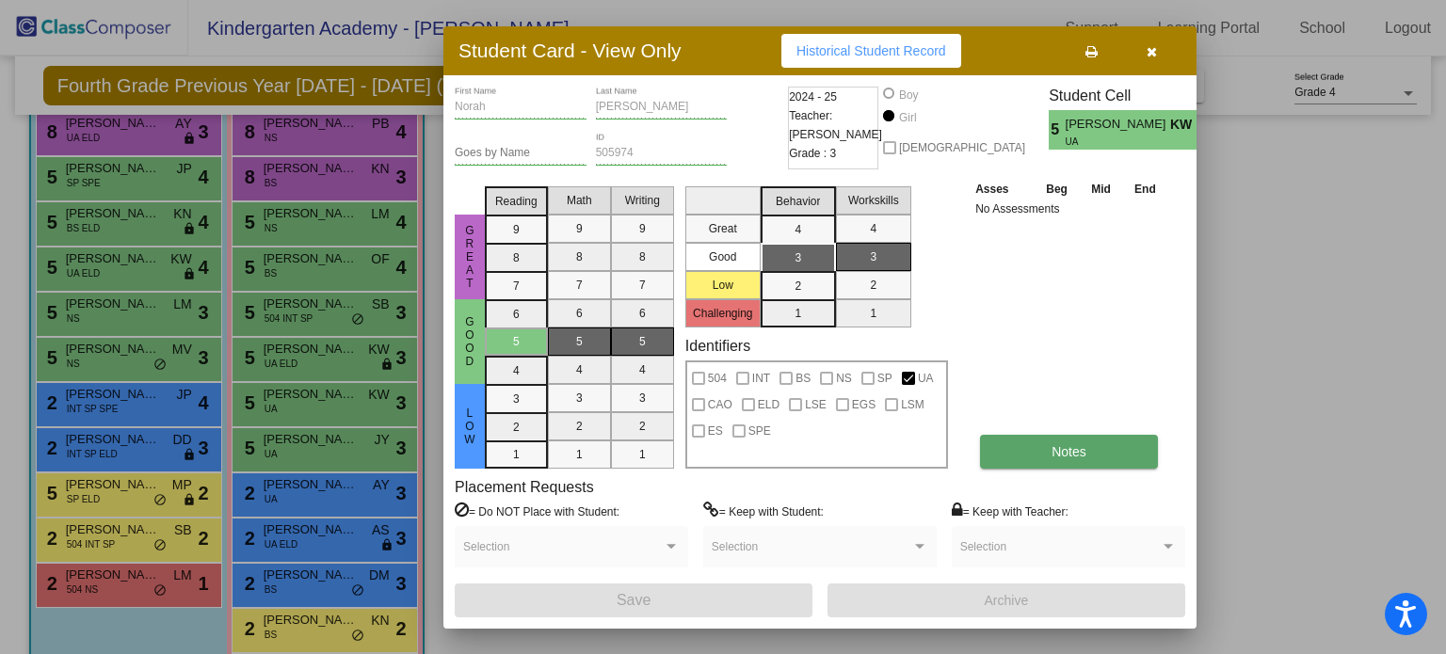
click at [1062, 441] on button "Notes" at bounding box center [1069, 452] width 178 height 34
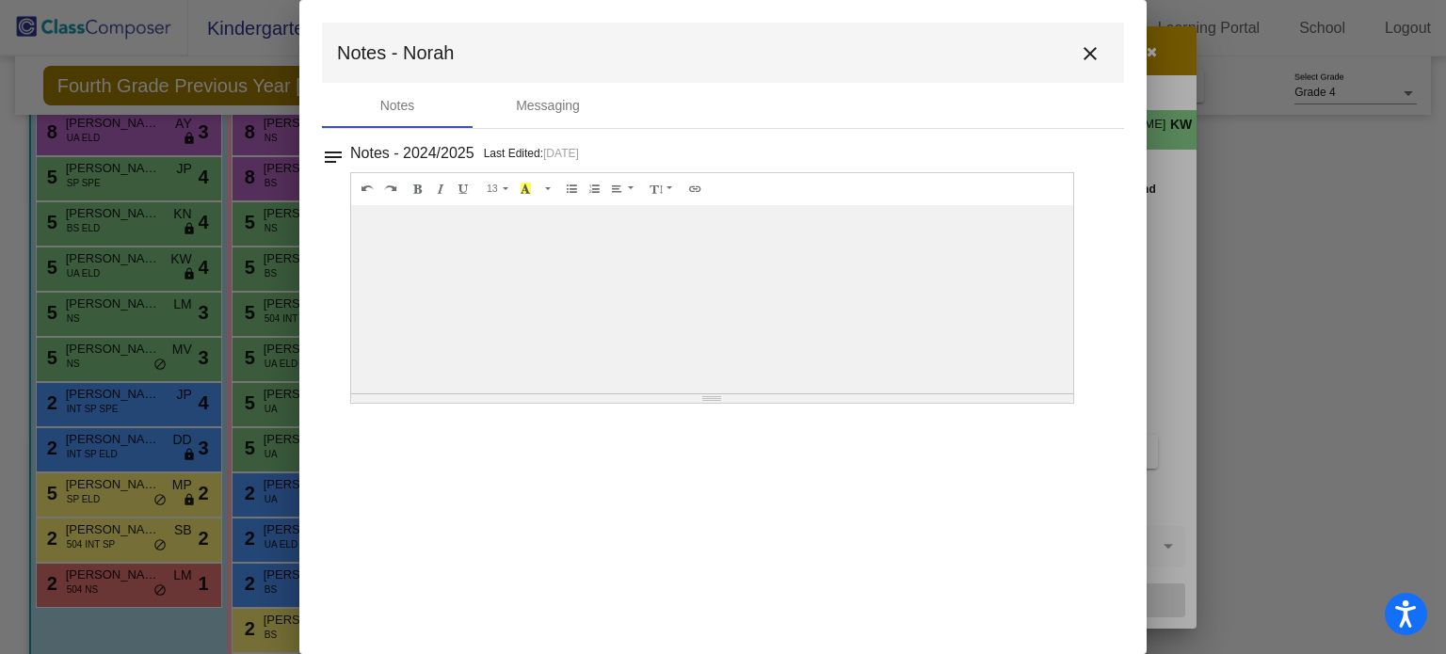
click at [1094, 51] on mat-icon "close" at bounding box center [1090, 53] width 23 height 23
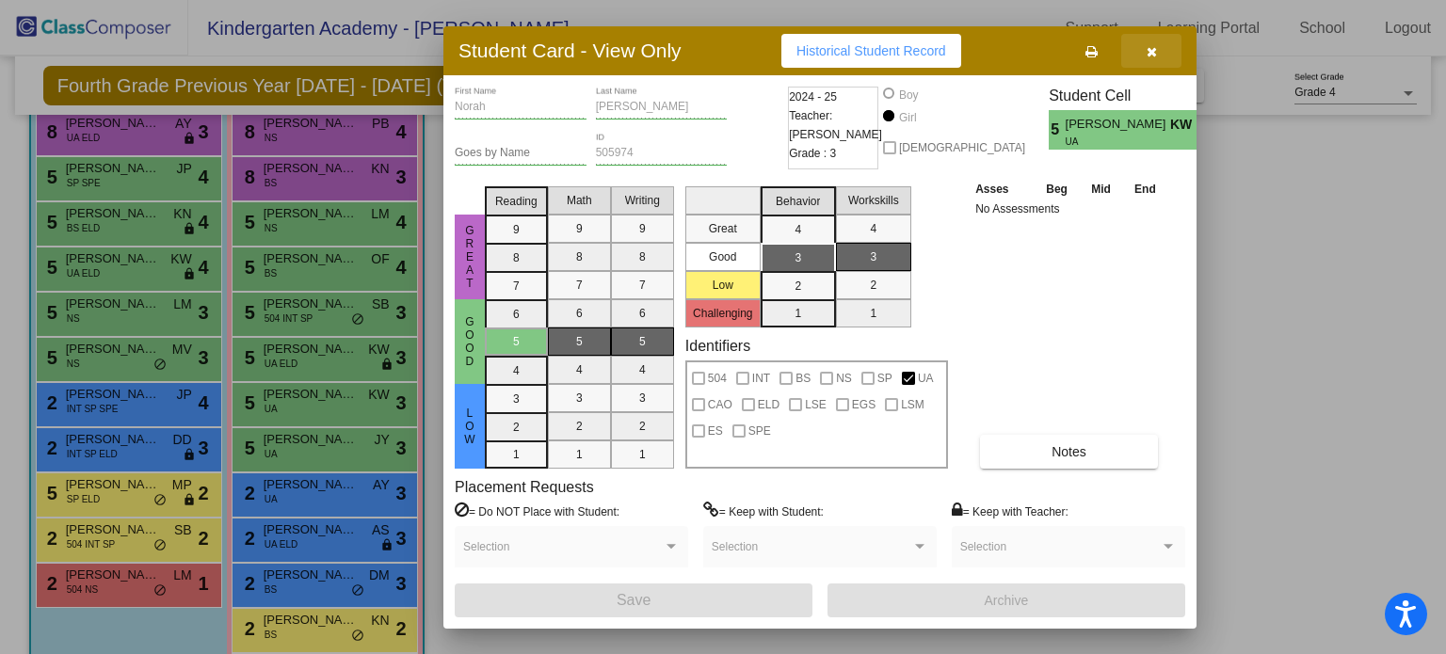
click at [1151, 50] on icon "button" at bounding box center [1152, 51] width 10 height 13
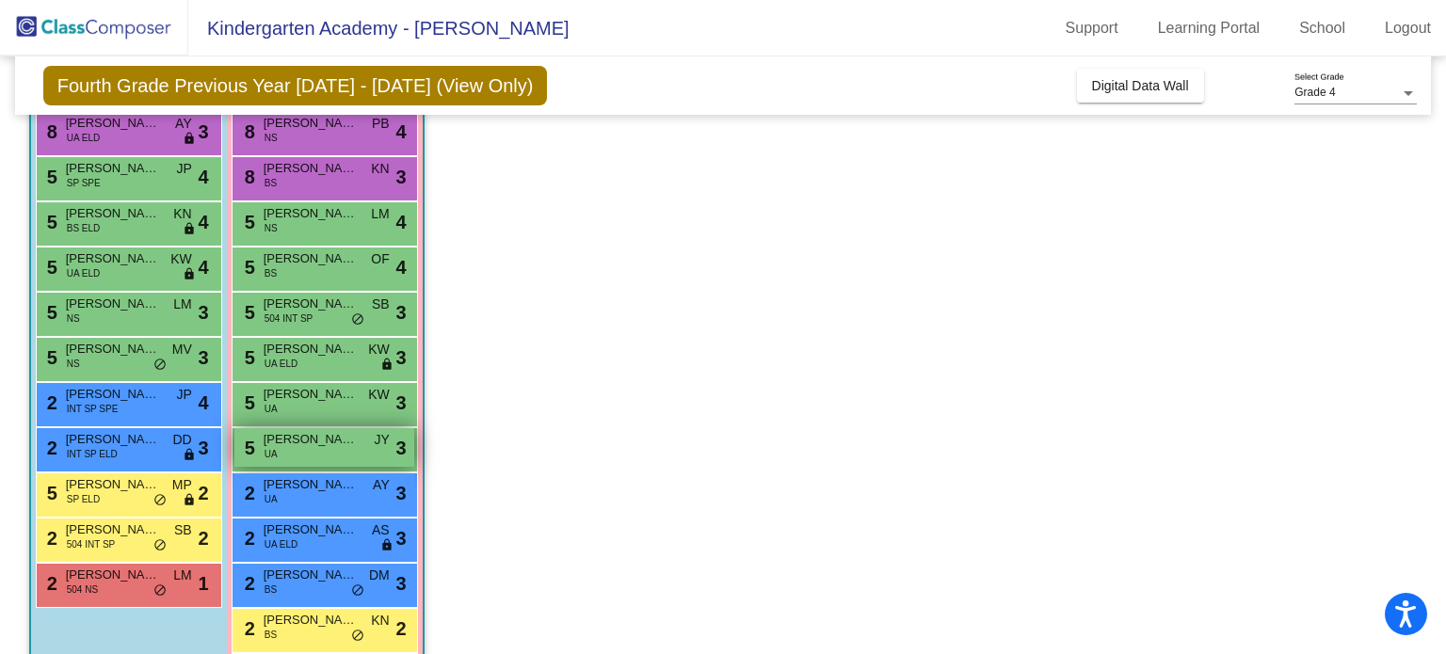
click at [295, 452] on div "5 [PERSON_NAME] UA JY lock do_not_disturb_alt 3" at bounding box center [324, 447] width 180 height 39
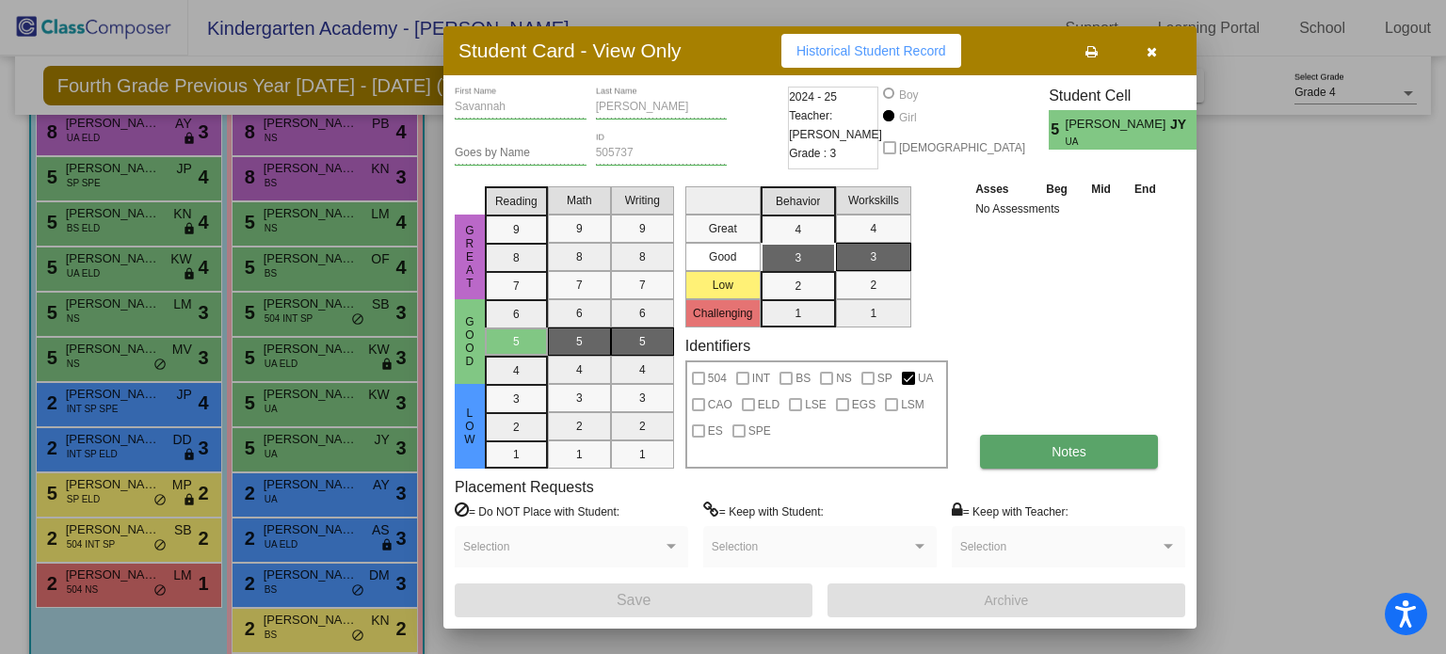
click at [1074, 440] on button "Notes" at bounding box center [1069, 452] width 178 height 34
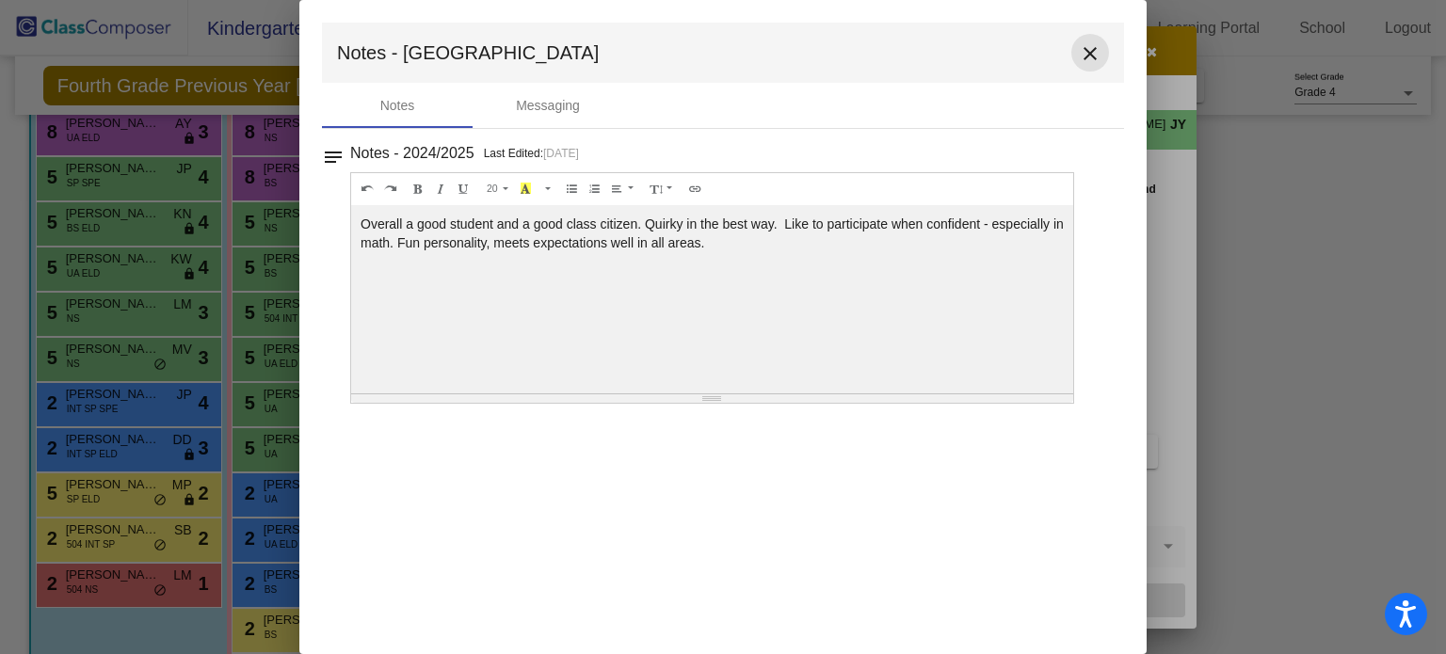
click at [1091, 52] on mat-icon "close" at bounding box center [1090, 53] width 23 height 23
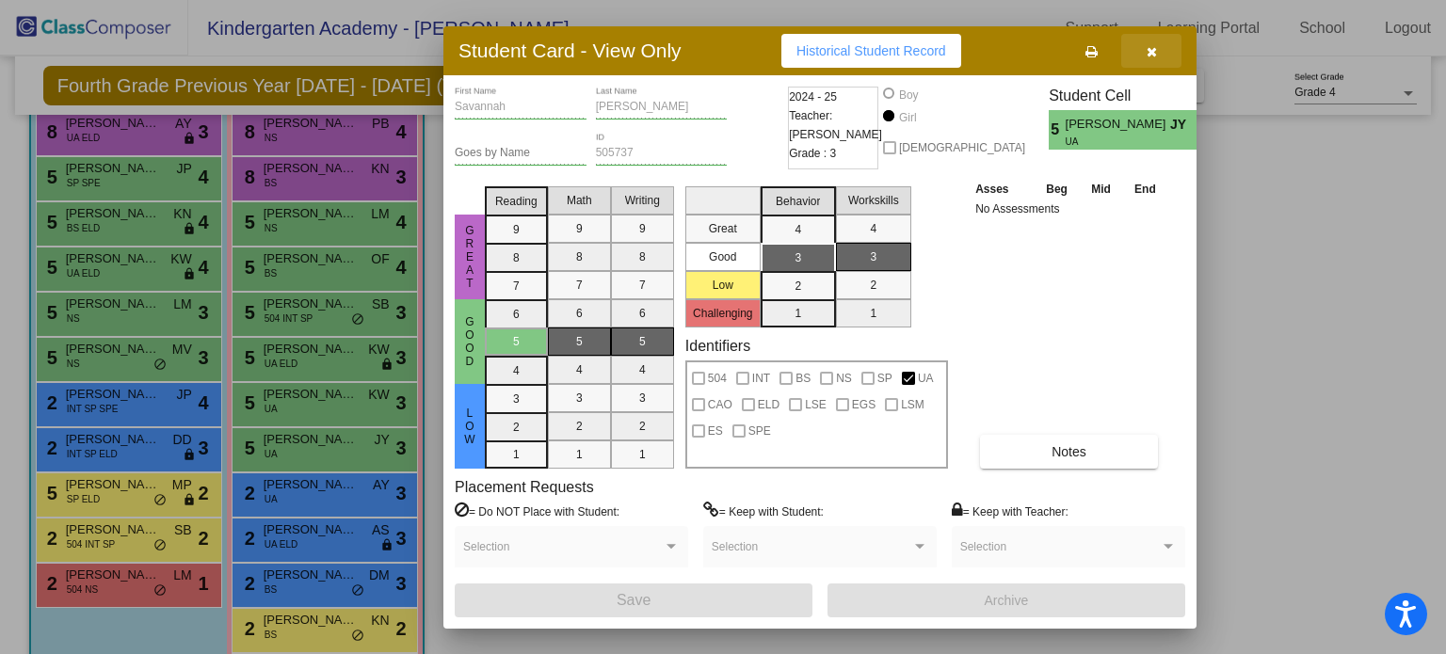
click at [1147, 50] on icon "button" at bounding box center [1152, 51] width 10 height 13
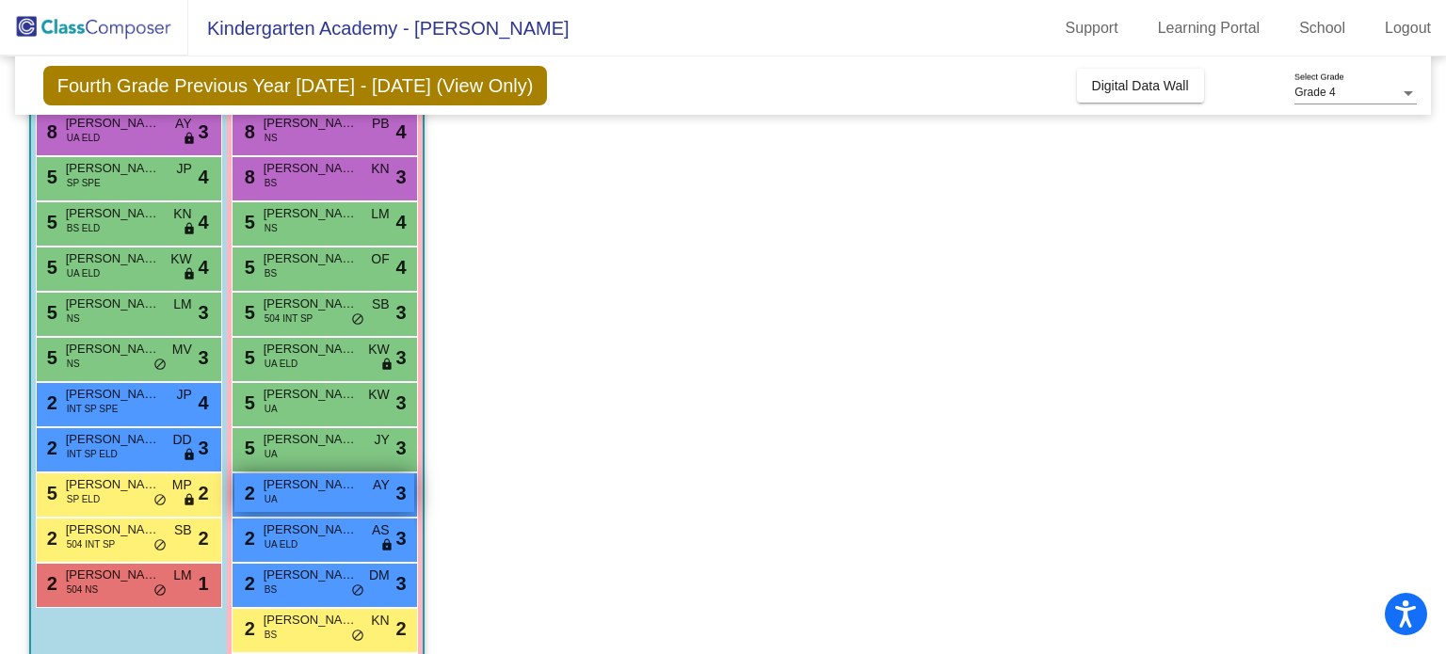
click at [313, 495] on div "2 [PERSON_NAME] UA AY lock do_not_disturb_alt 3" at bounding box center [324, 492] width 180 height 39
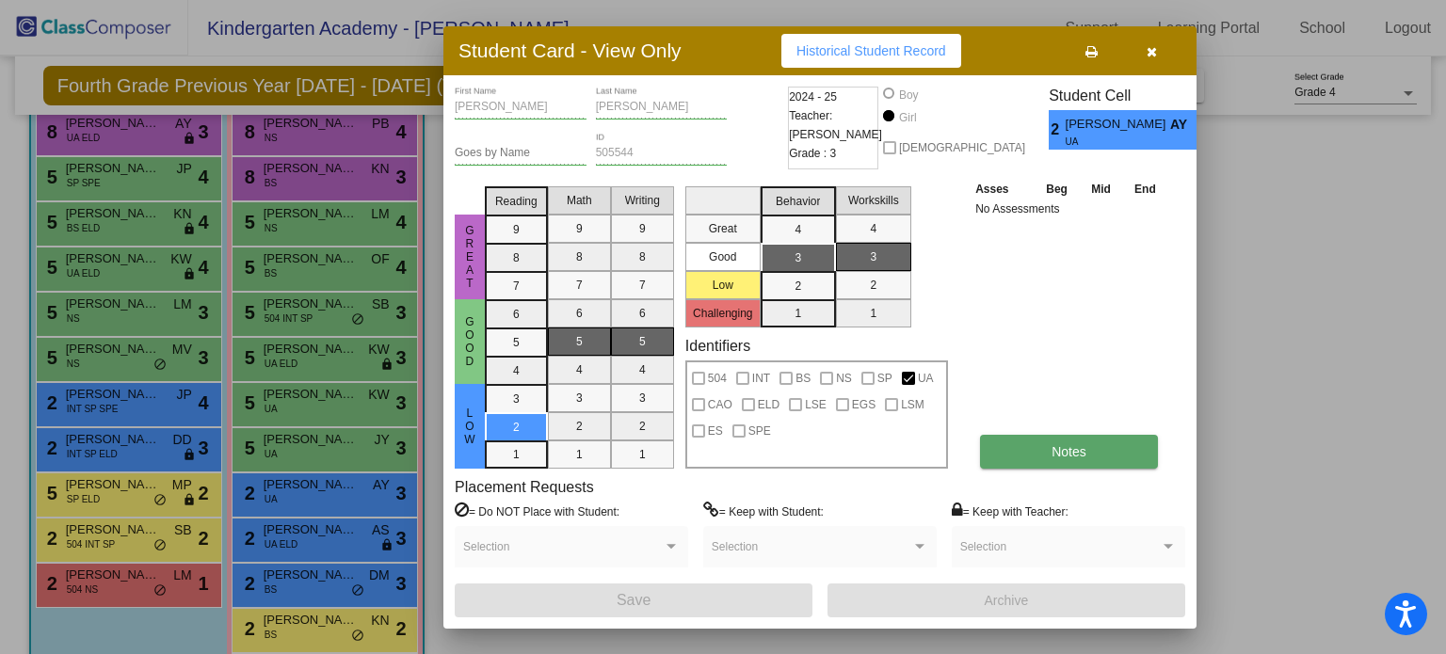
click at [1054, 444] on span "Notes" at bounding box center [1068, 451] width 35 height 15
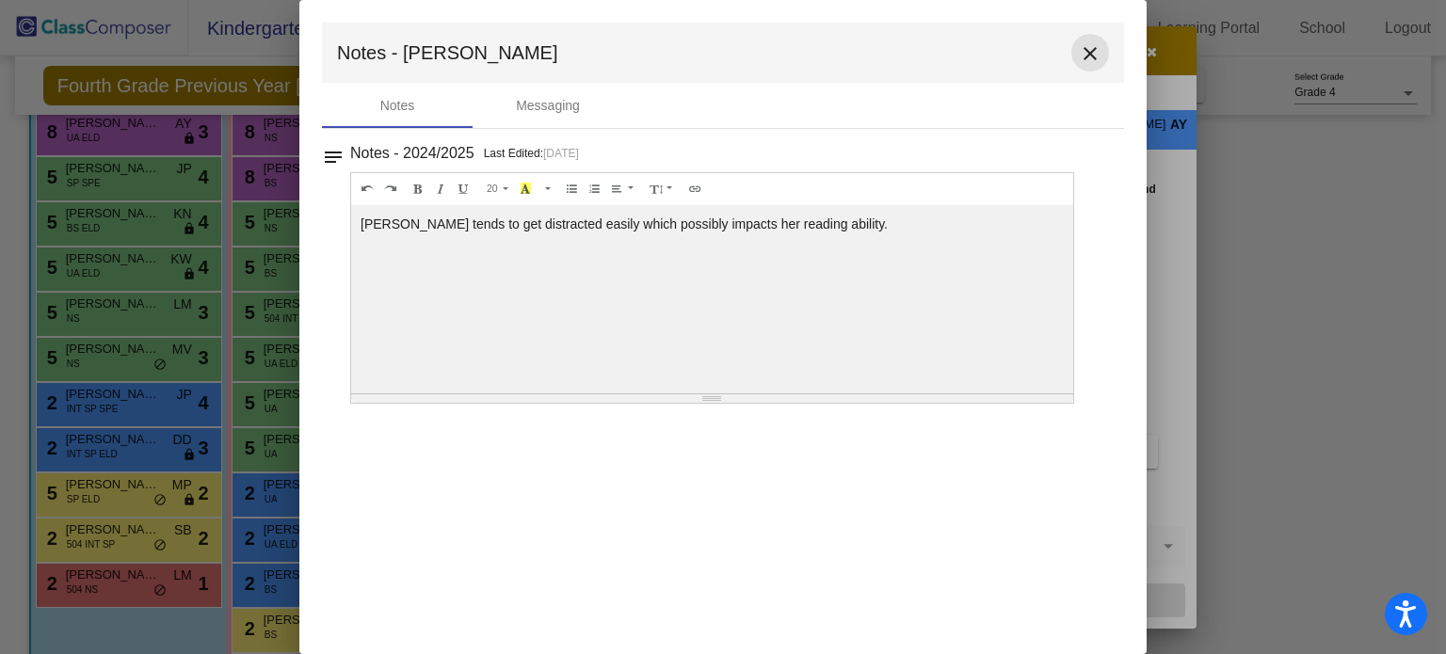
click at [1083, 51] on mat-icon "close" at bounding box center [1090, 53] width 23 height 23
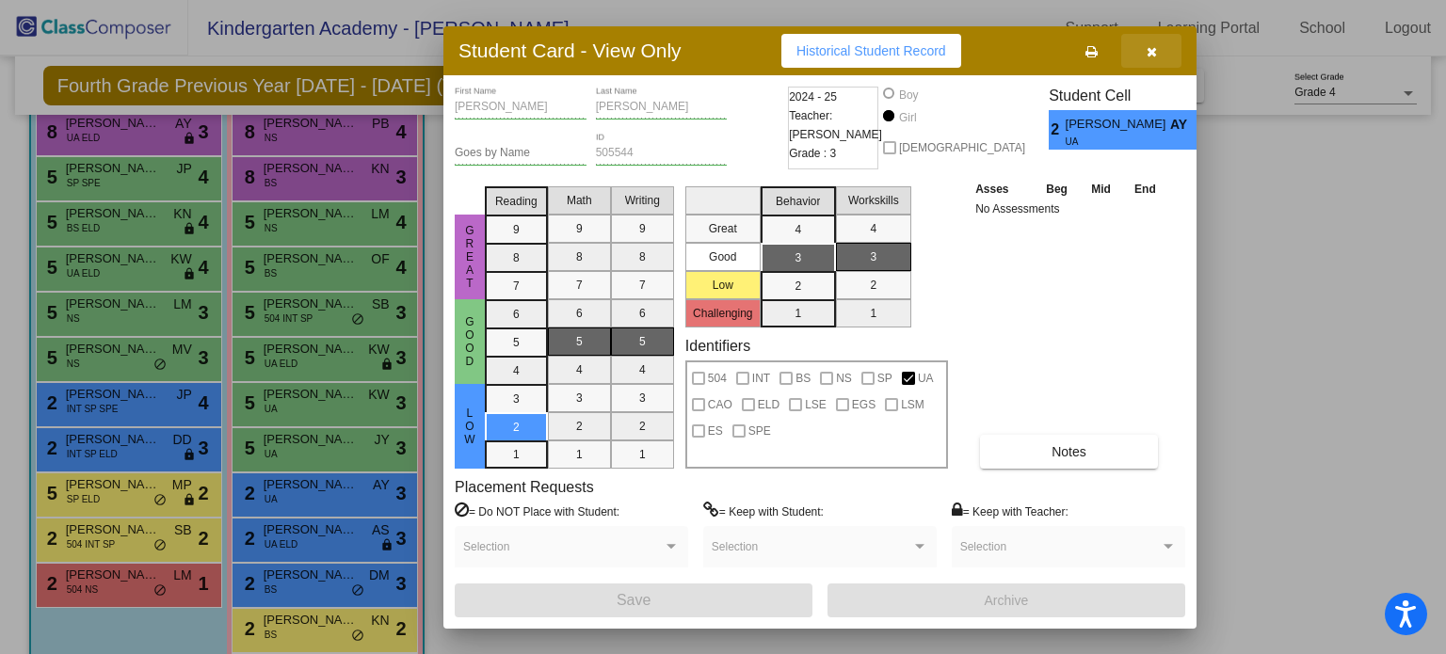
click at [1152, 48] on icon "button" at bounding box center [1152, 51] width 10 height 13
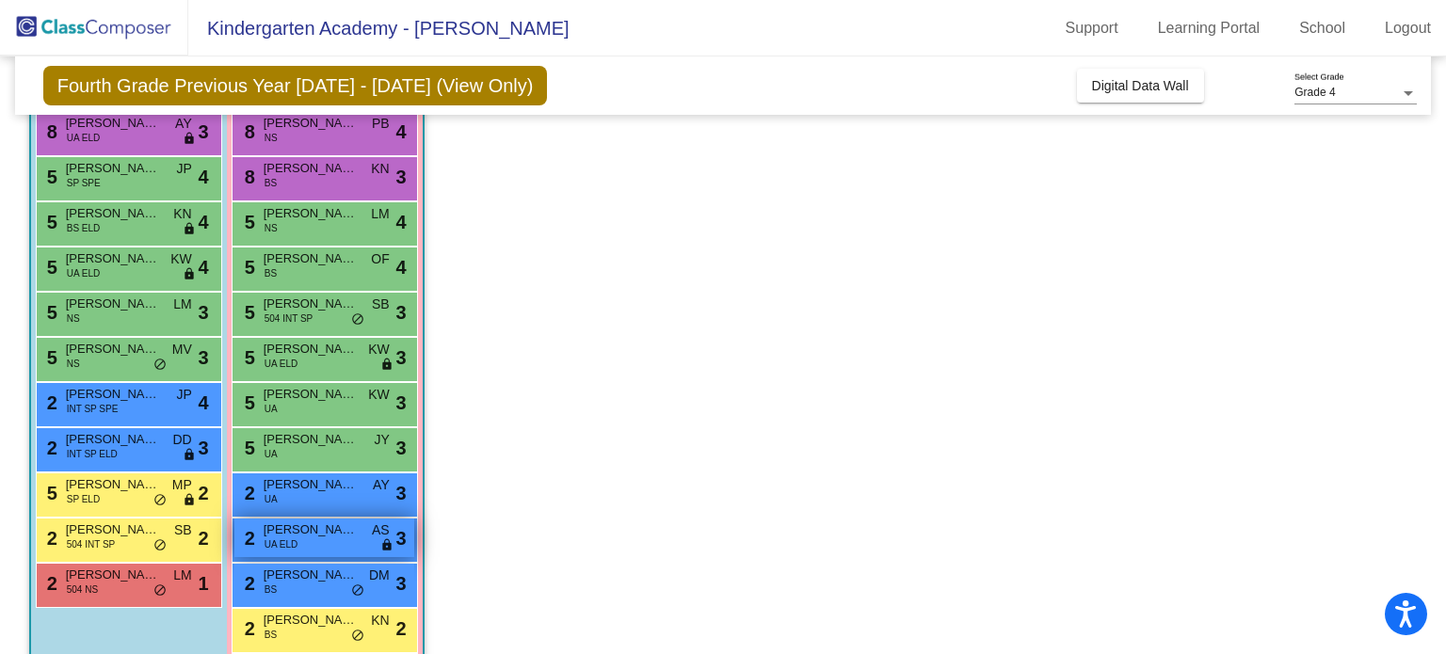
click at [307, 534] on span "[PERSON_NAME]" at bounding box center [311, 530] width 94 height 19
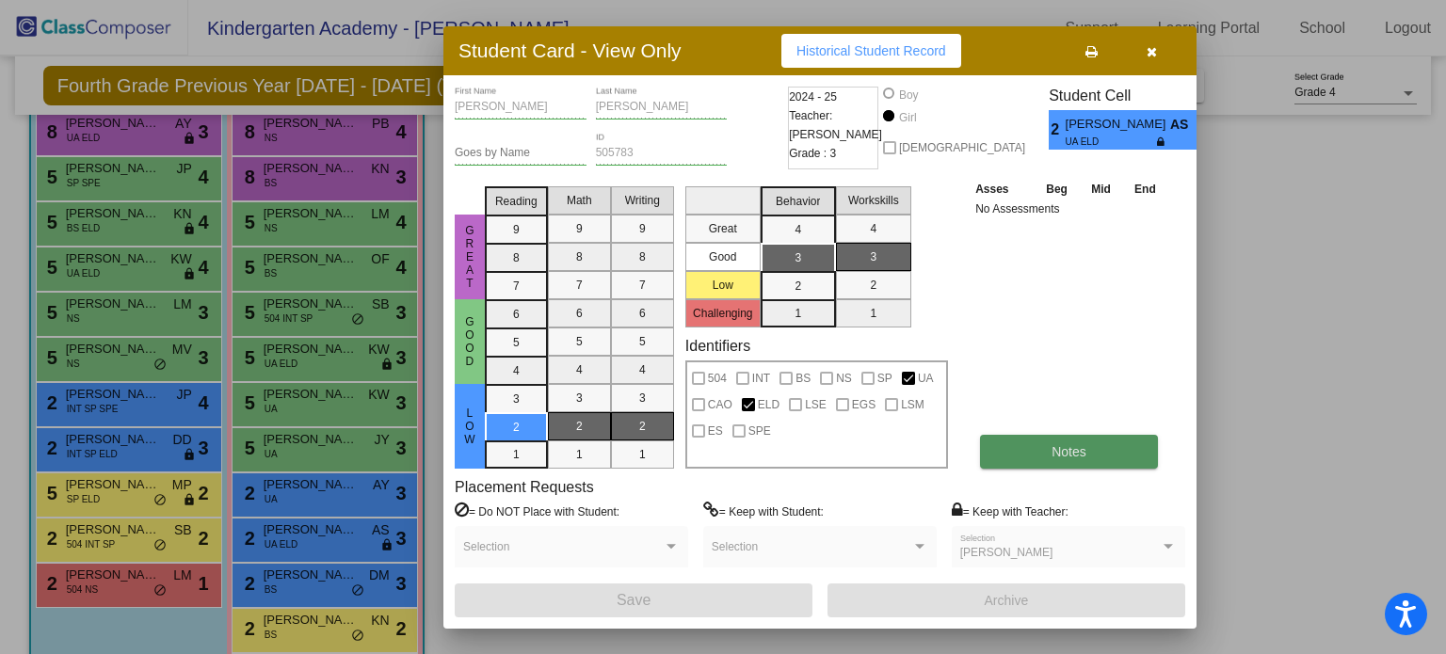
click at [1072, 460] on button "Notes" at bounding box center [1069, 452] width 178 height 34
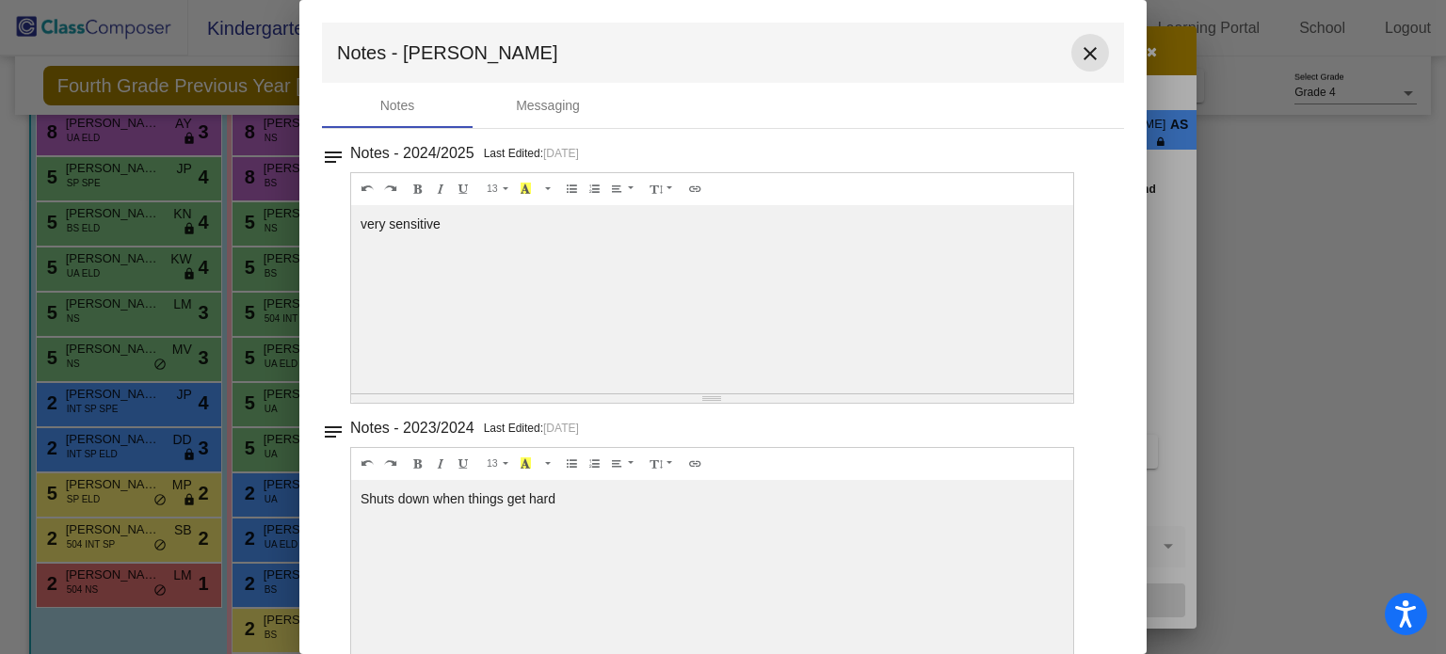
click at [1082, 52] on mat-icon "close" at bounding box center [1090, 53] width 23 height 23
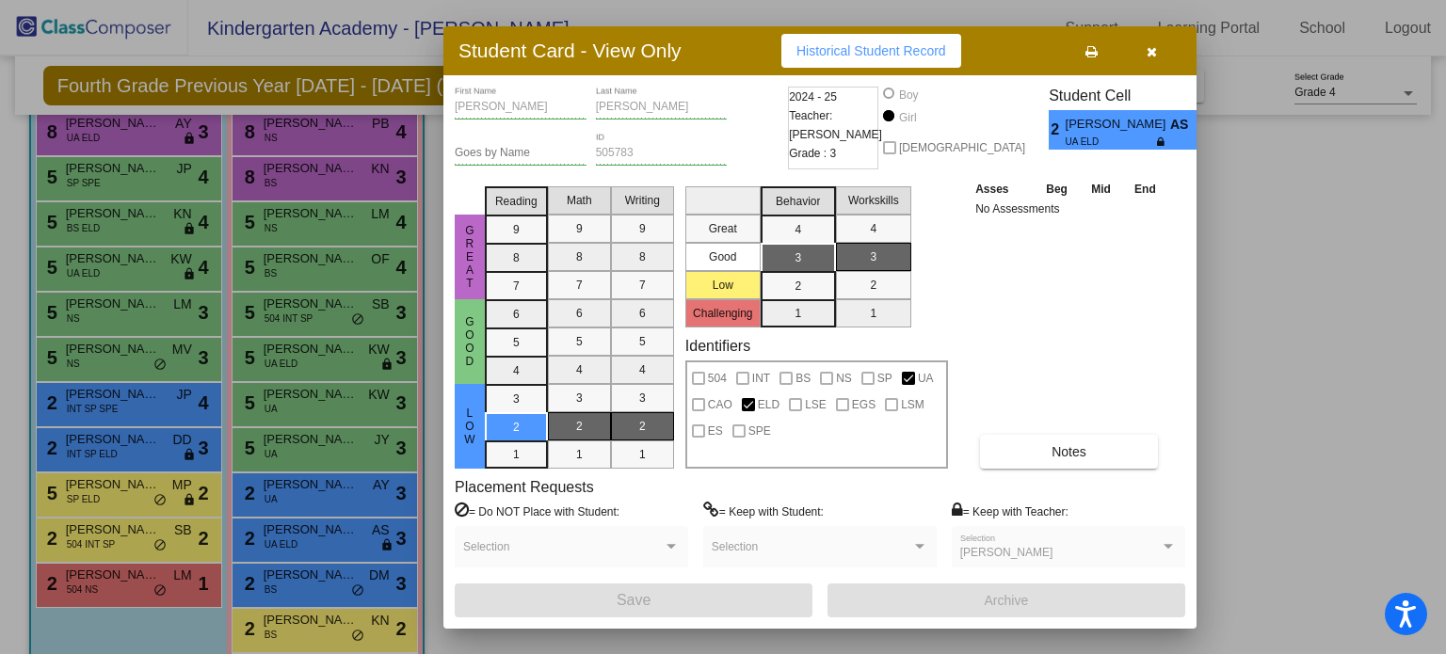
click at [1152, 53] on icon "button" at bounding box center [1152, 51] width 10 height 13
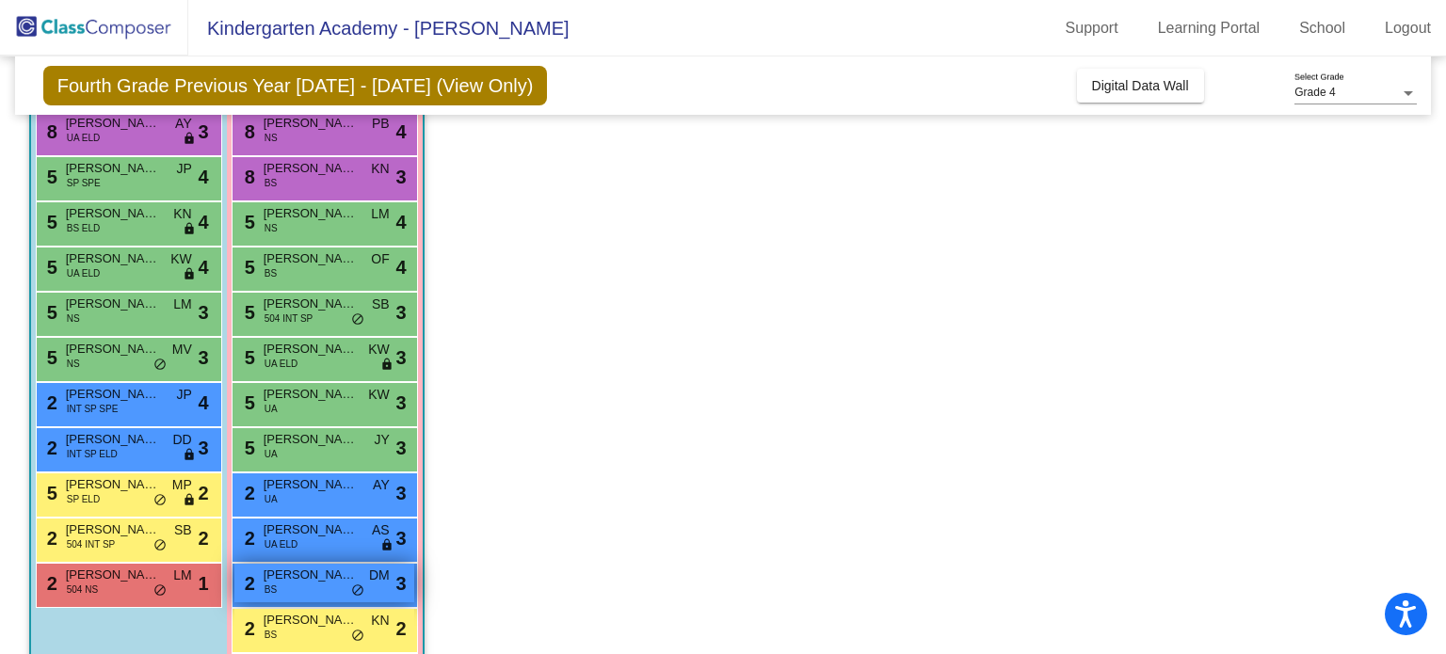
click at [297, 593] on div "2 [PERSON_NAME] BS DM lock do_not_disturb_alt 3" at bounding box center [324, 583] width 180 height 39
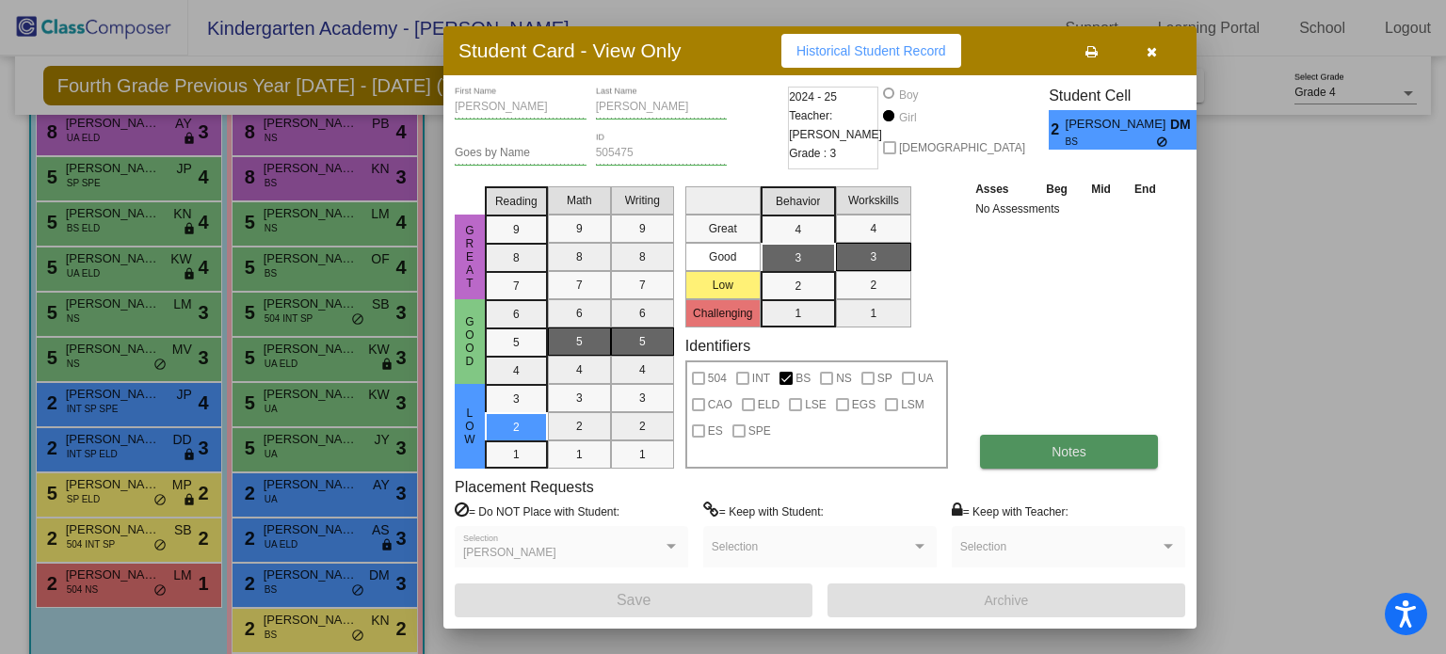
click at [1055, 452] on span "Notes" at bounding box center [1068, 451] width 35 height 15
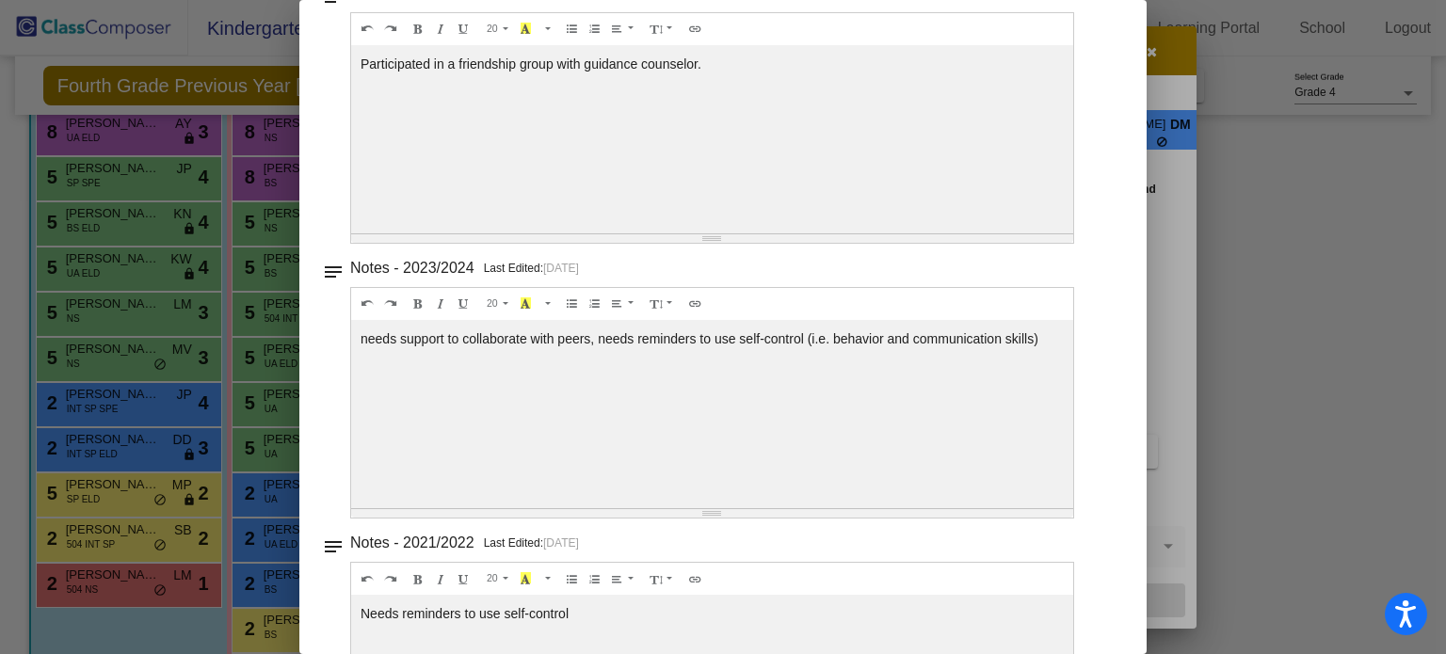
scroll to position [0, 0]
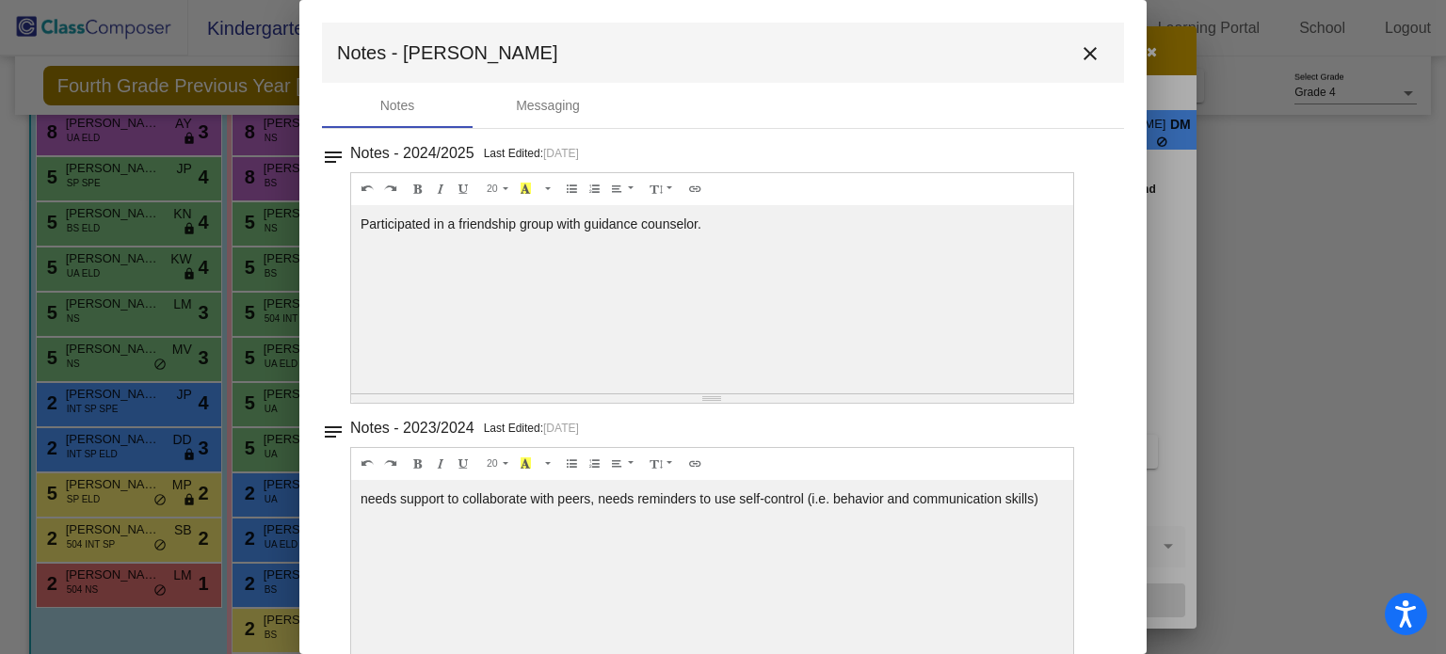
click at [1079, 56] on mat-icon "close" at bounding box center [1090, 53] width 23 height 23
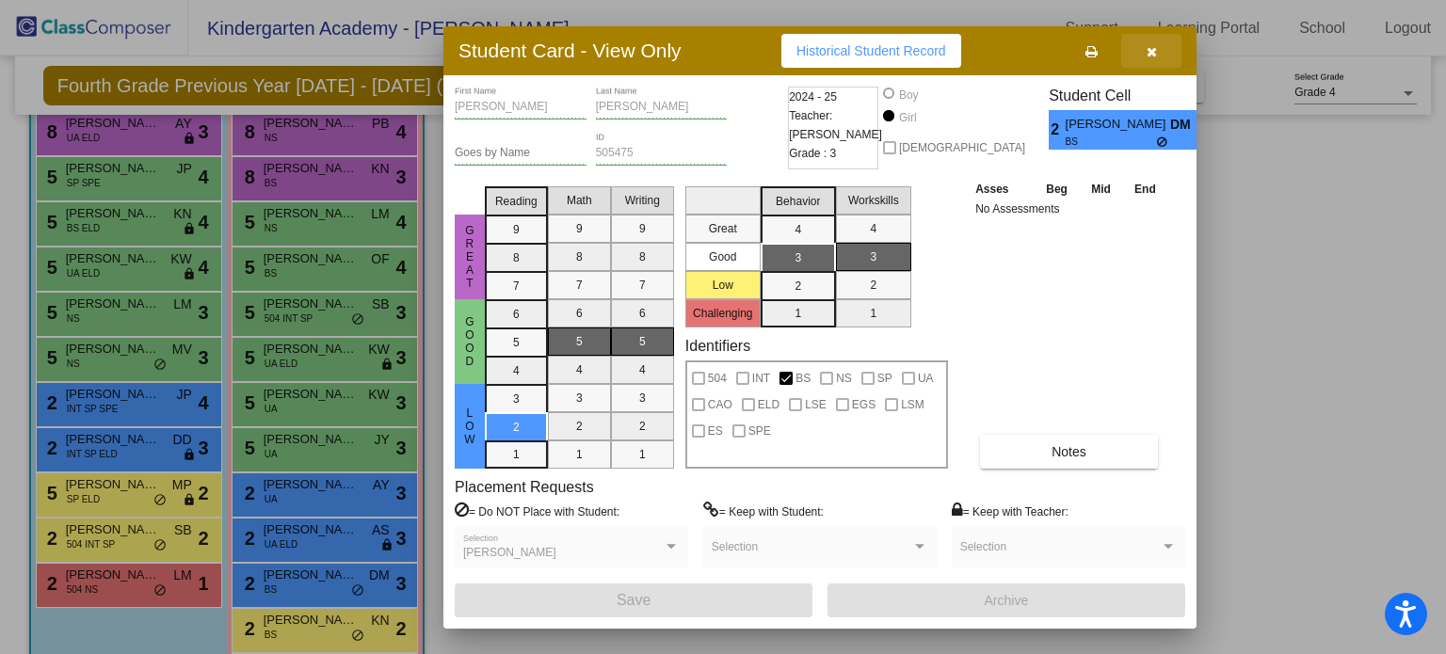
click at [1152, 49] on icon "button" at bounding box center [1152, 51] width 10 height 13
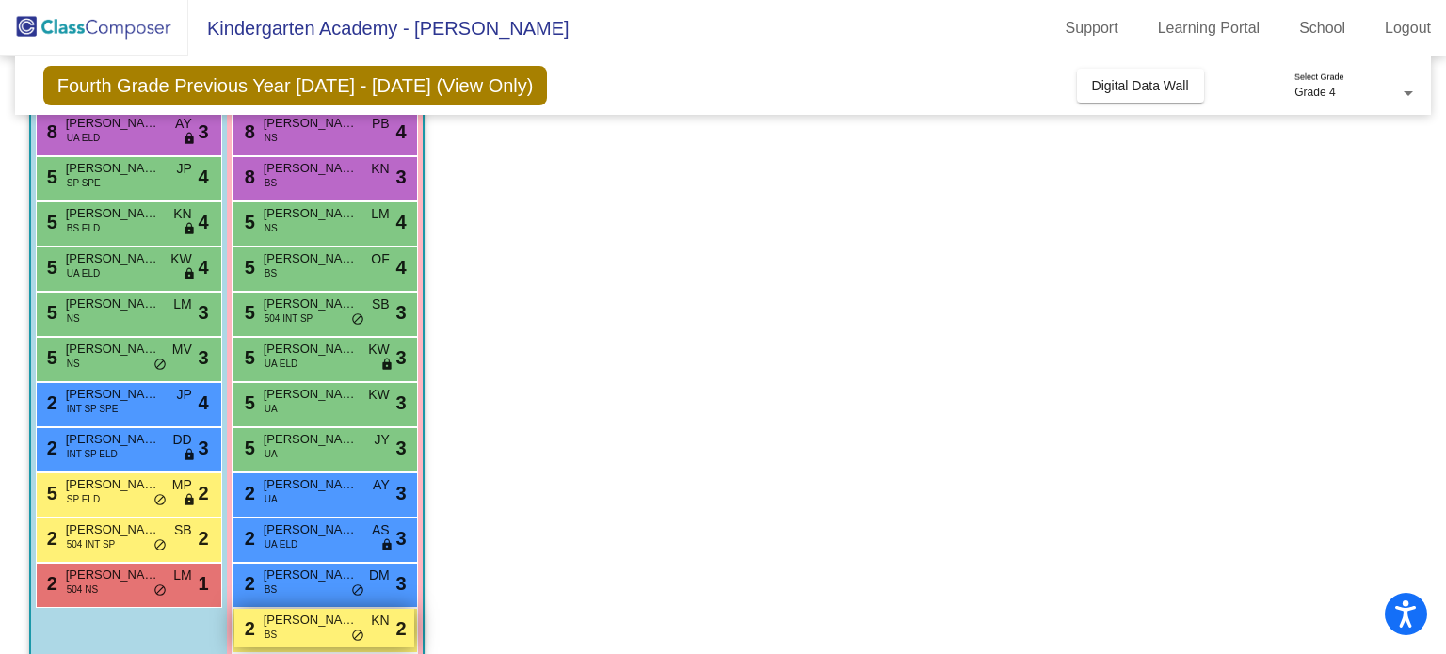
click at [297, 639] on div "2 [PERSON_NAME] BS KN lock do_not_disturb_alt 2" at bounding box center [324, 628] width 180 height 39
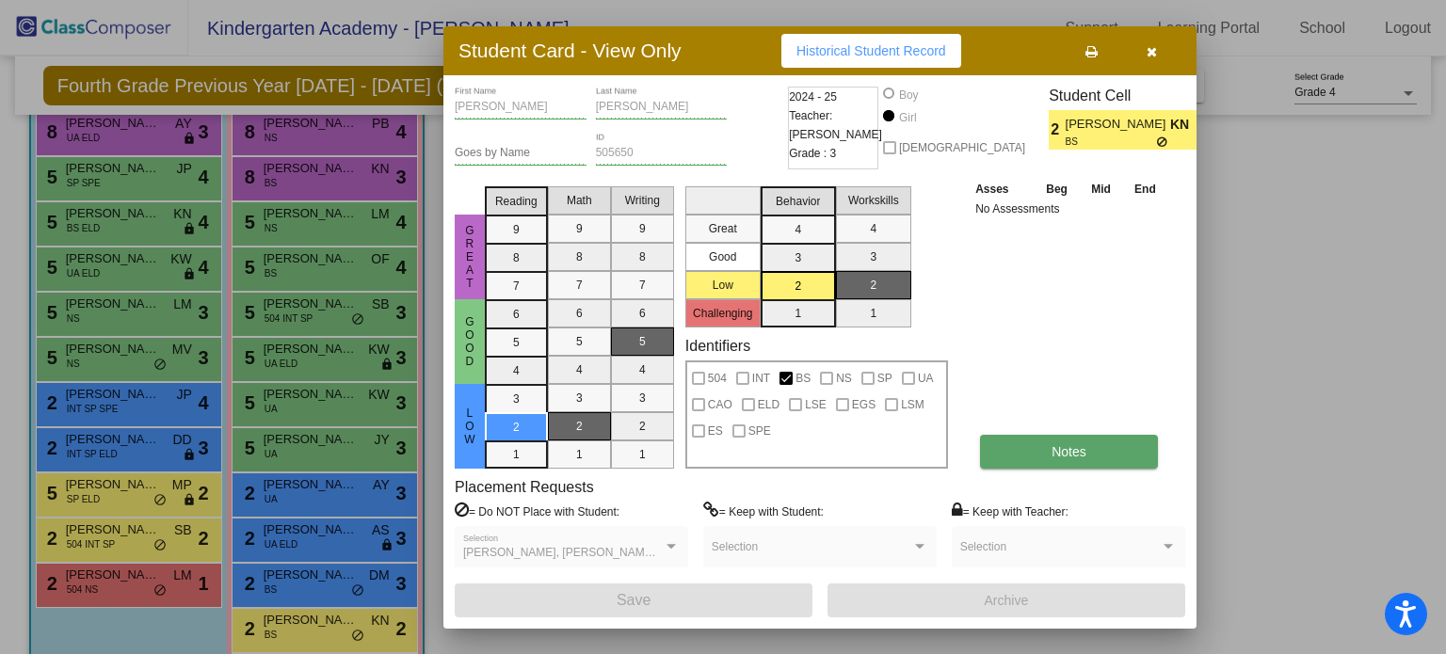
click at [1052, 447] on span "Notes" at bounding box center [1068, 451] width 35 height 15
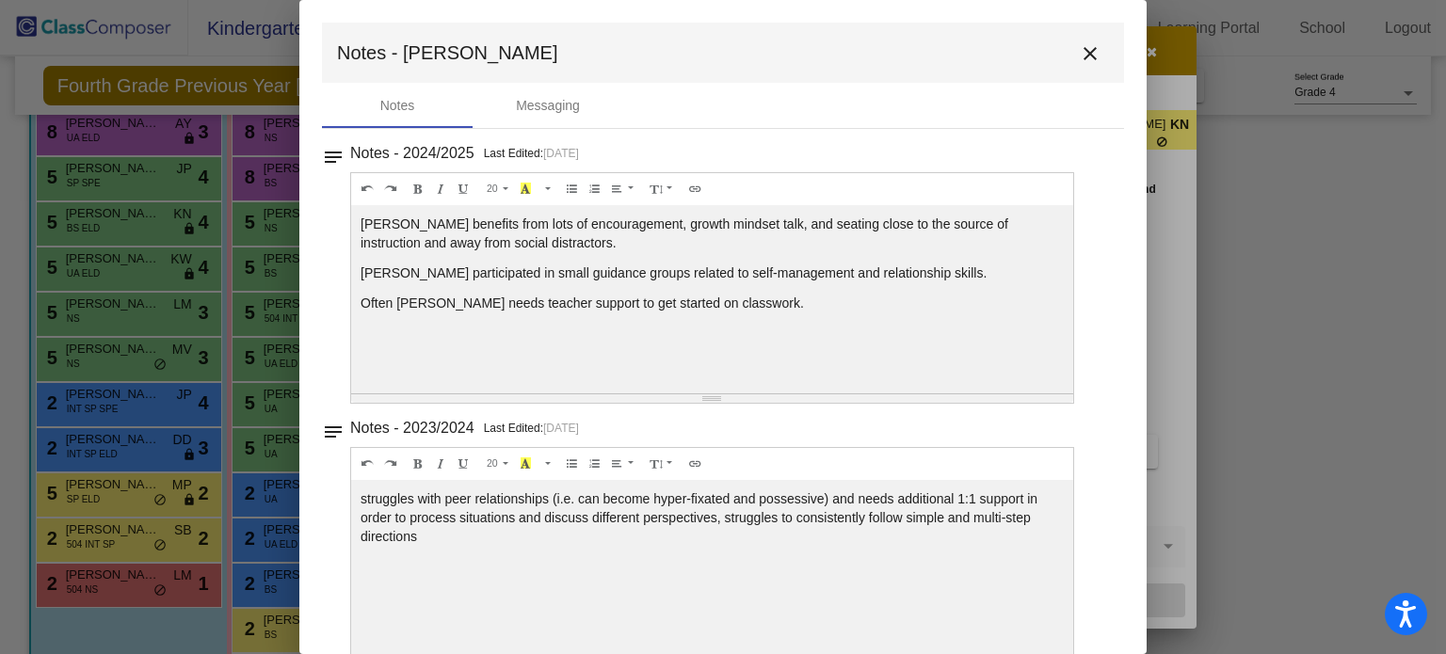
click at [1079, 54] on mat-icon "close" at bounding box center [1090, 53] width 23 height 23
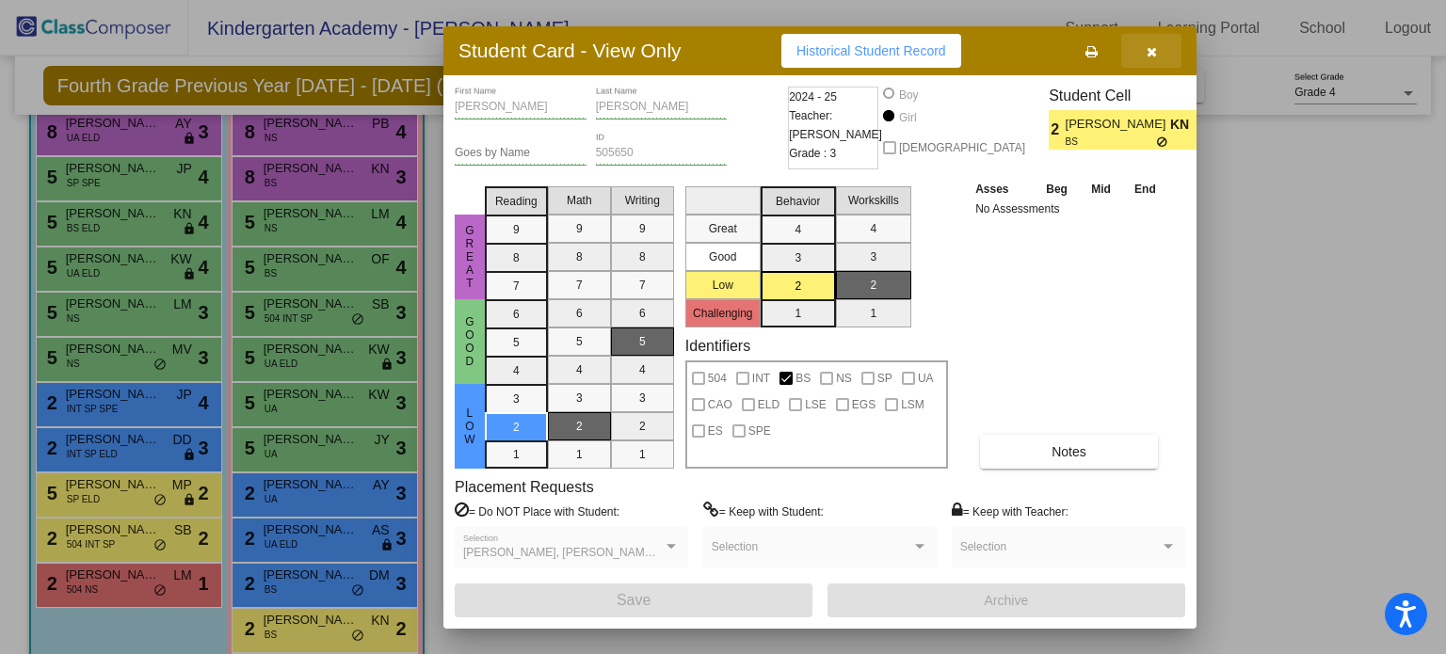
click at [1148, 52] on icon "button" at bounding box center [1152, 51] width 10 height 13
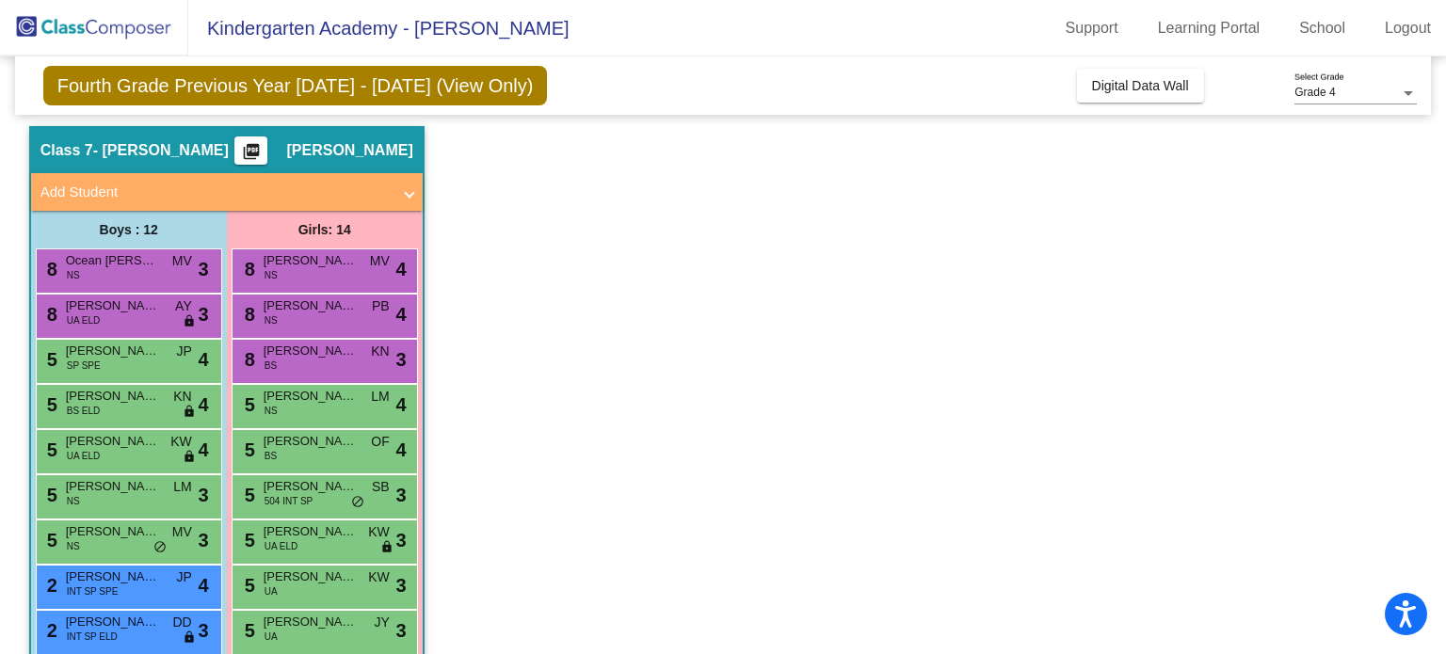
scroll to position [309, 0]
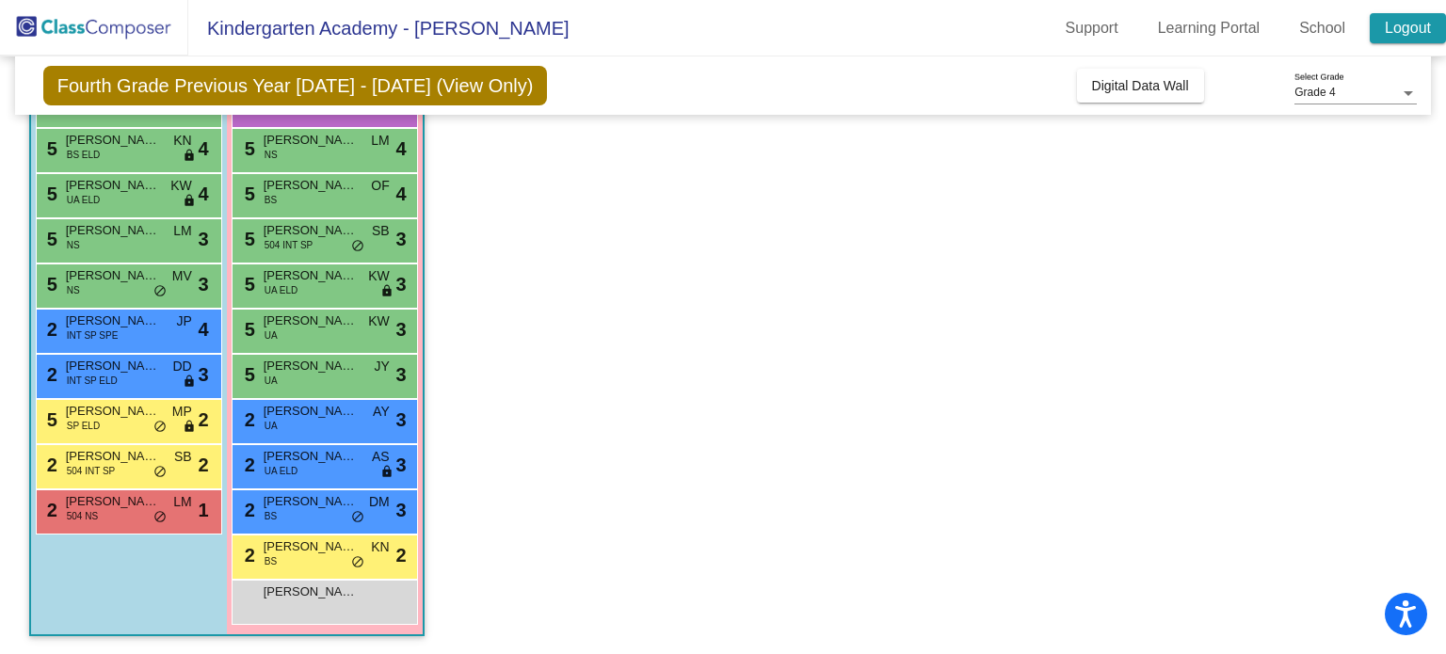
click at [1394, 34] on link "Logout" at bounding box center [1408, 28] width 76 height 30
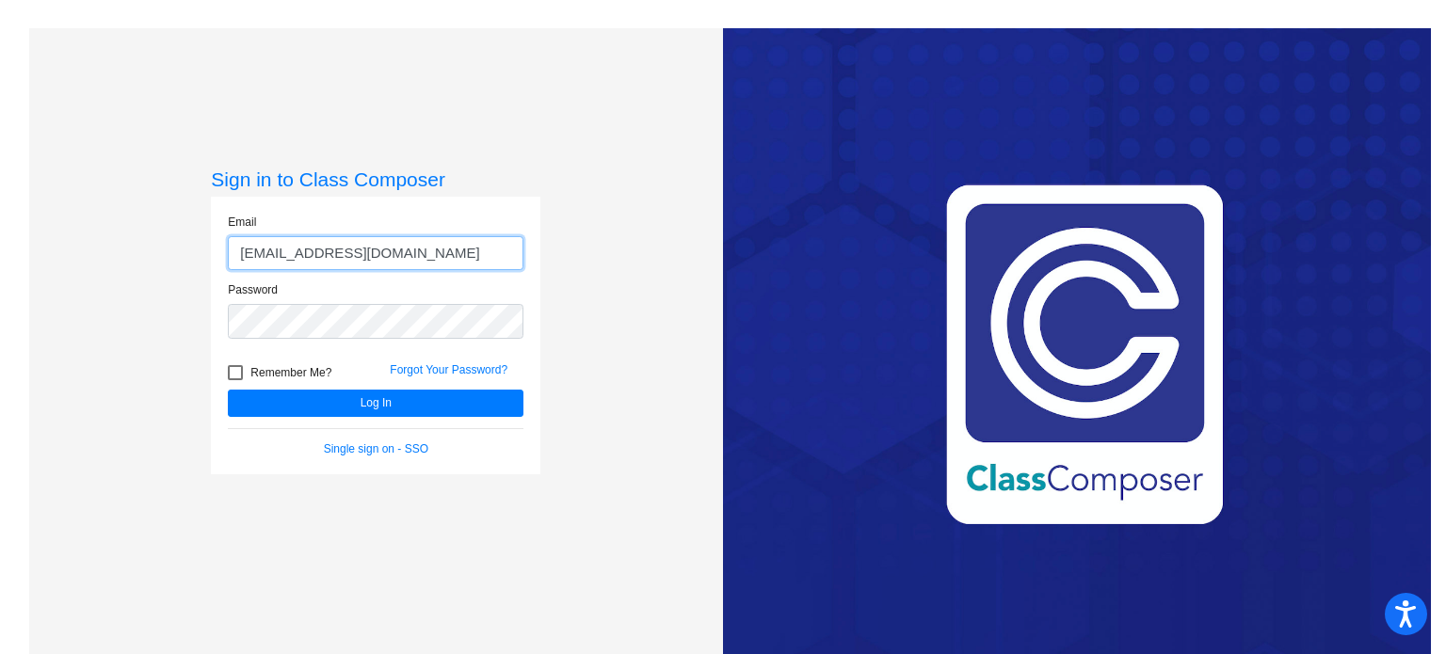
click at [381, 247] on input "[EMAIL_ADDRESS][DOMAIN_NAME]" at bounding box center [376, 253] width 296 height 35
type input "[EMAIL_ADDRESS][DOMAIN_NAME]"
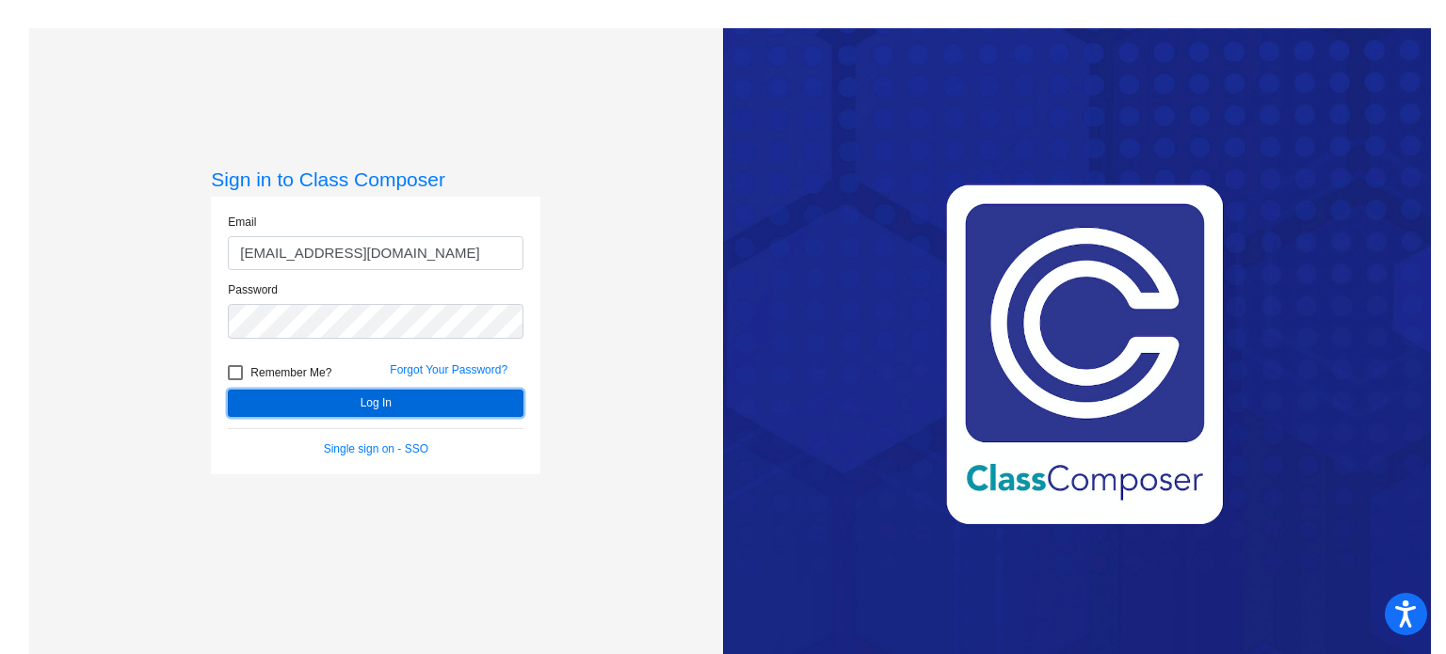
click at [345, 400] on button "Log In" at bounding box center [376, 403] width 296 height 27
